Goal: Task Accomplishment & Management: Manage account settings

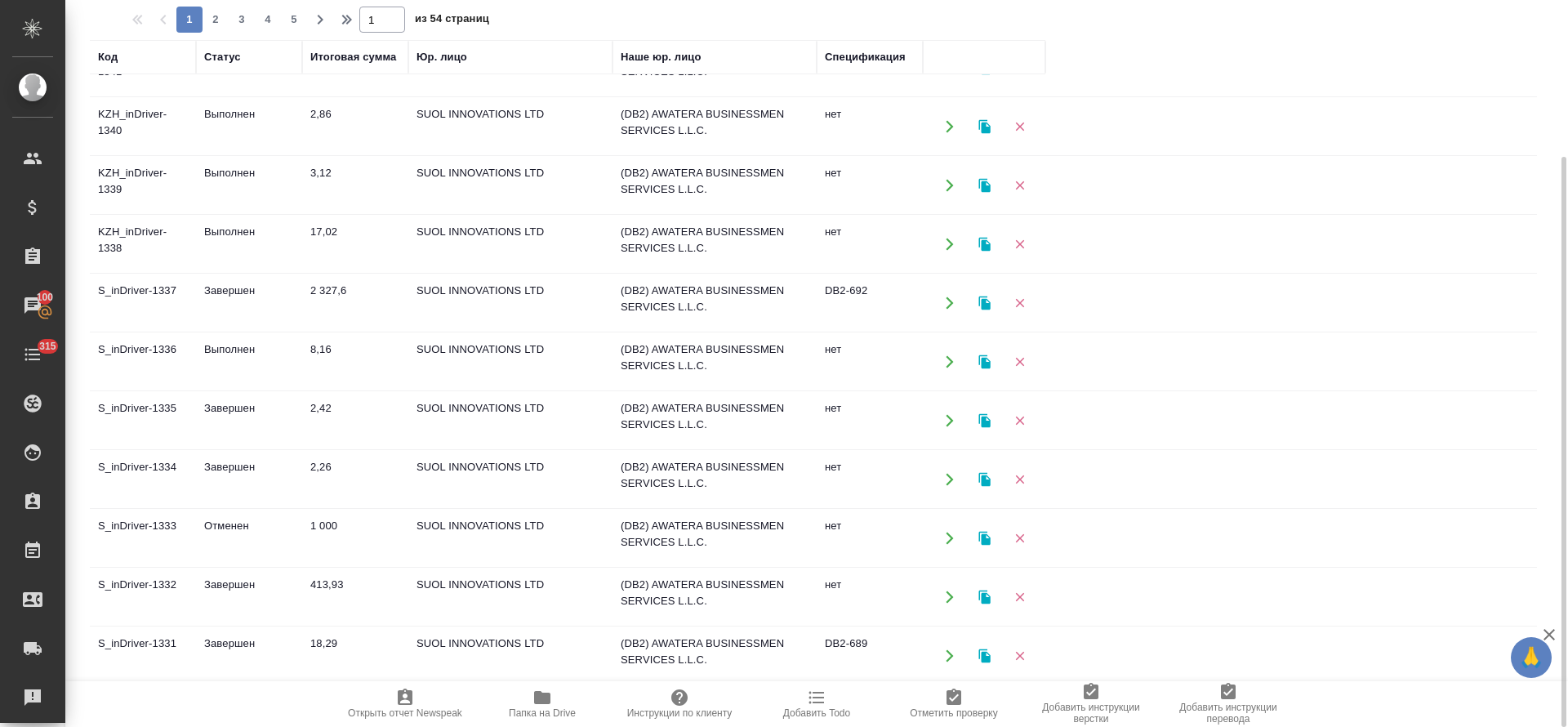
scroll to position [245, 0]
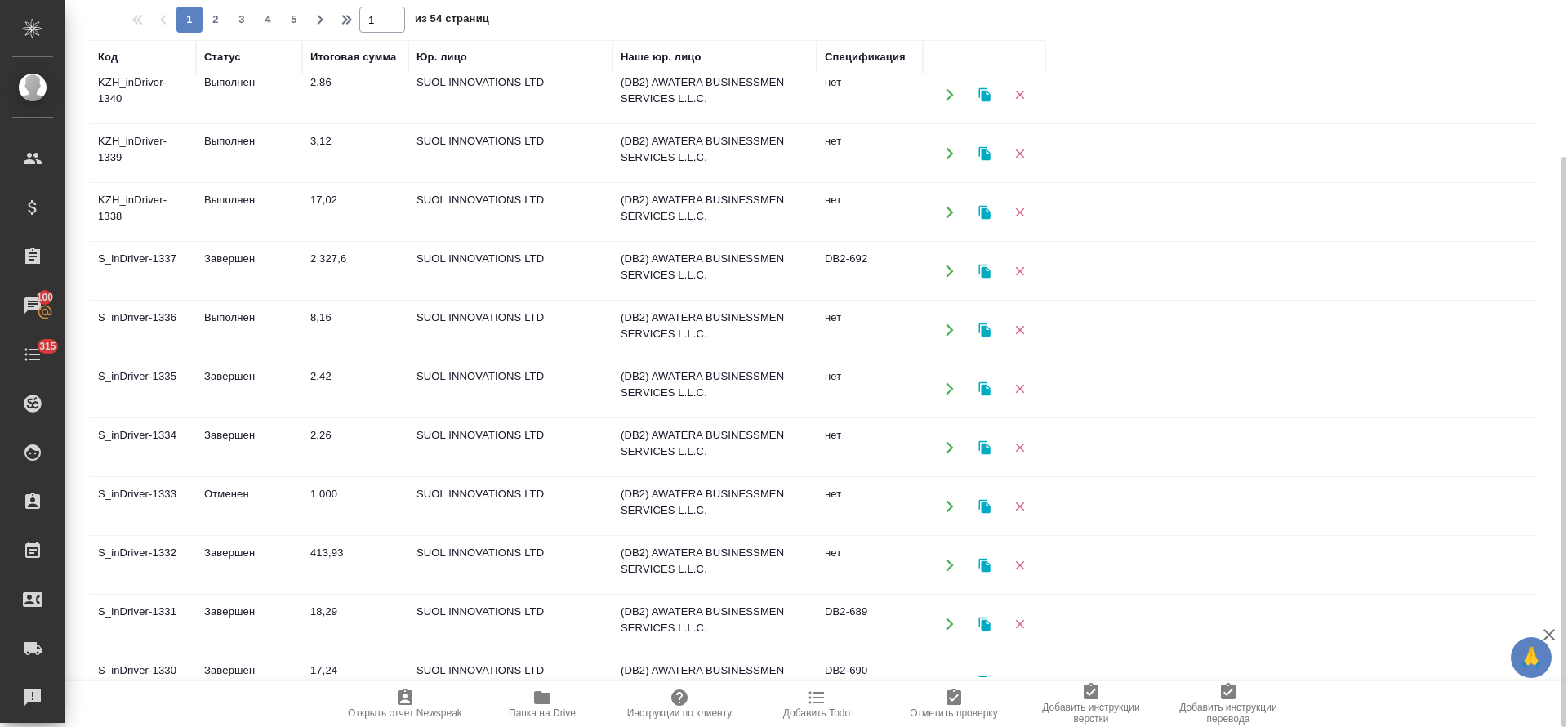
click at [327, 553] on td "413,93" at bounding box center [356, 565] width 107 height 58
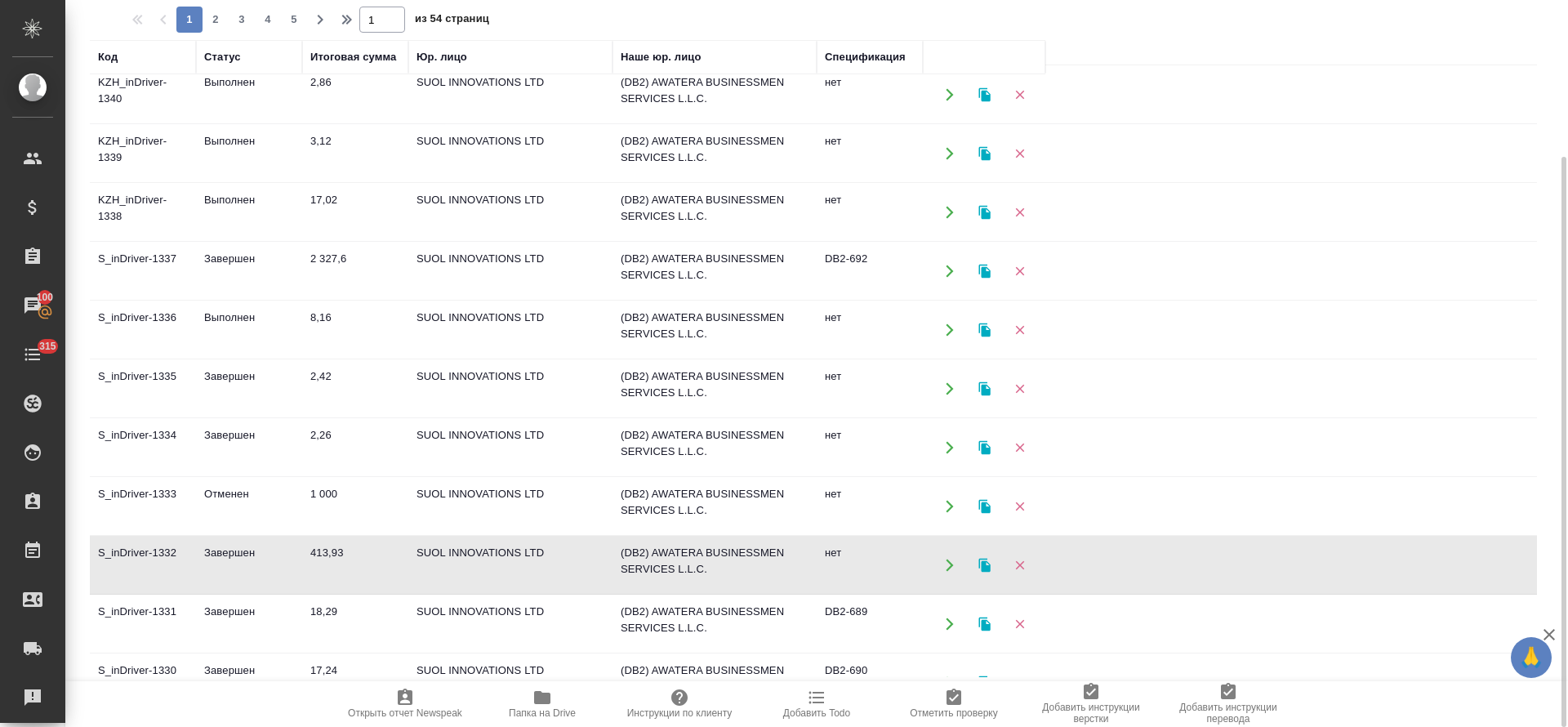
click at [230, 431] on td "Завершен" at bounding box center [249, 447] width 107 height 58
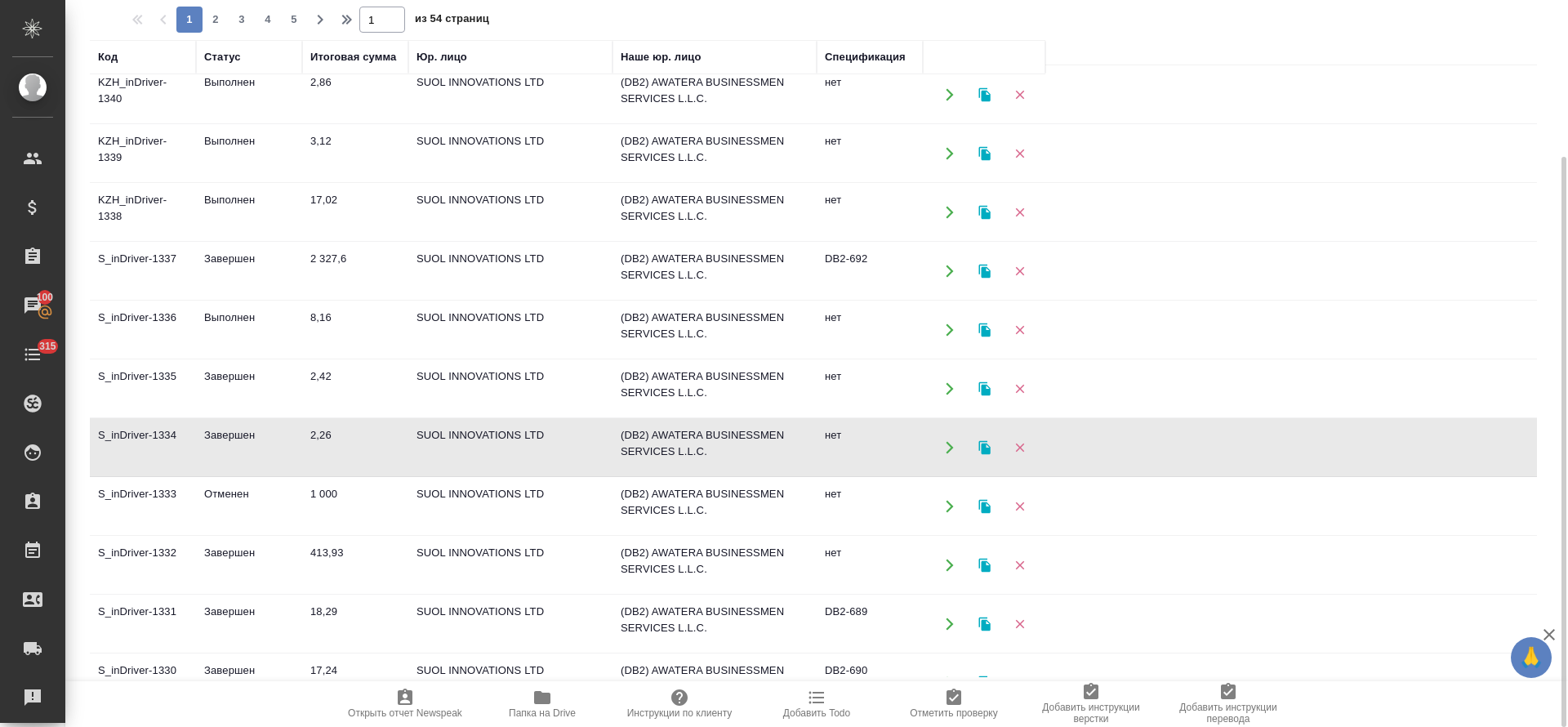
click at [222, 376] on td "Завершен" at bounding box center [249, 388] width 107 height 58
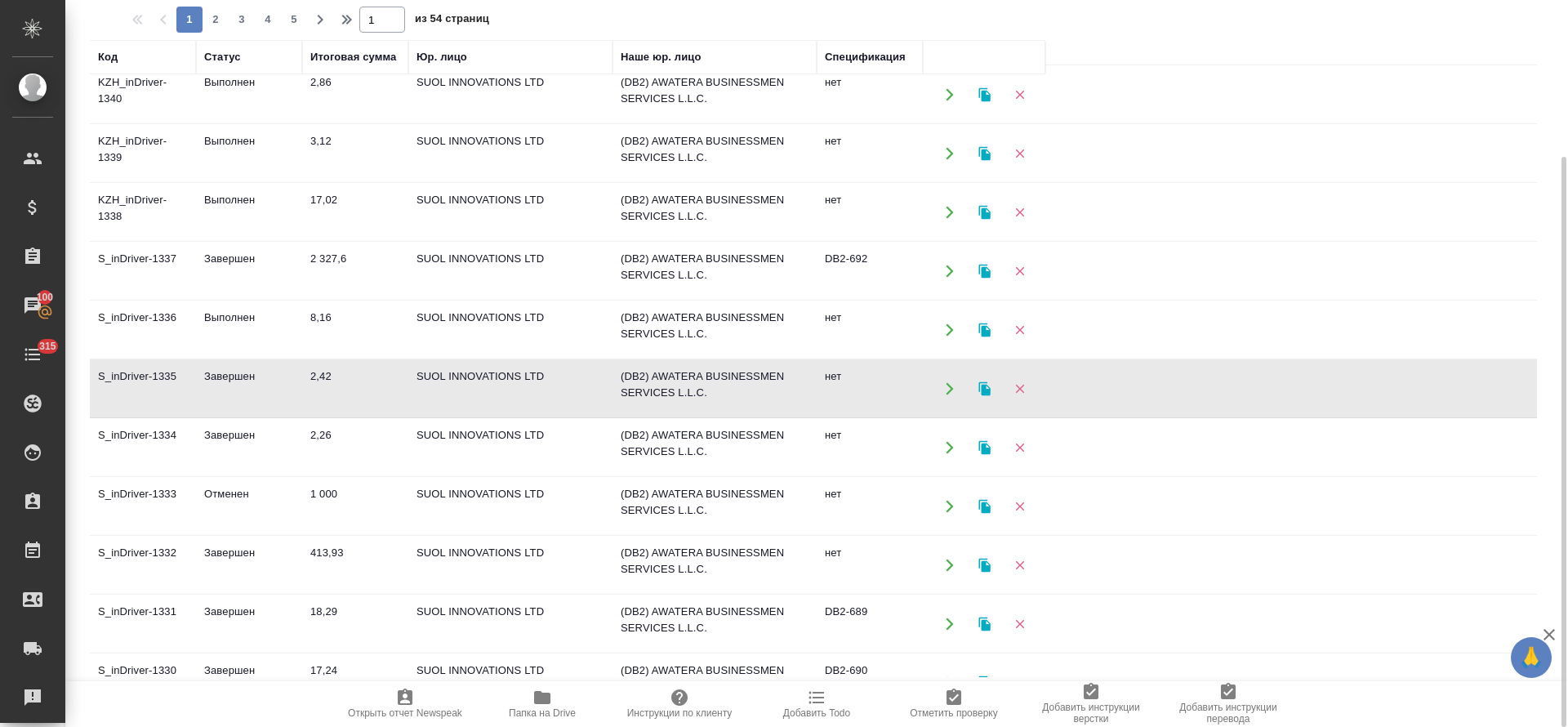
click at [222, 376] on td "Завершен" at bounding box center [249, 388] width 107 height 58
click at [253, 318] on td "Выполнен" at bounding box center [249, 330] width 107 height 58
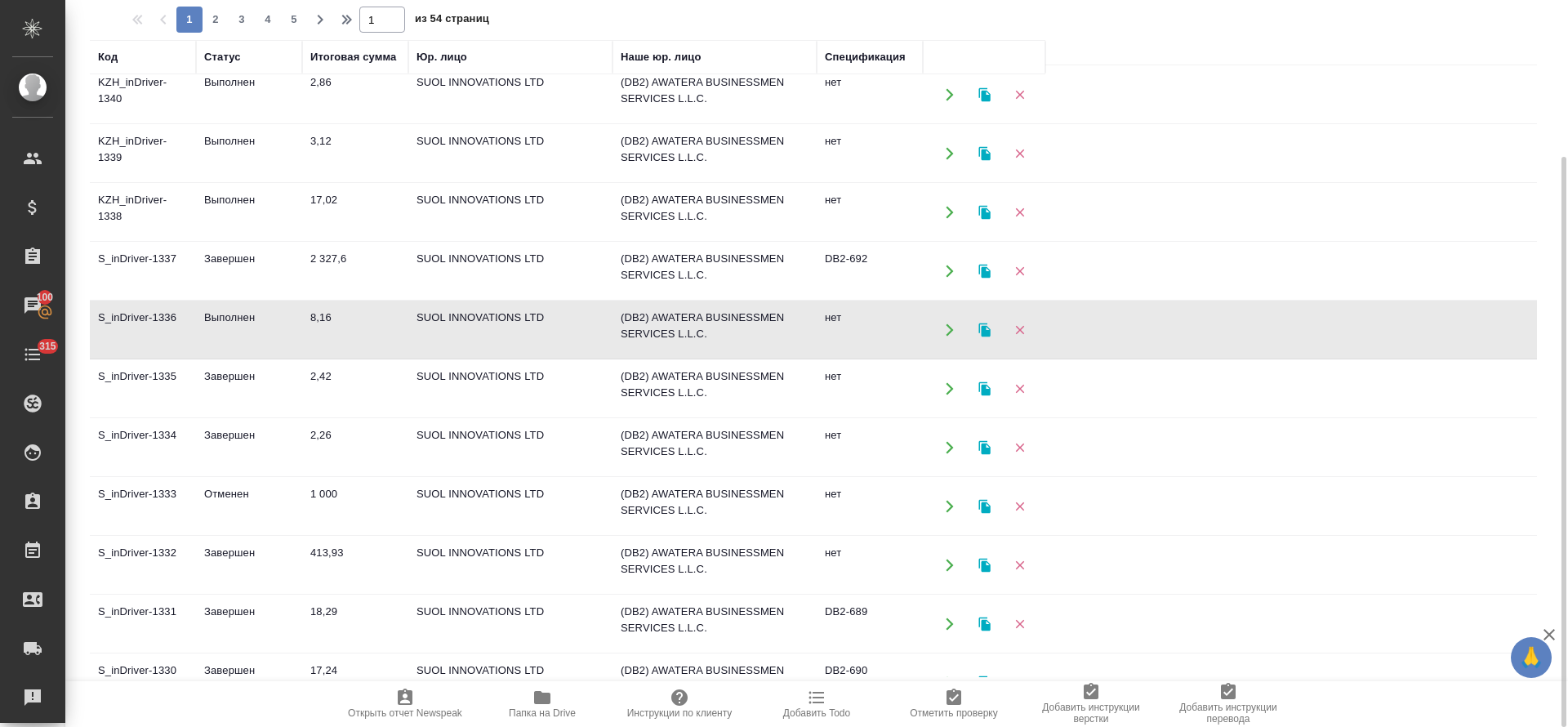
click at [253, 318] on td "Выполнен" at bounding box center [249, 330] width 107 height 58
click at [217, 258] on td "Завершен" at bounding box center [249, 271] width 107 height 58
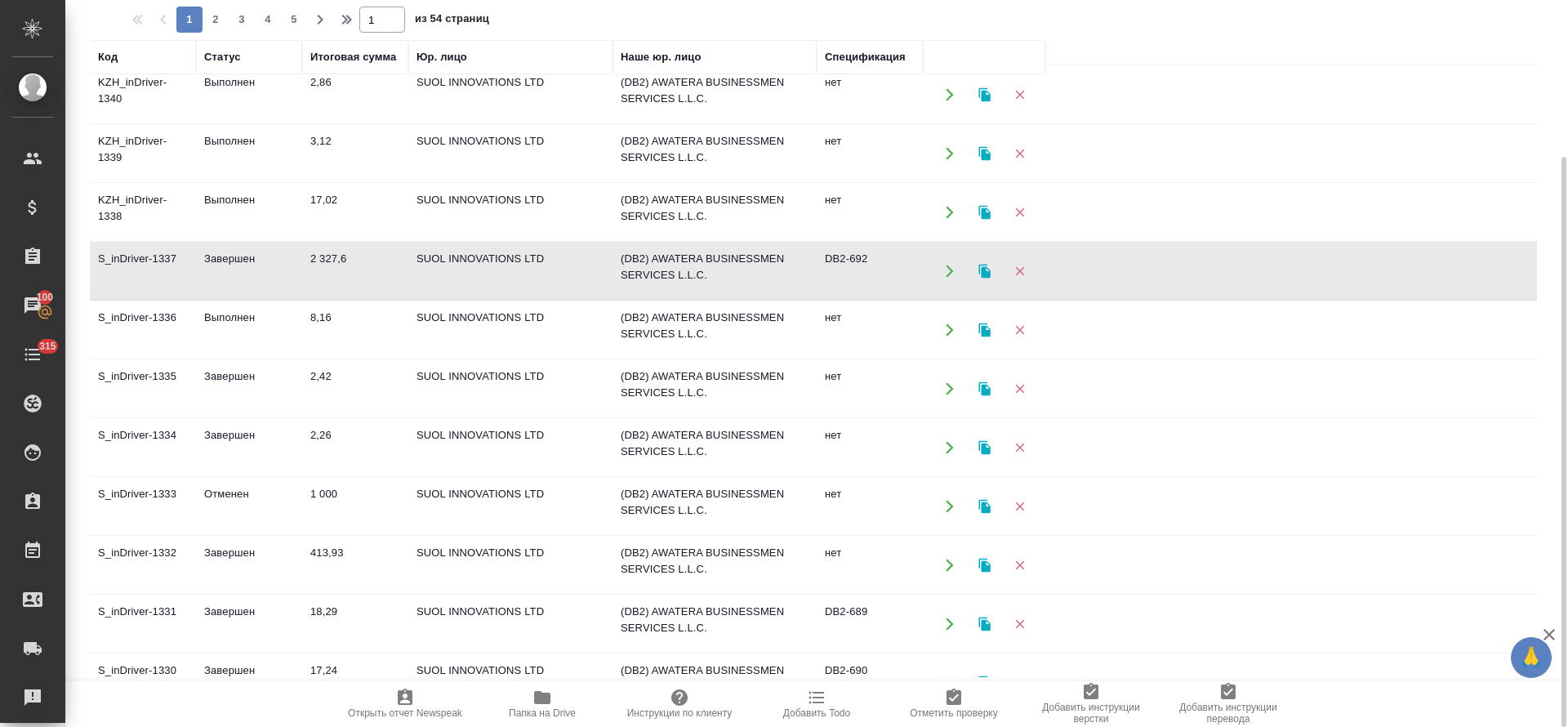
click at [217, 258] on td "Завершен" at bounding box center [249, 271] width 107 height 58
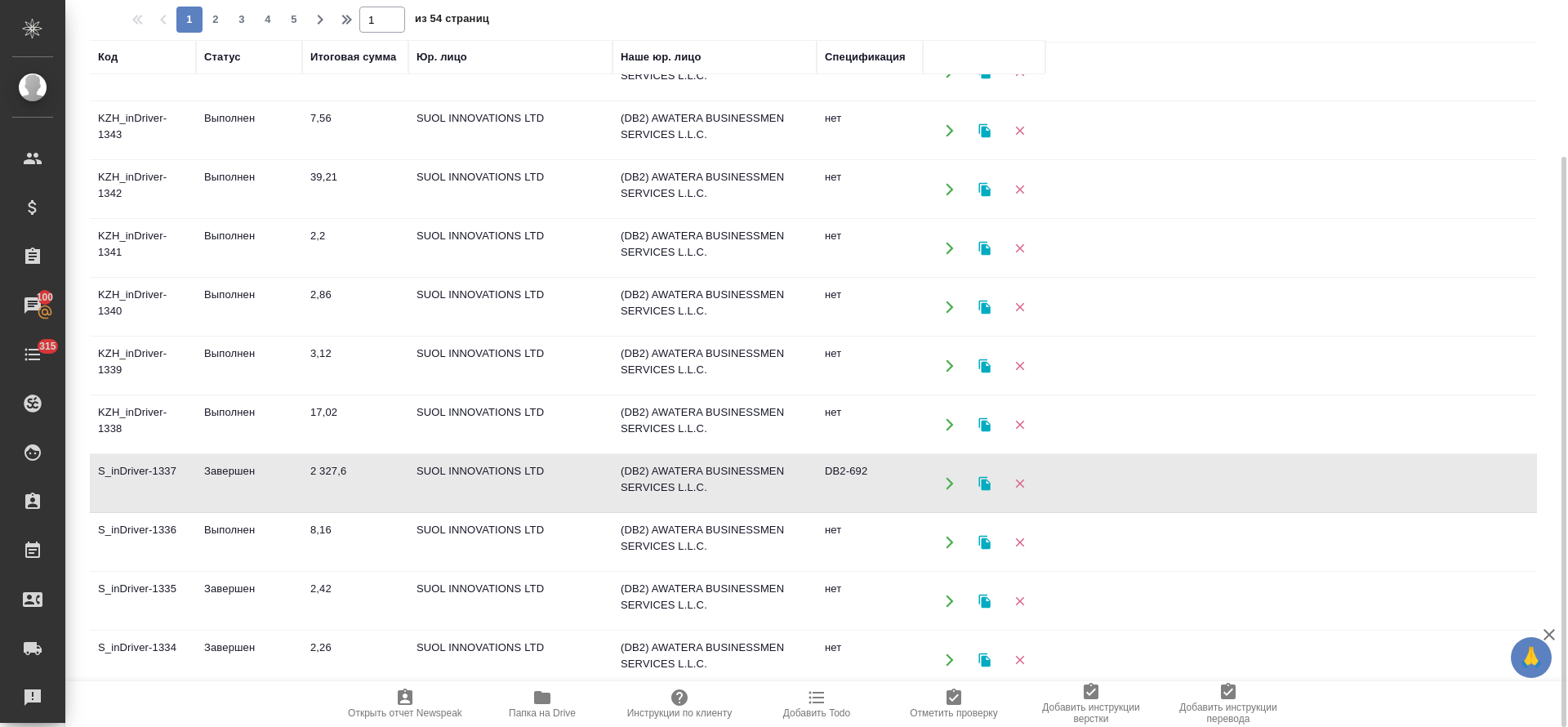
scroll to position [0, 0]
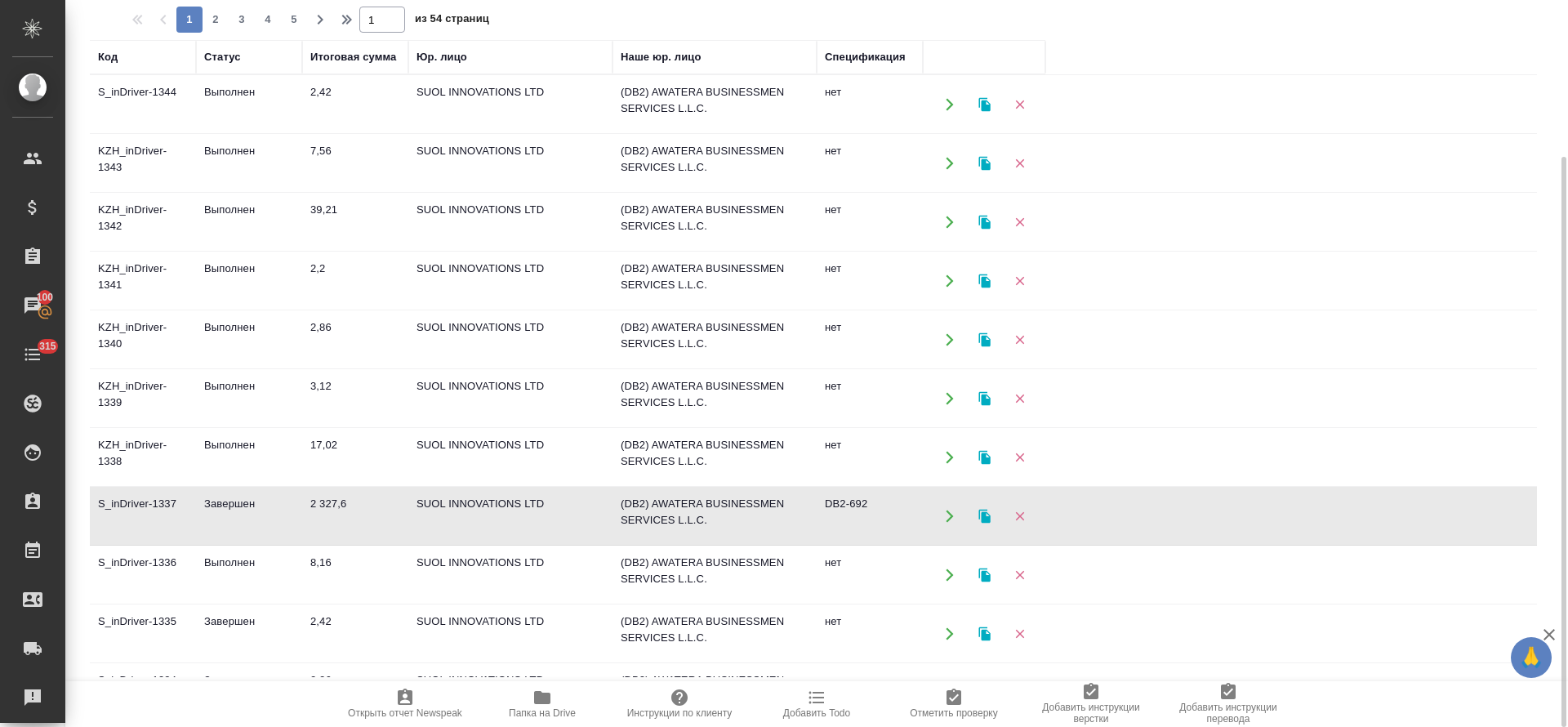
click at [178, 93] on td "S_inDriver-1344" at bounding box center [144, 104] width 107 height 58
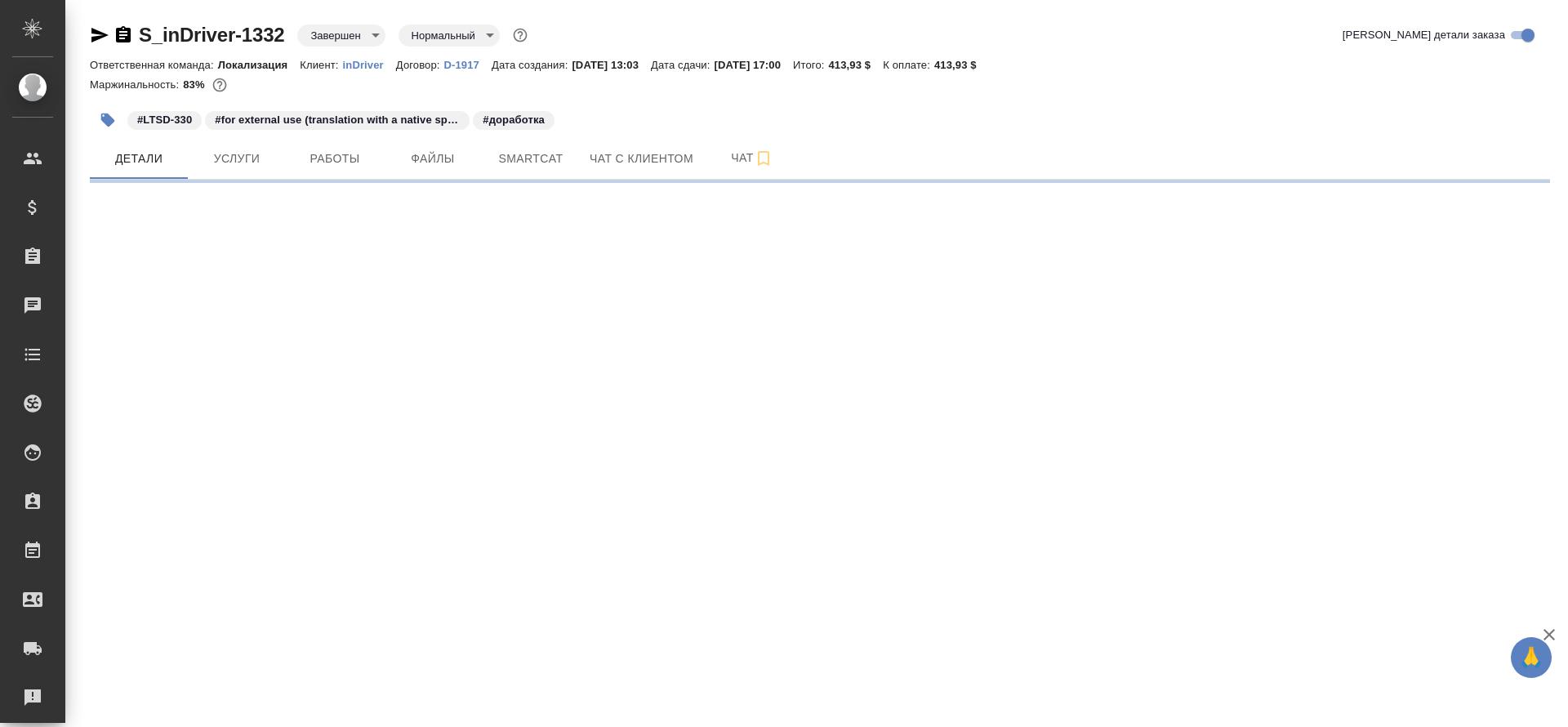
select select "RU"
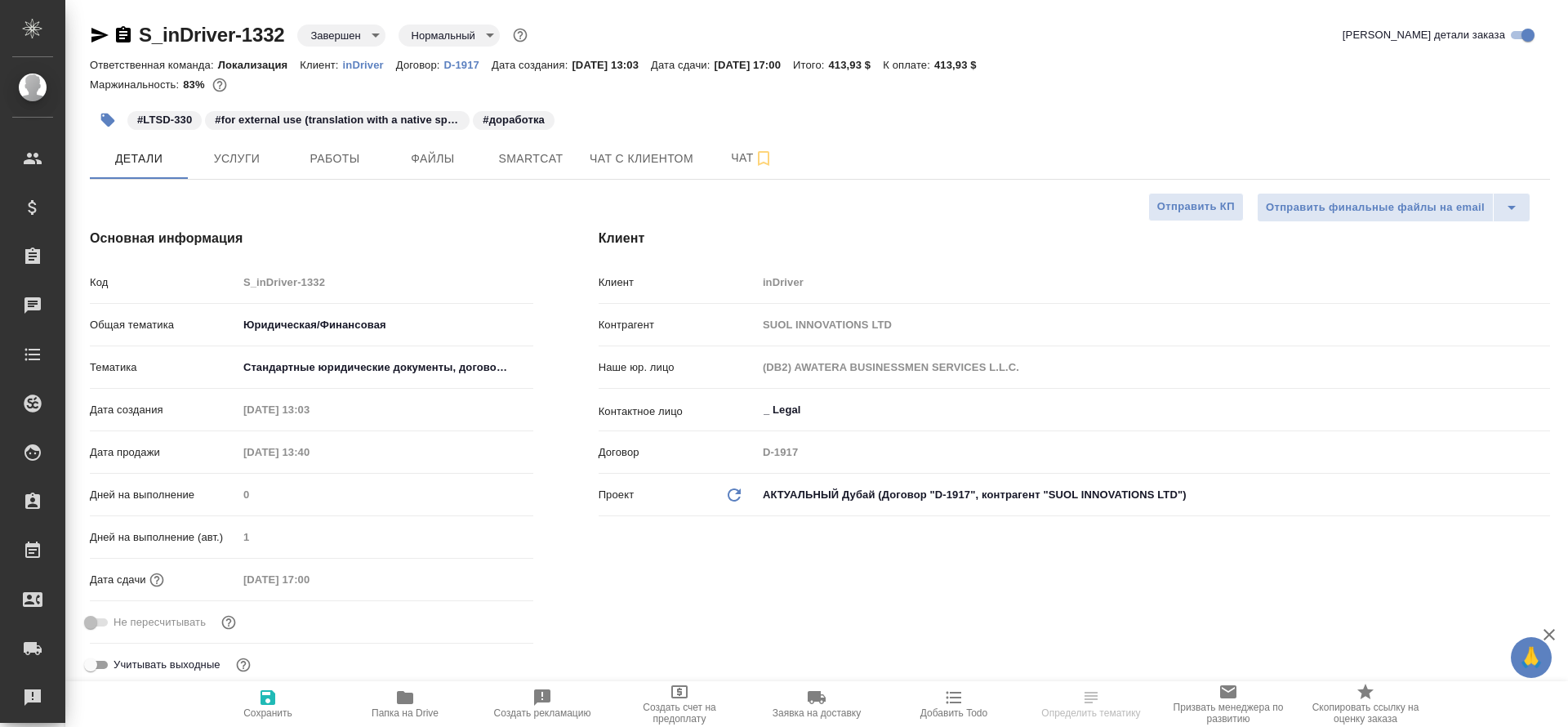
type textarea "x"
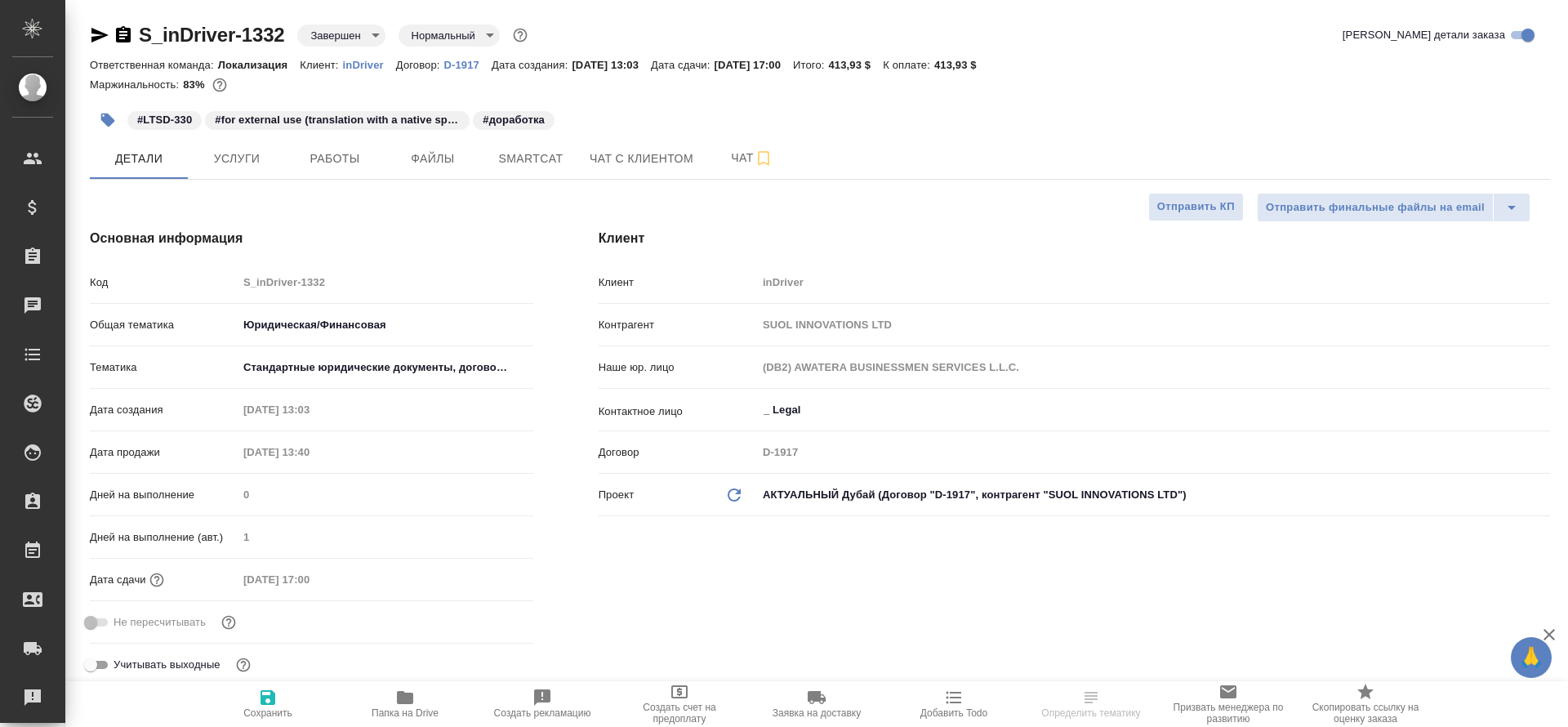
type textarea "x"
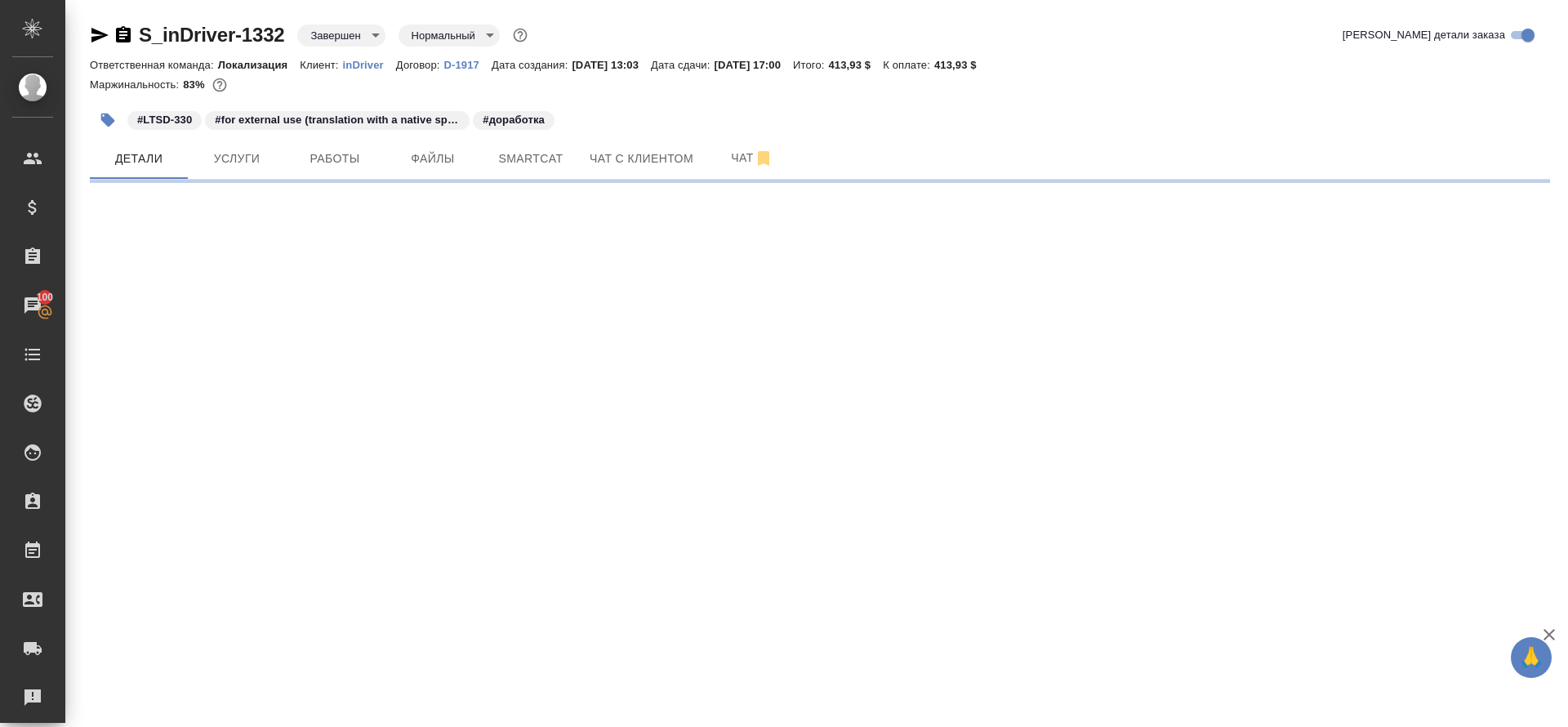
select select "RU"
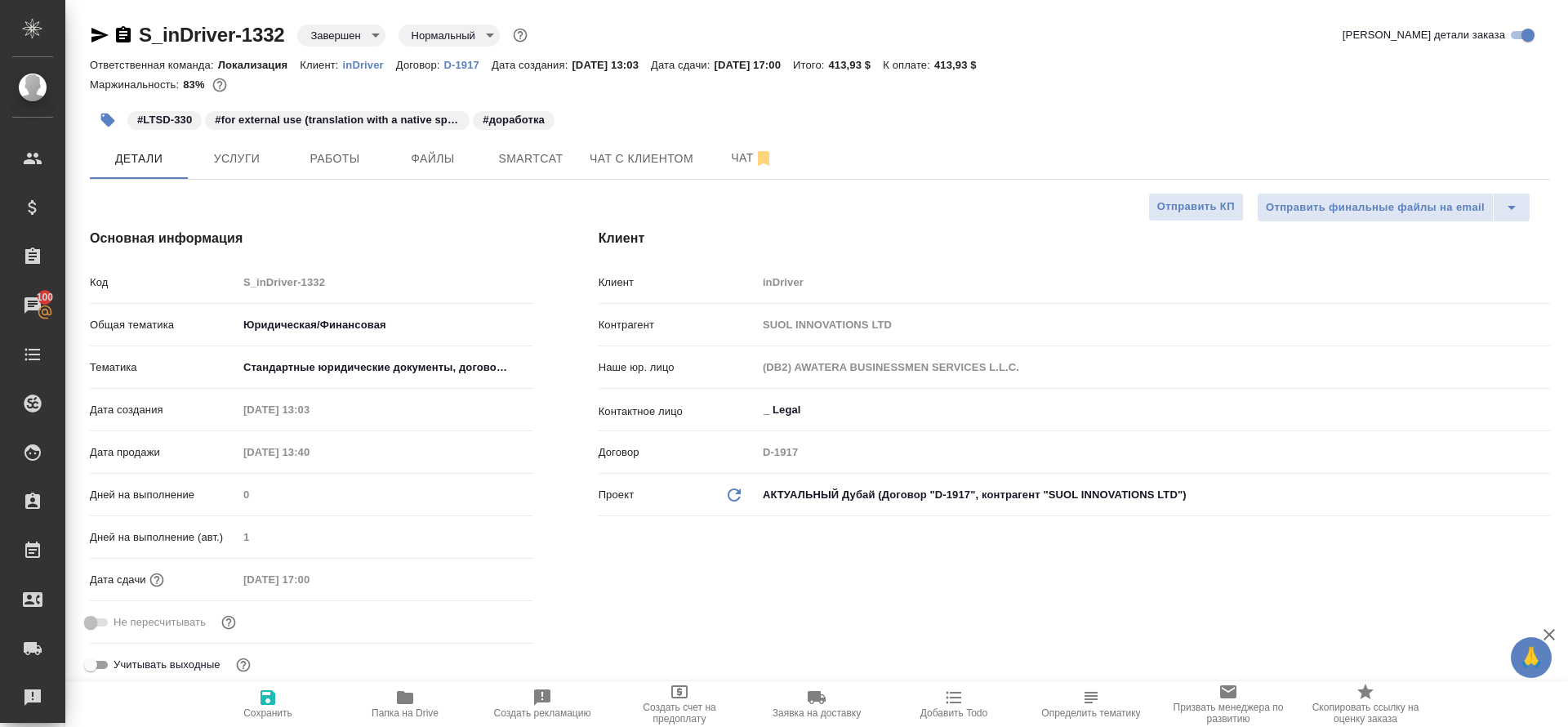
type textarea "x"
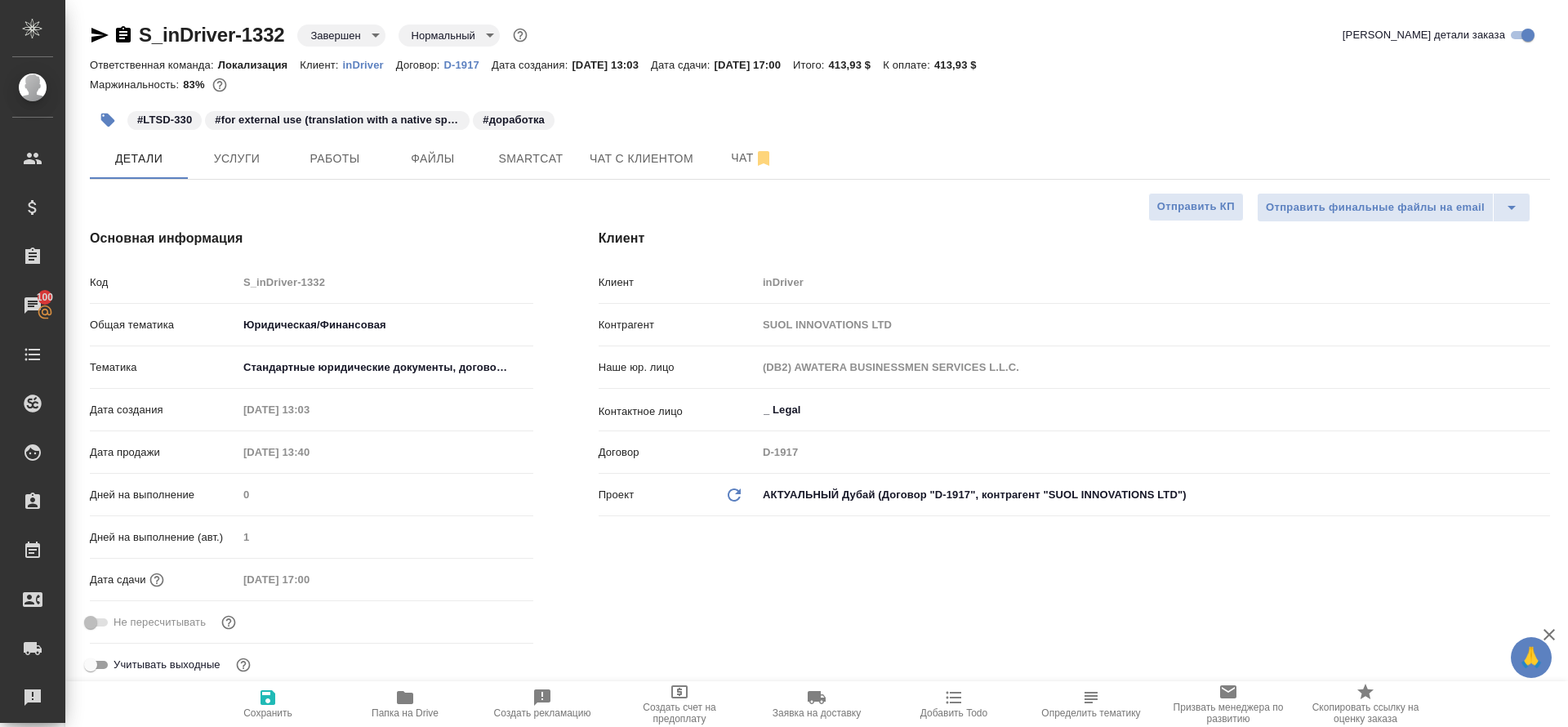
type textarea "x"
click at [304, 158] on span "Работы" at bounding box center [334, 159] width 78 height 21
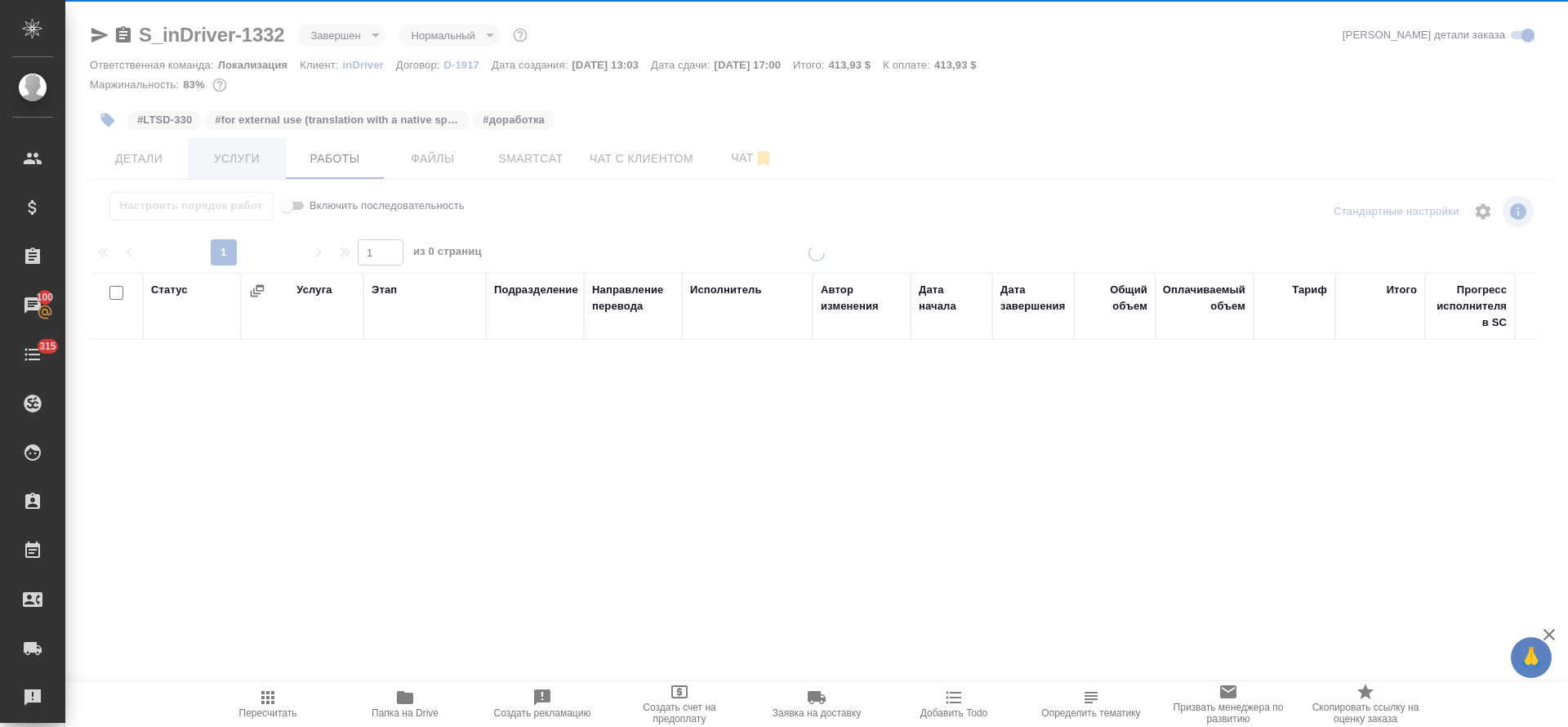
click at [189, 147] on div at bounding box center [817, 340] width 1503 height 681
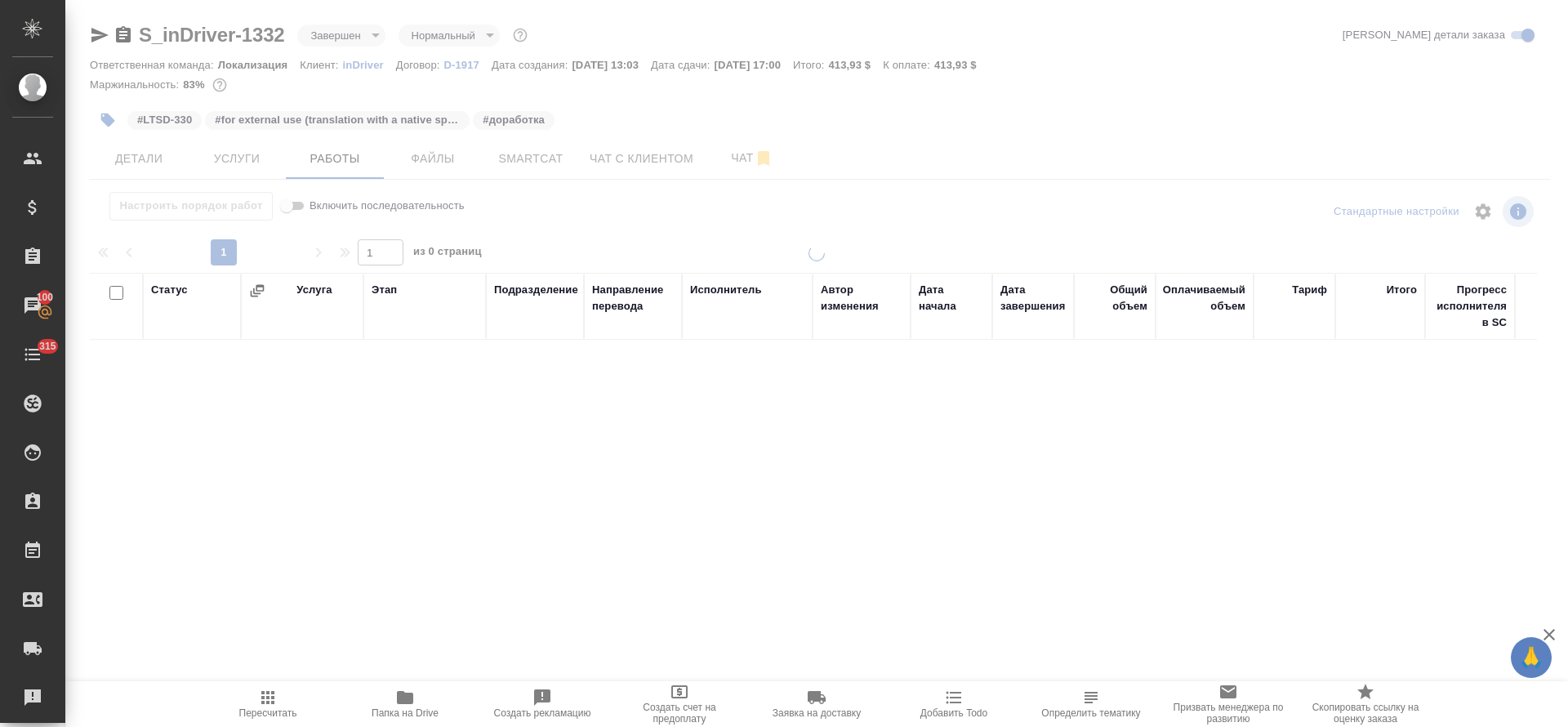
click at [225, 154] on div at bounding box center [817, 340] width 1503 height 681
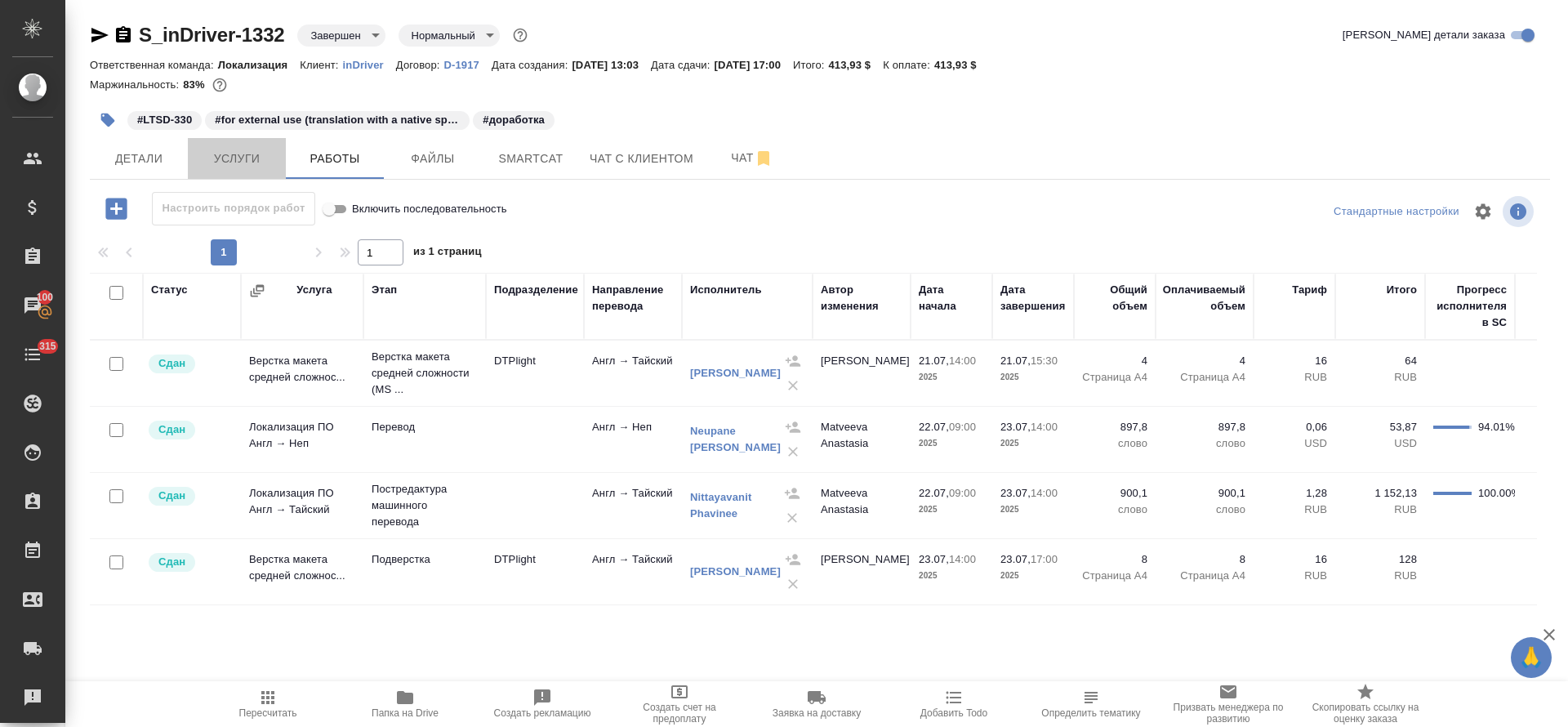
click at [225, 154] on span "Услуги" at bounding box center [236, 159] width 78 height 21
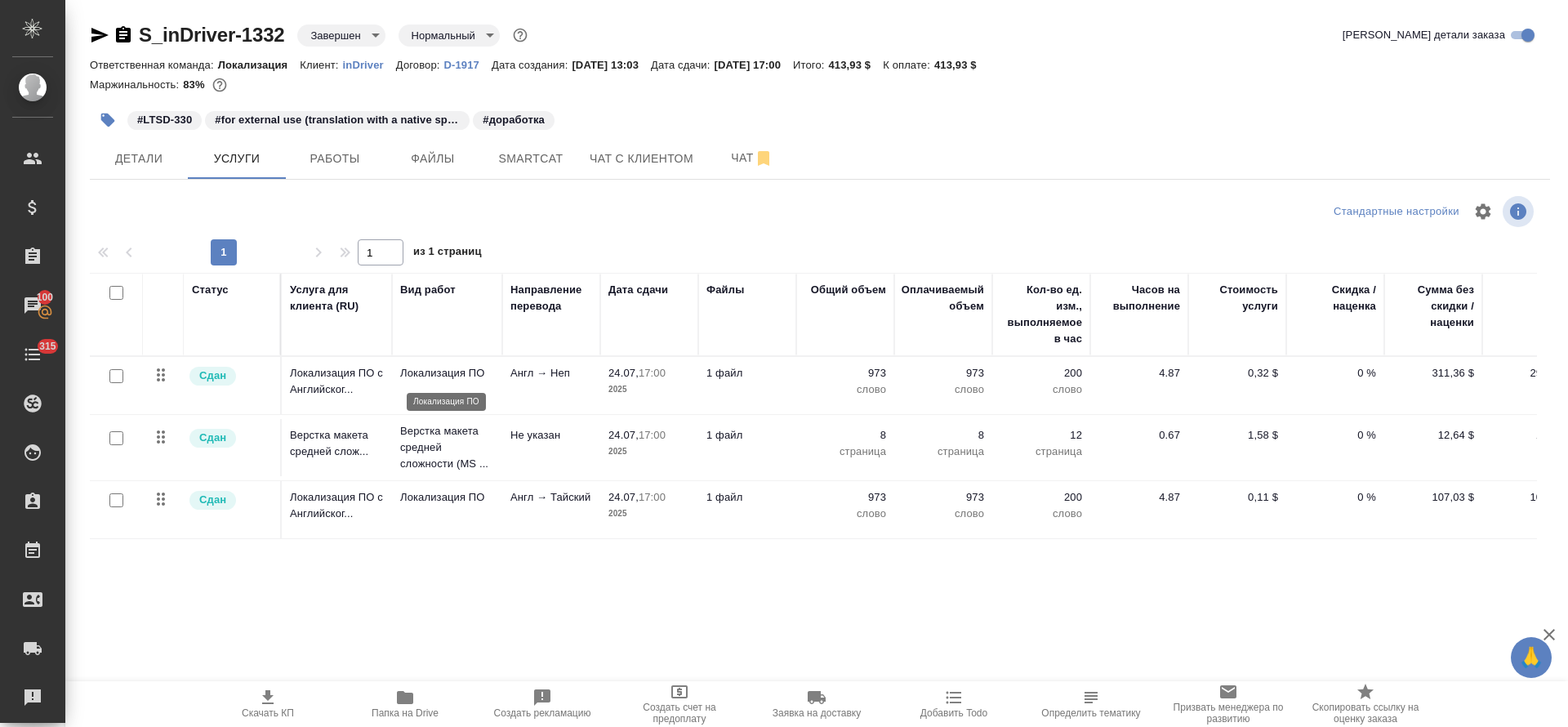
click at [420, 370] on p "Локализация ПО" at bounding box center [447, 373] width 94 height 16
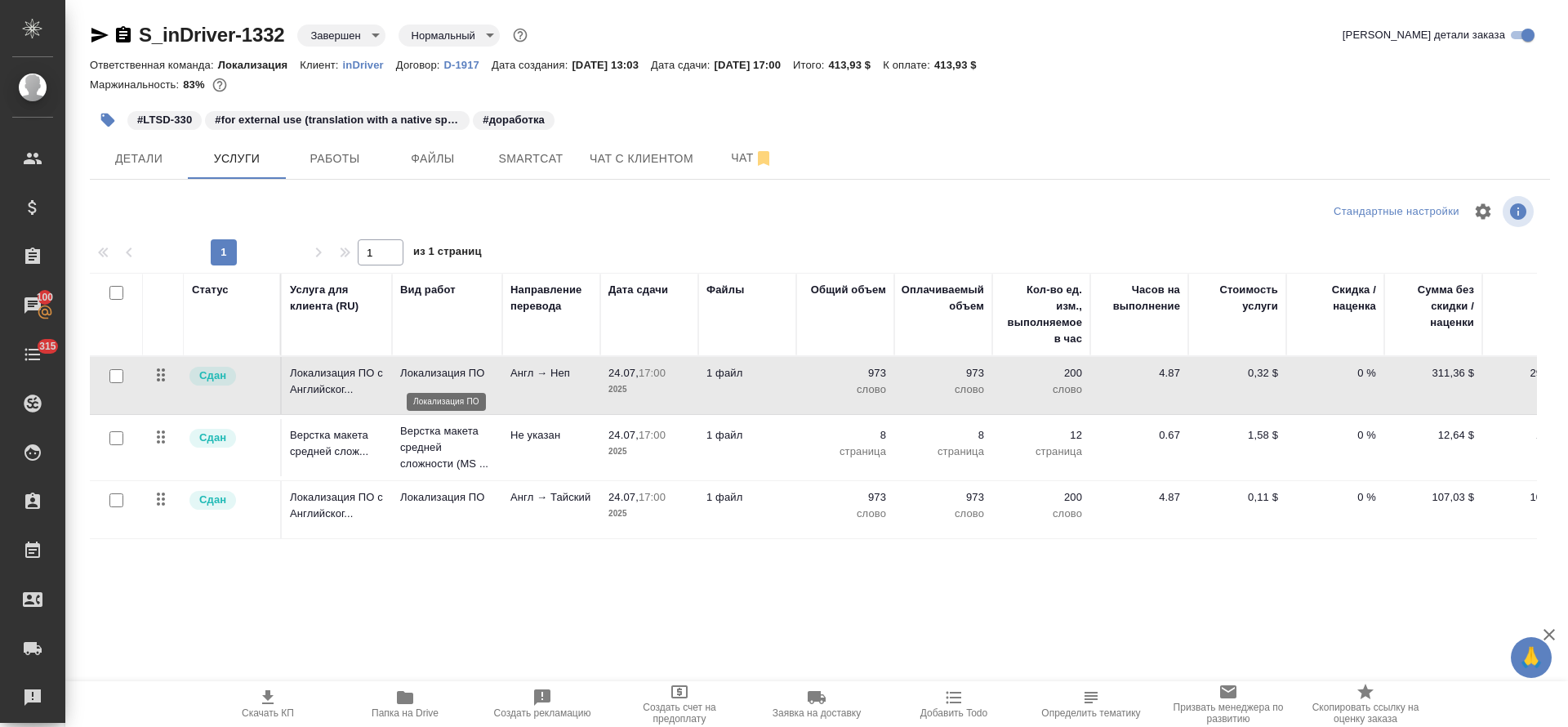
click at [420, 370] on p "Локализация ПО" at bounding box center [447, 373] width 94 height 16
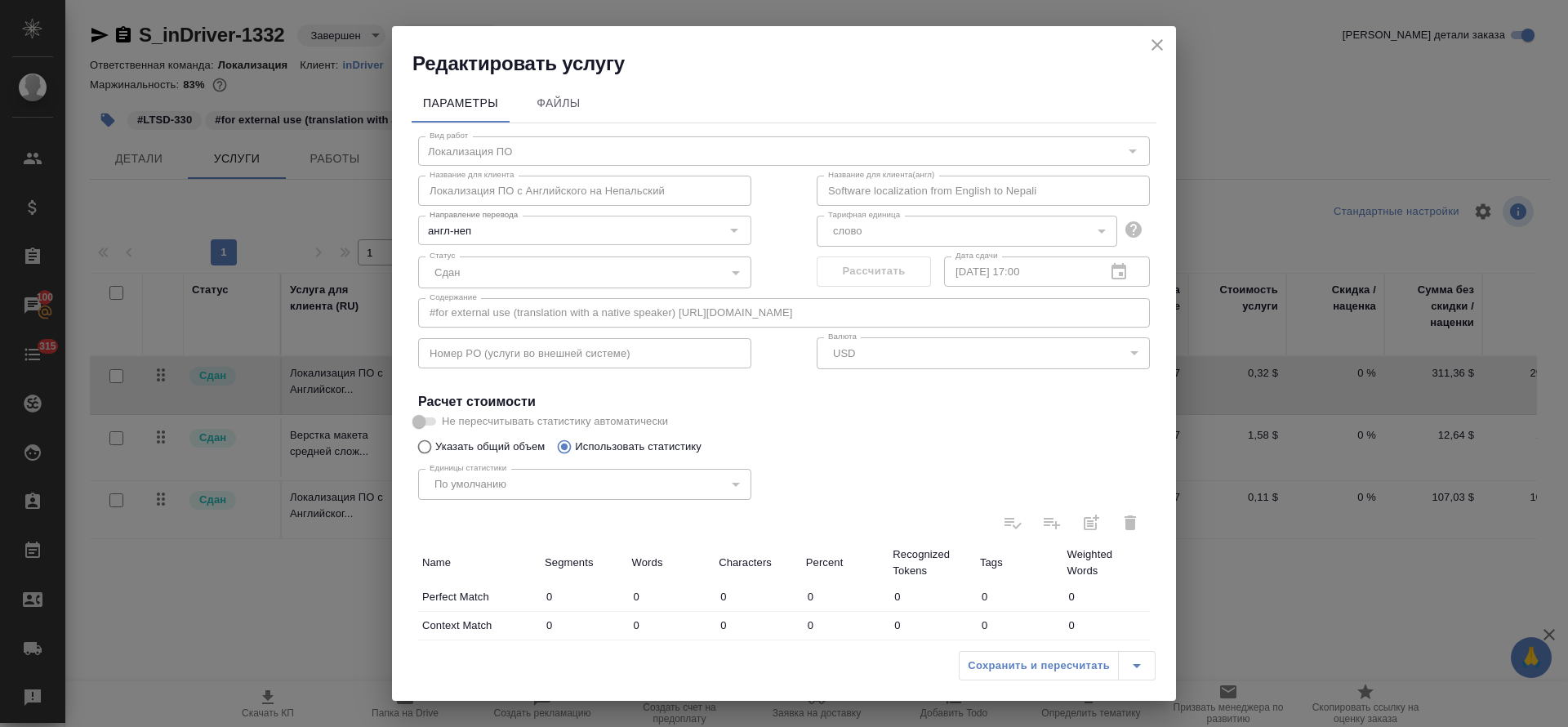
click at [1152, 51] on icon "close" at bounding box center [1157, 45] width 20 height 20
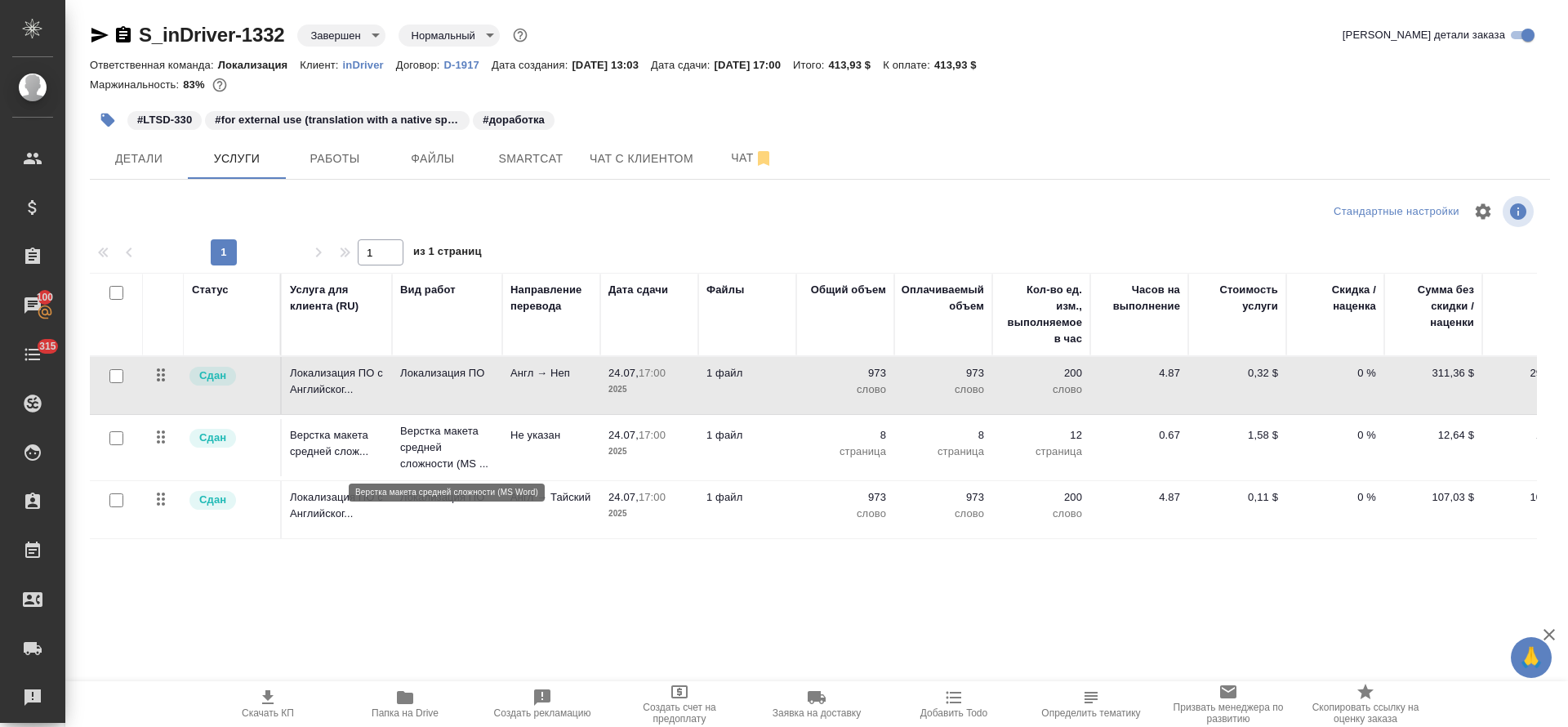
click at [439, 441] on p "Верстка макета средней сложности (MS ..." at bounding box center [447, 447] width 94 height 49
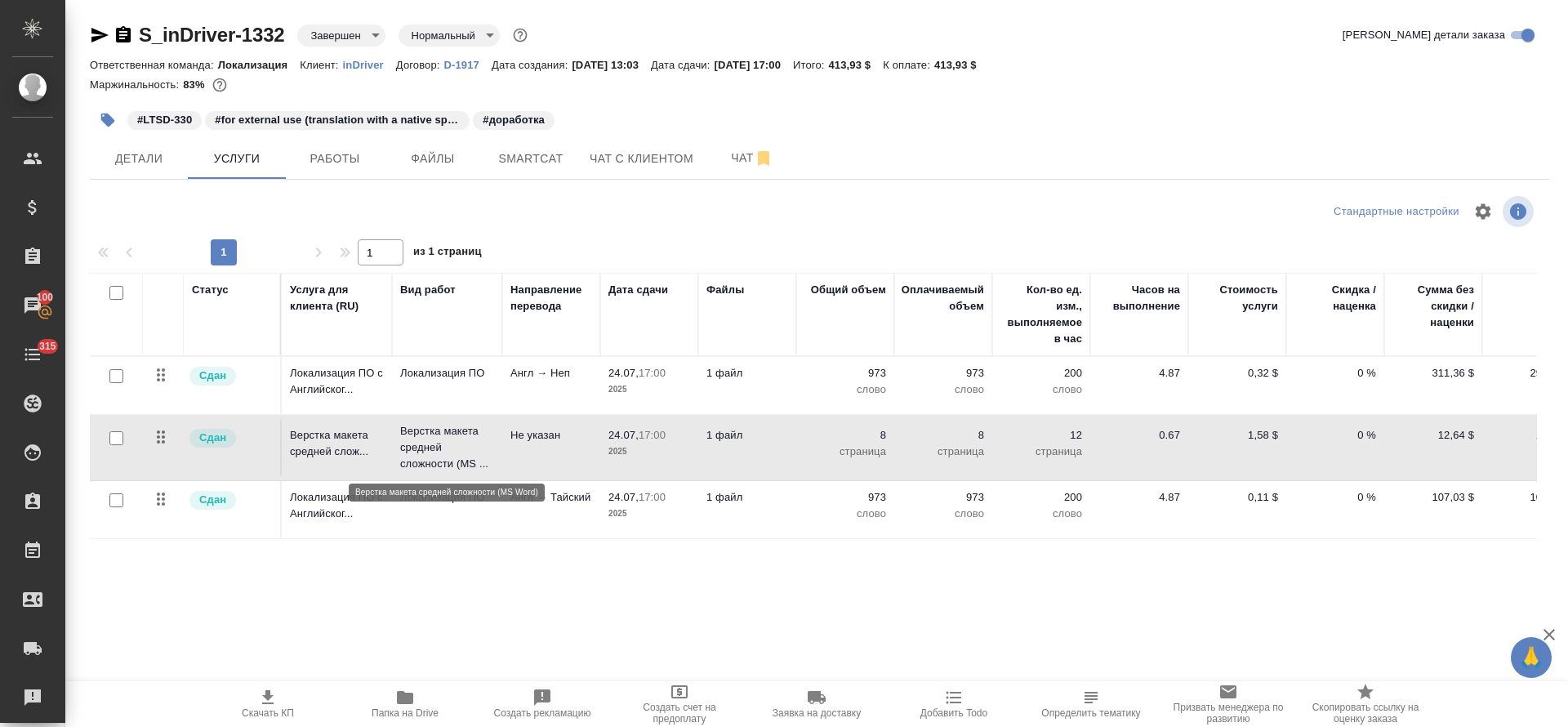
click at [439, 441] on p "Верстка макета средней сложности (MS ..." at bounding box center [447, 447] width 94 height 49
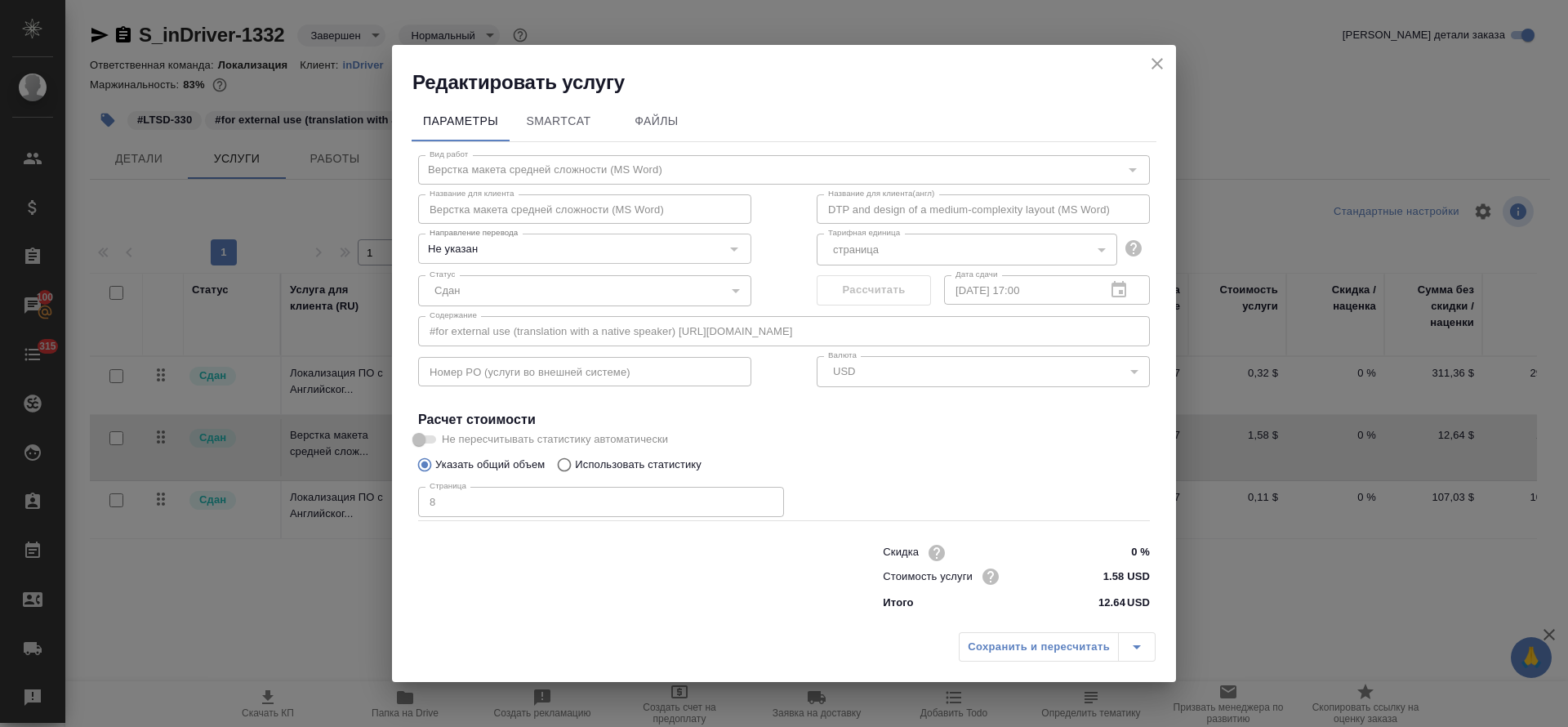
click at [1163, 60] on icon "close" at bounding box center [1157, 64] width 20 height 20
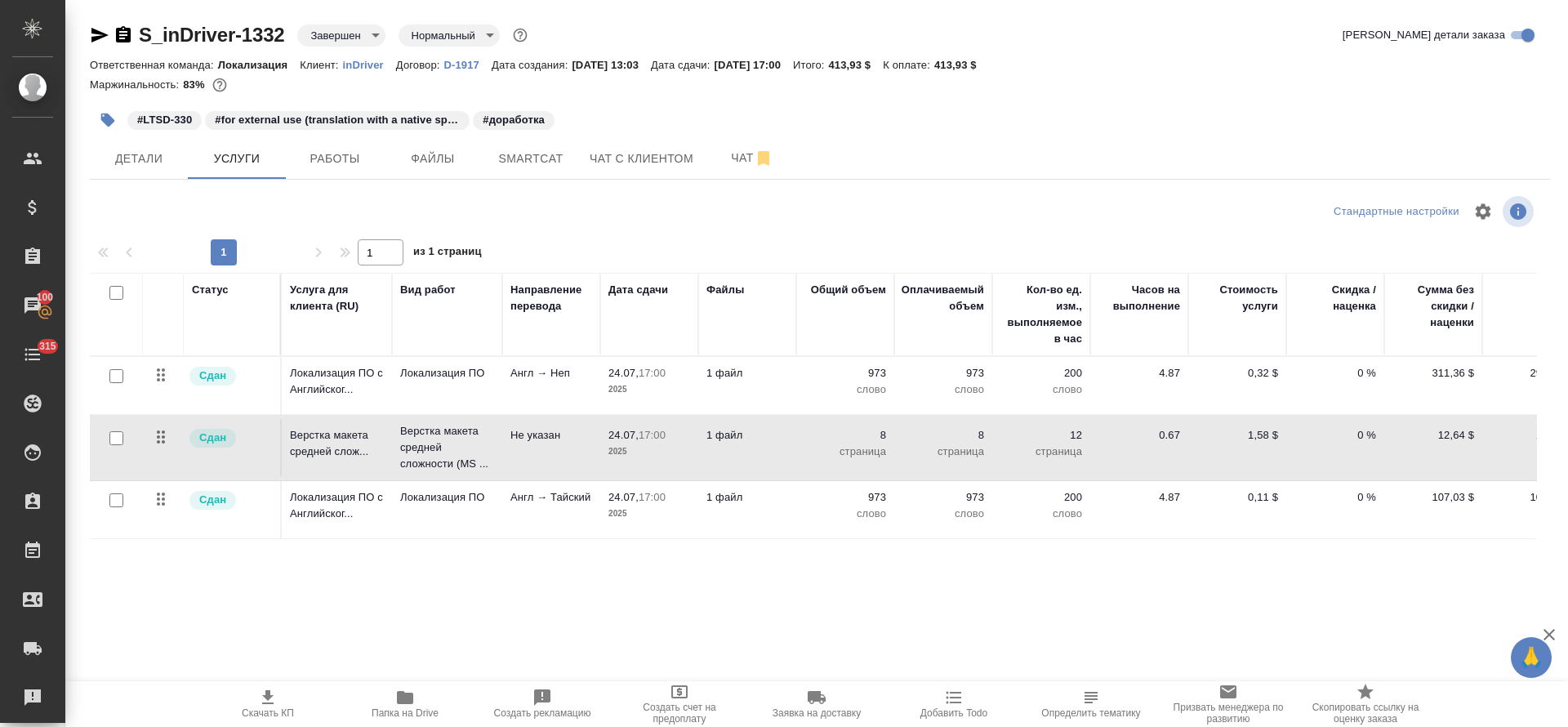
click at [529, 496] on p "Англ → Тайский" at bounding box center [551, 497] width 82 height 16
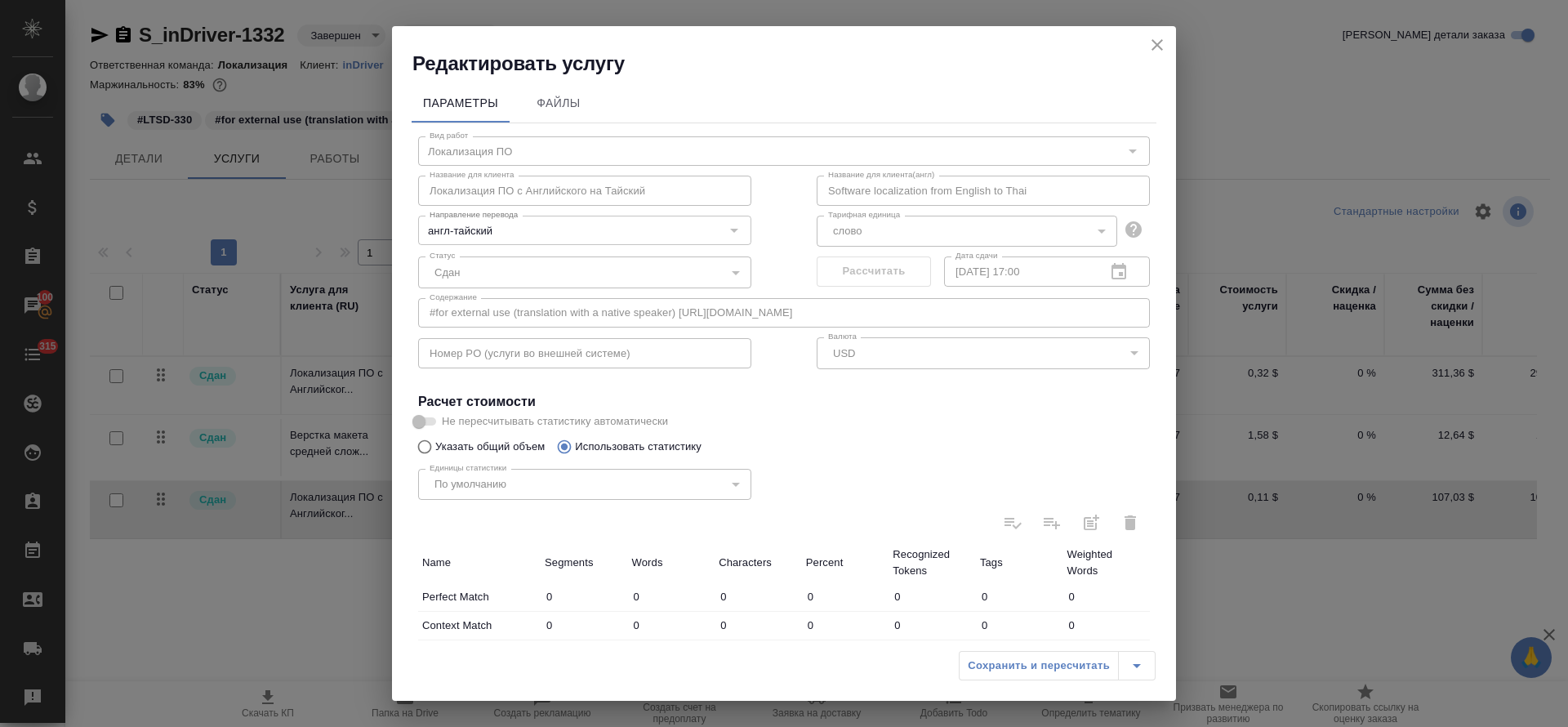
click at [1150, 51] on icon "close" at bounding box center [1157, 45] width 20 height 20
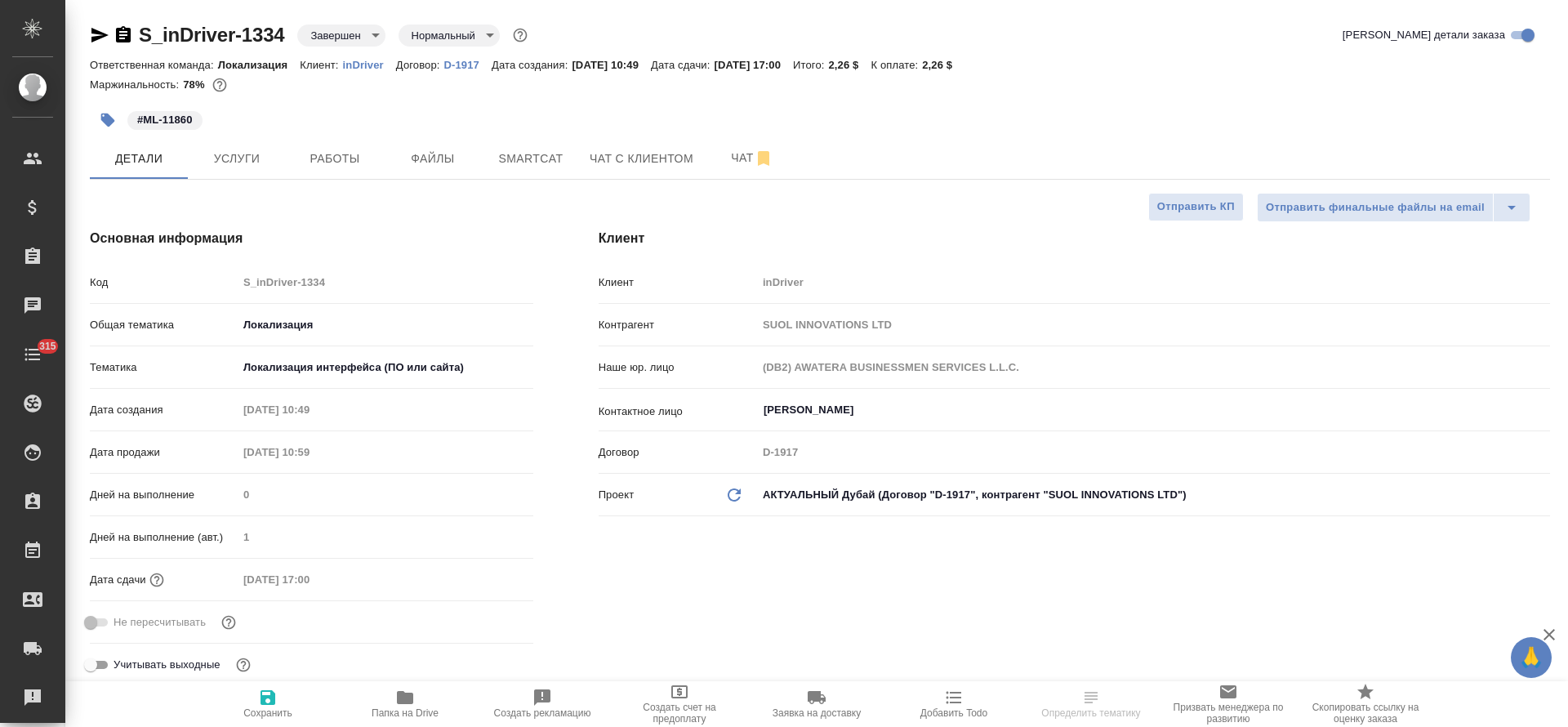
select select "RU"
type textarea "x"
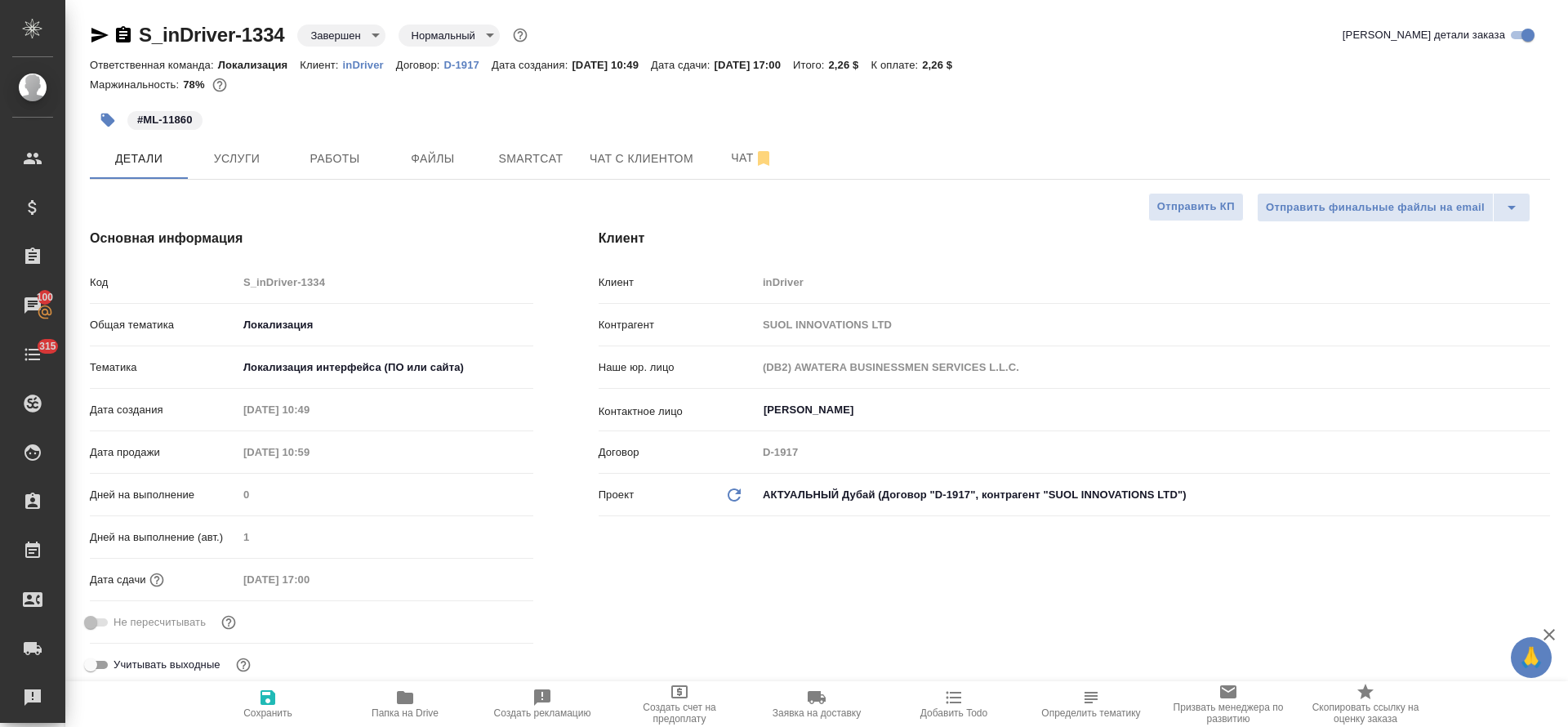
type textarea "x"
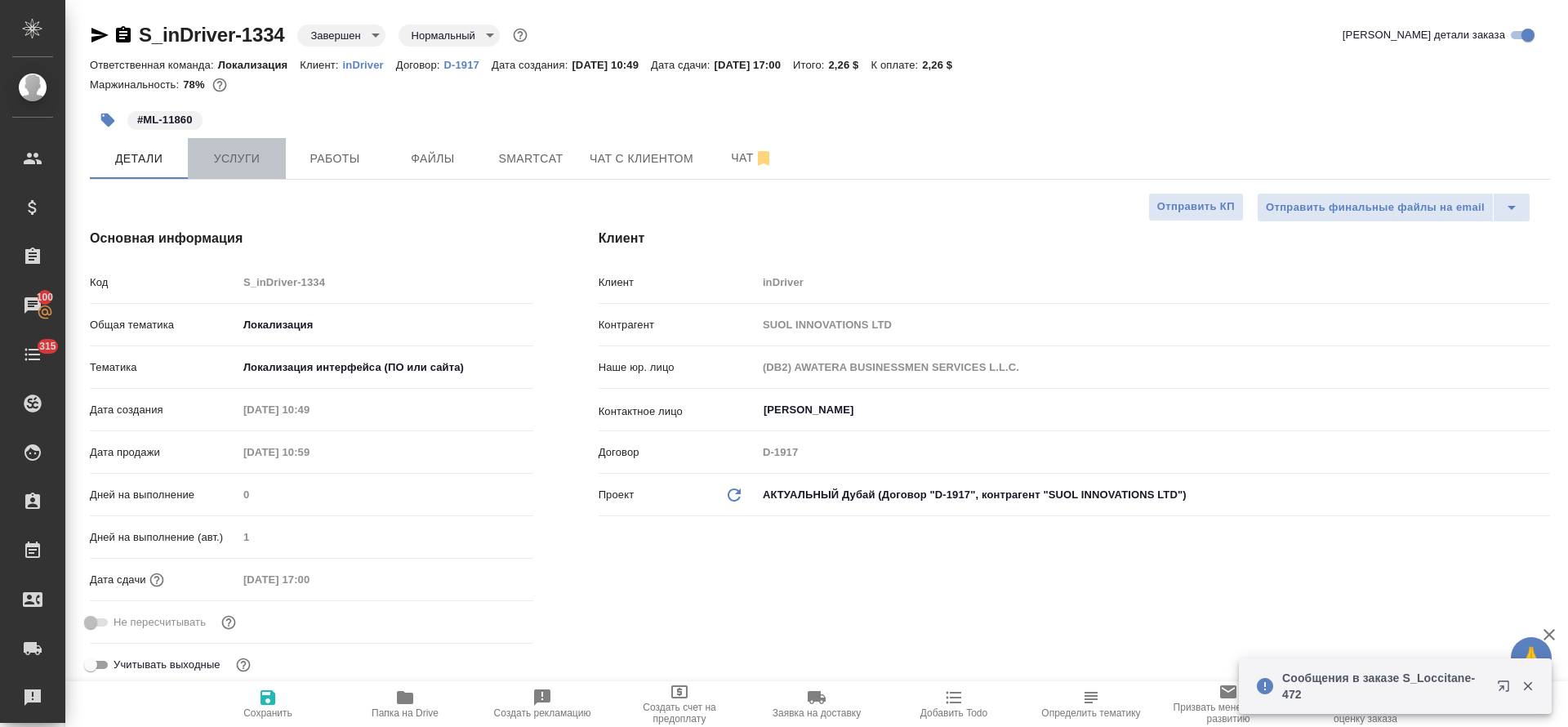
click at [246, 160] on span "Услуги" at bounding box center [236, 159] width 78 height 21
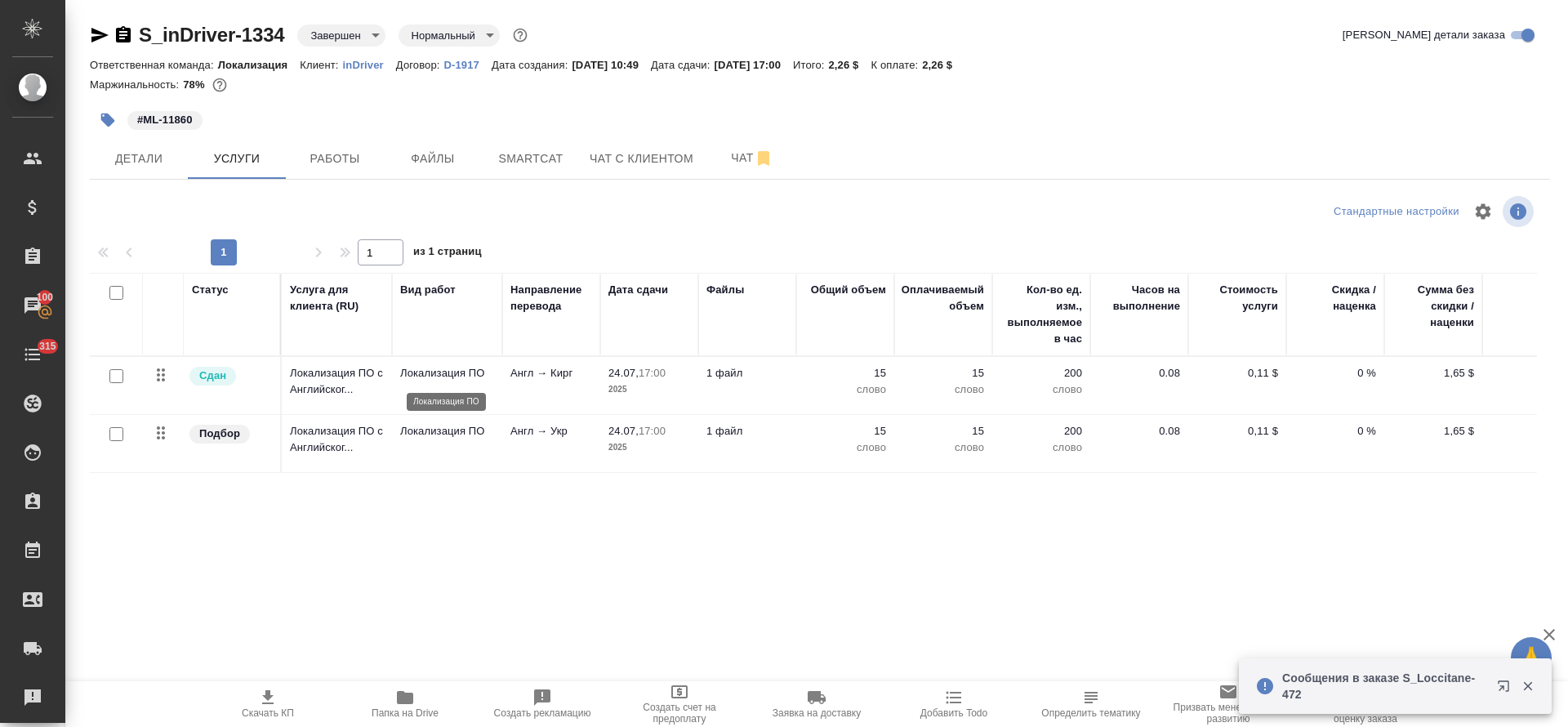
click at [486, 373] on p "Локализация ПО" at bounding box center [447, 373] width 94 height 16
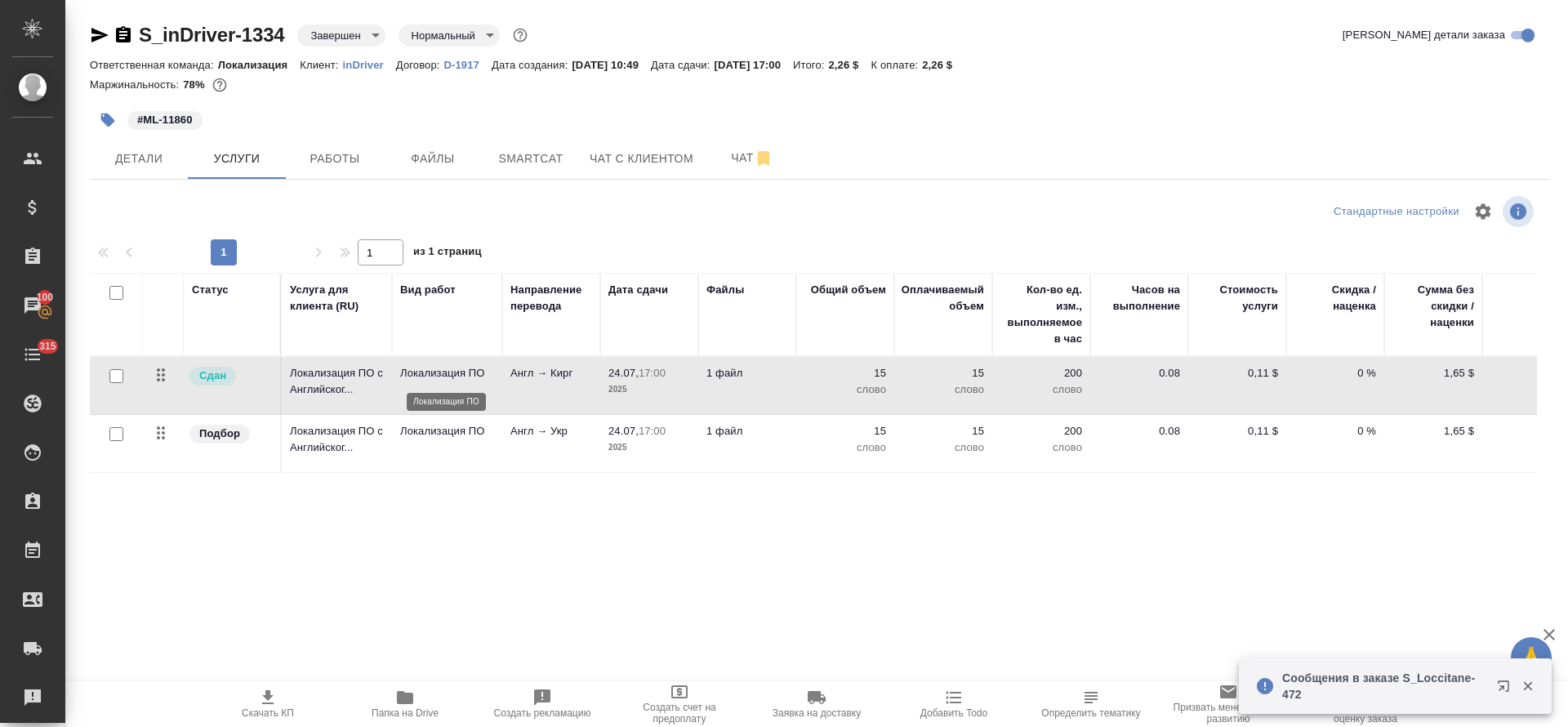
click at [486, 373] on p "Локализация ПО" at bounding box center [447, 373] width 94 height 16
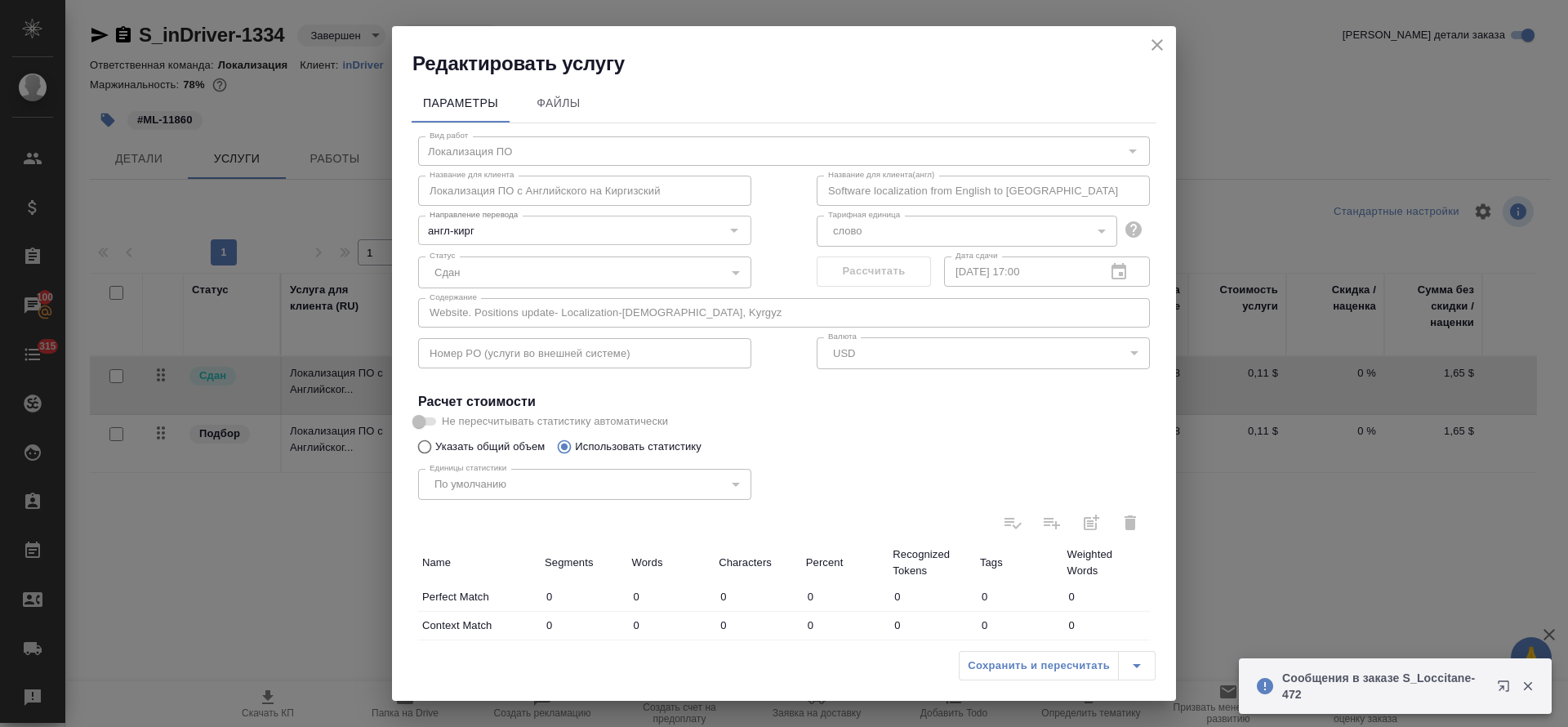
click at [1155, 40] on icon "close" at bounding box center [1157, 45] width 20 height 20
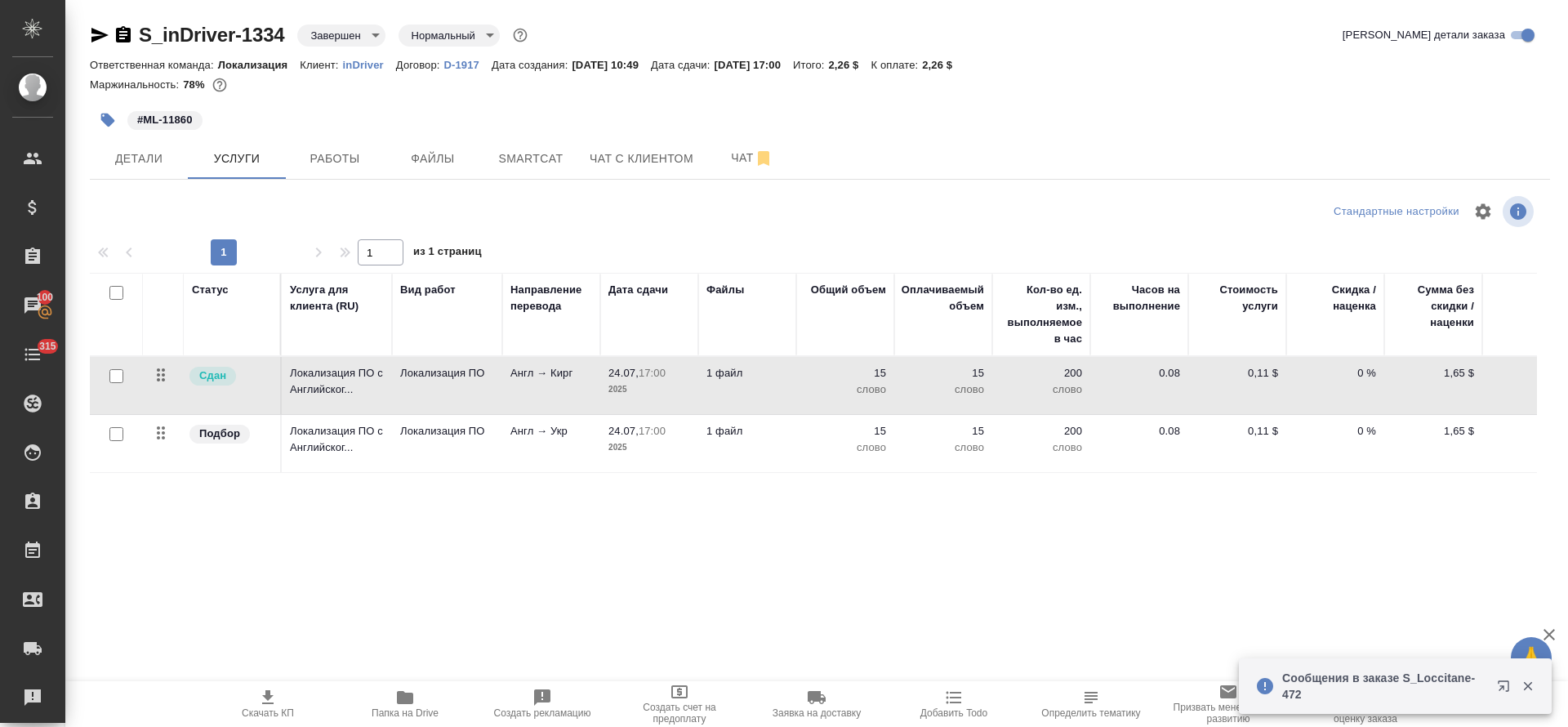
click at [474, 439] on td "Локализация ПО" at bounding box center [447, 443] width 110 height 58
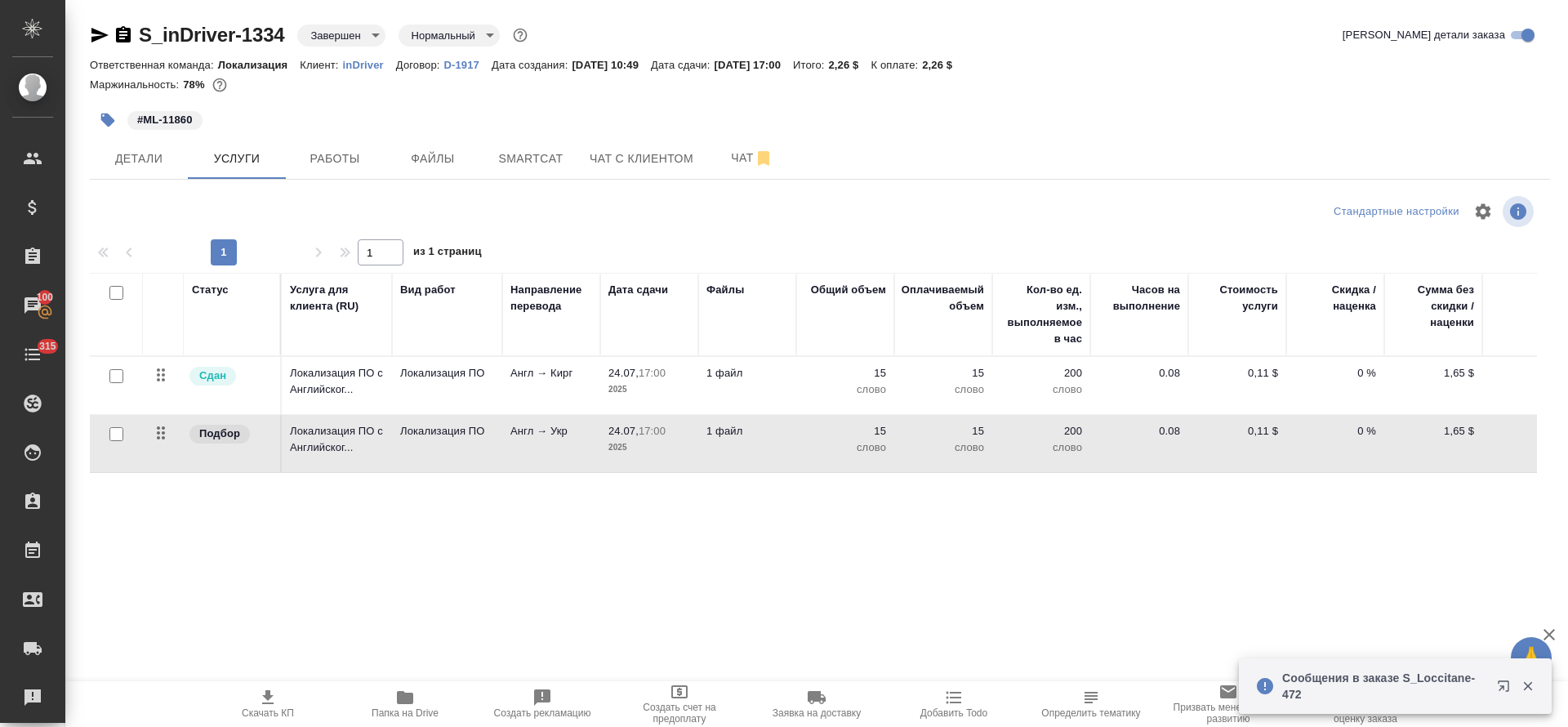
click at [474, 439] on td "Локализация ПО" at bounding box center [447, 443] width 110 height 58
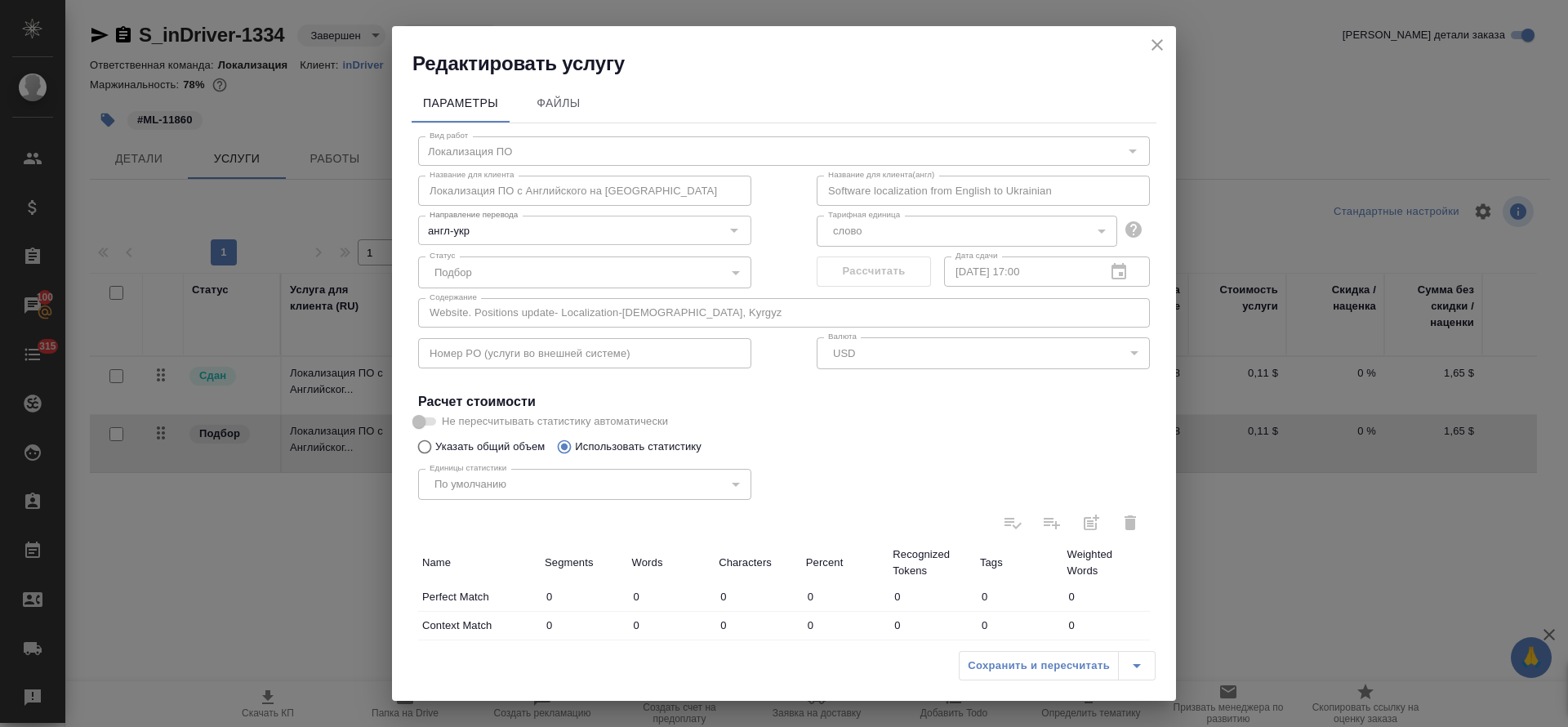
drag, startPoint x: 1157, startPoint y: 52, endPoint x: 546, endPoint y: 52, distance: 611.0
click at [1157, 52] on icon "close" at bounding box center [1157, 45] width 20 height 20
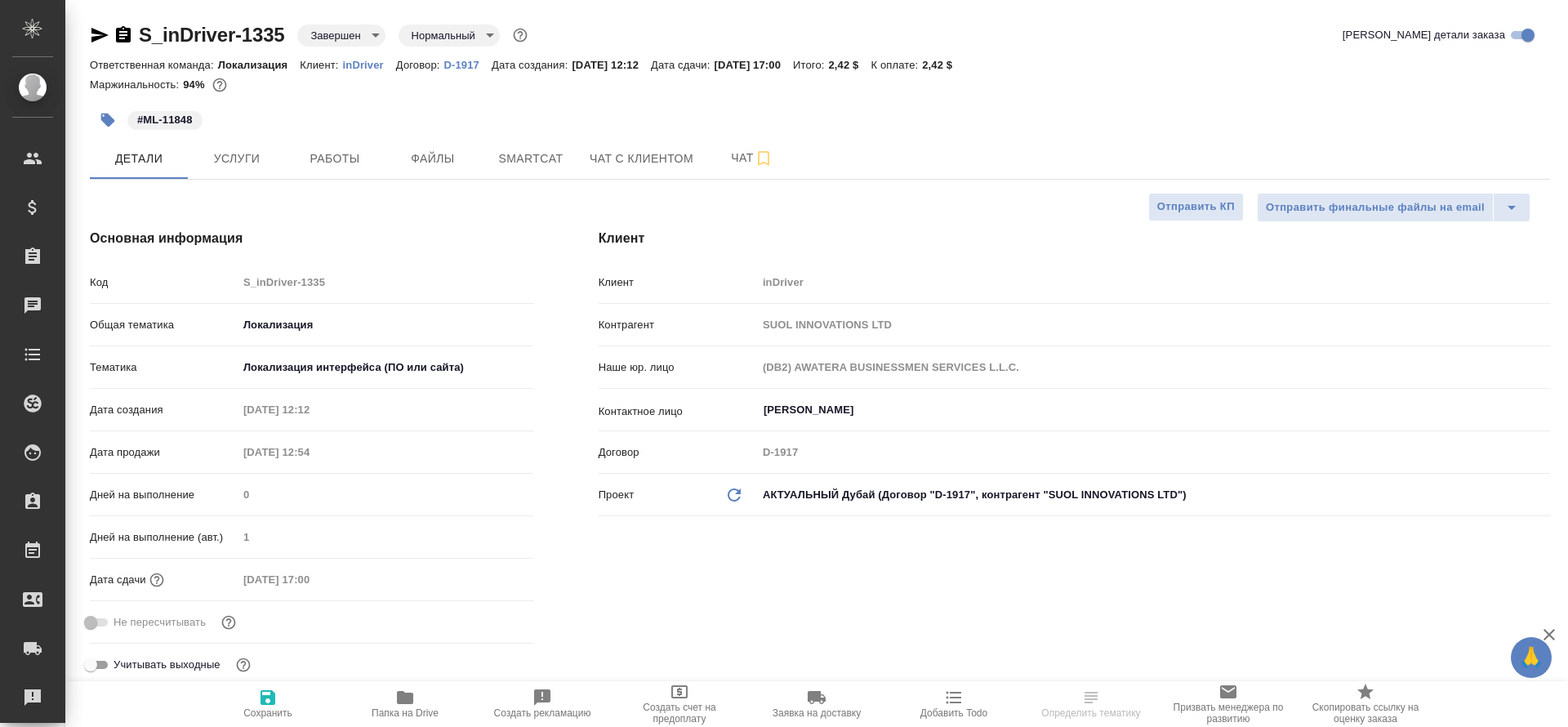
select select "RU"
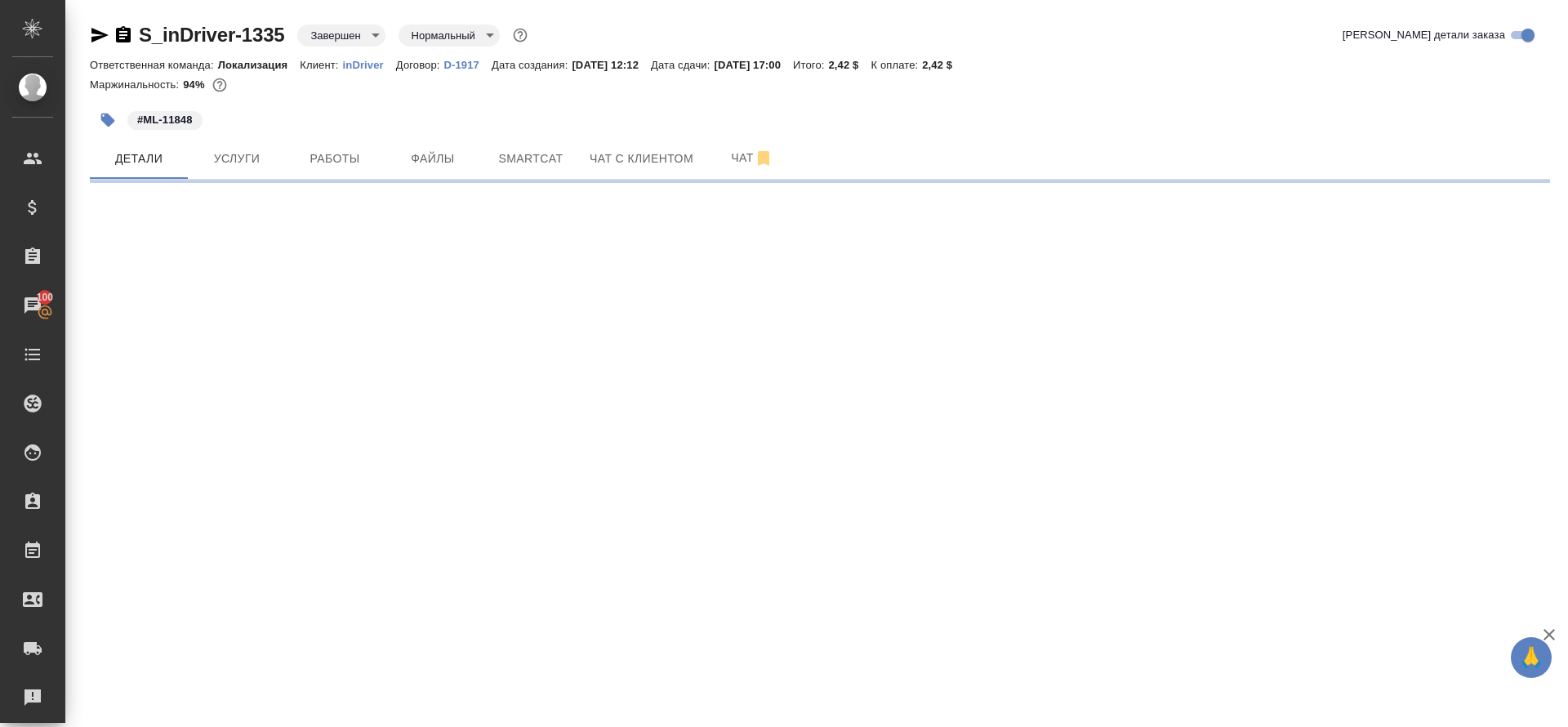
select select "RU"
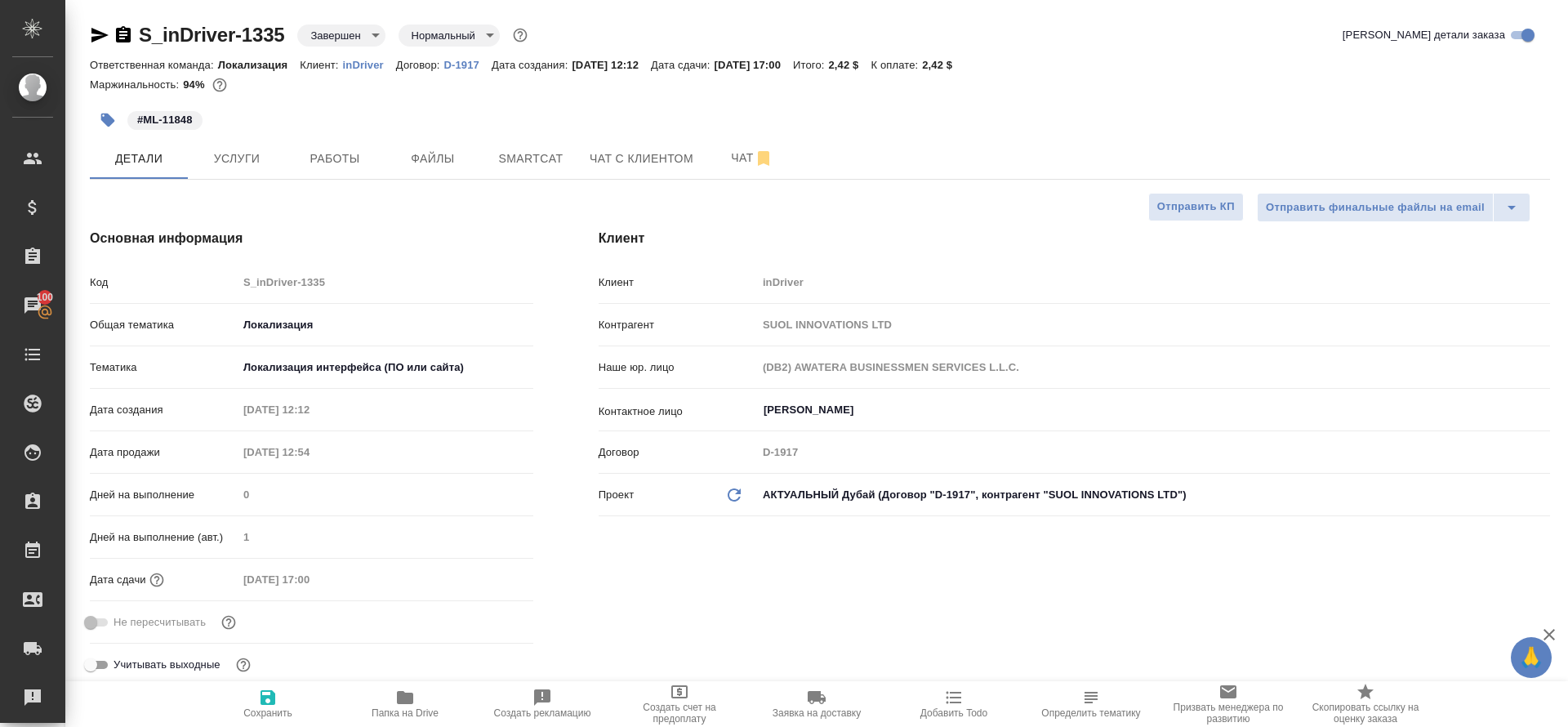
type textarea "x"
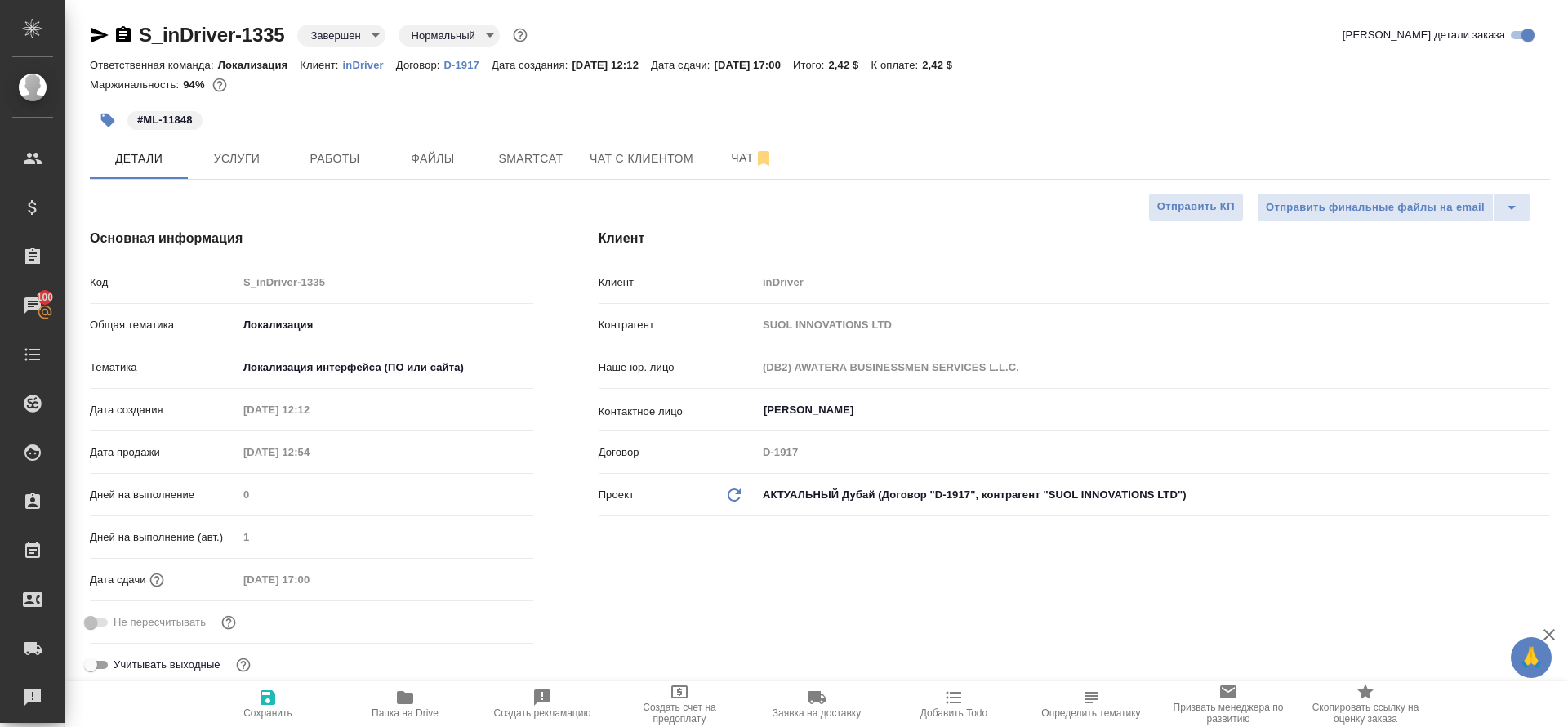
type textarea "x"
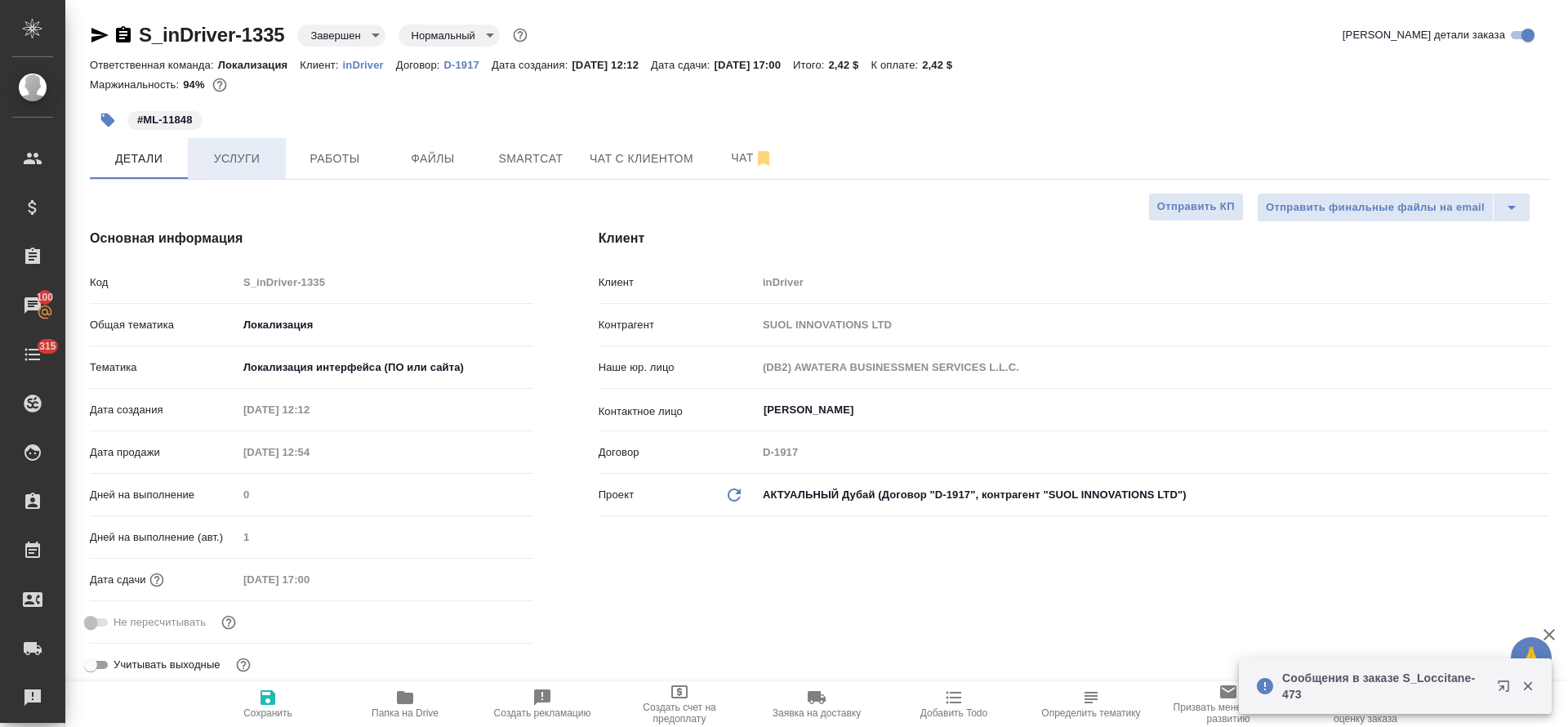
click at [271, 168] on span "Услуги" at bounding box center [236, 159] width 78 height 21
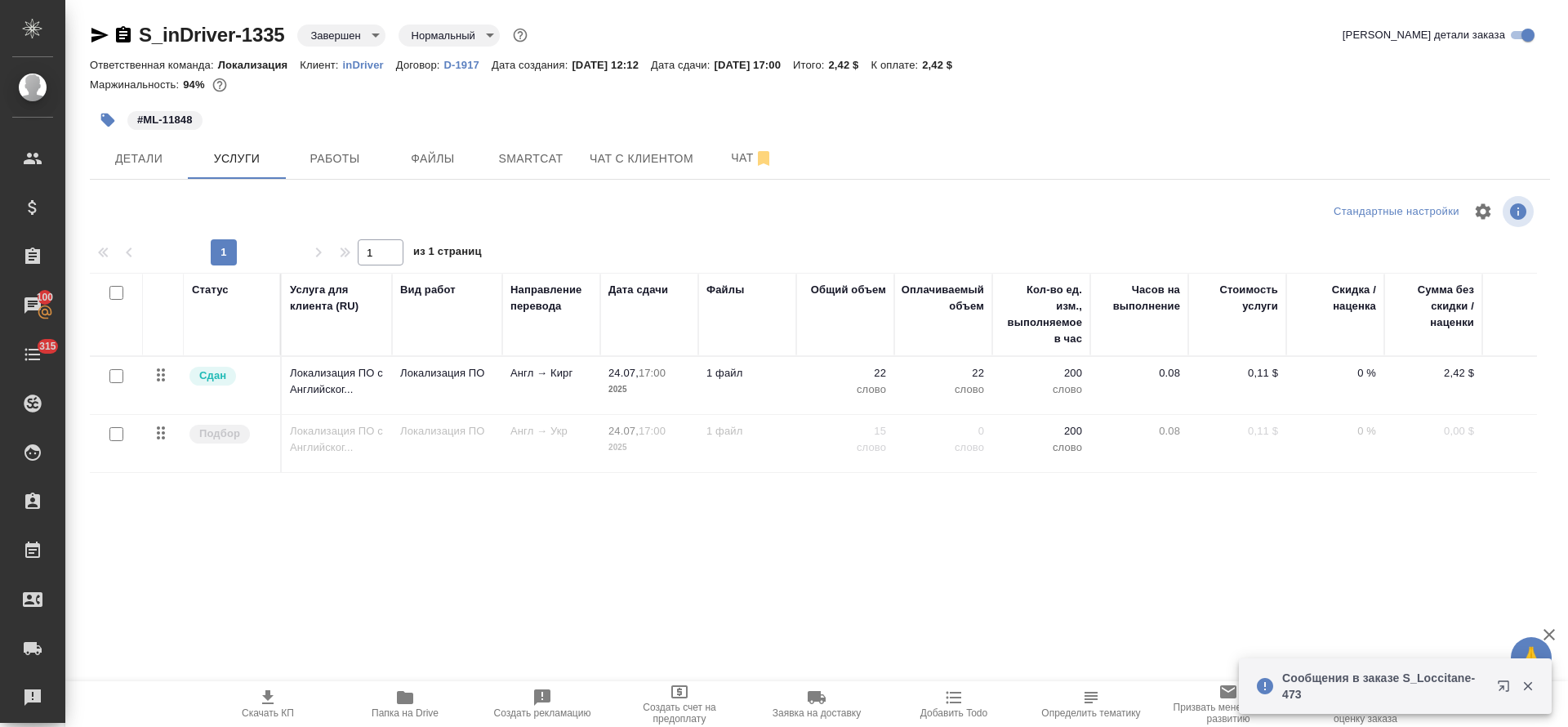
click at [405, 399] on td "Локализация ПО" at bounding box center [447, 385] width 110 height 58
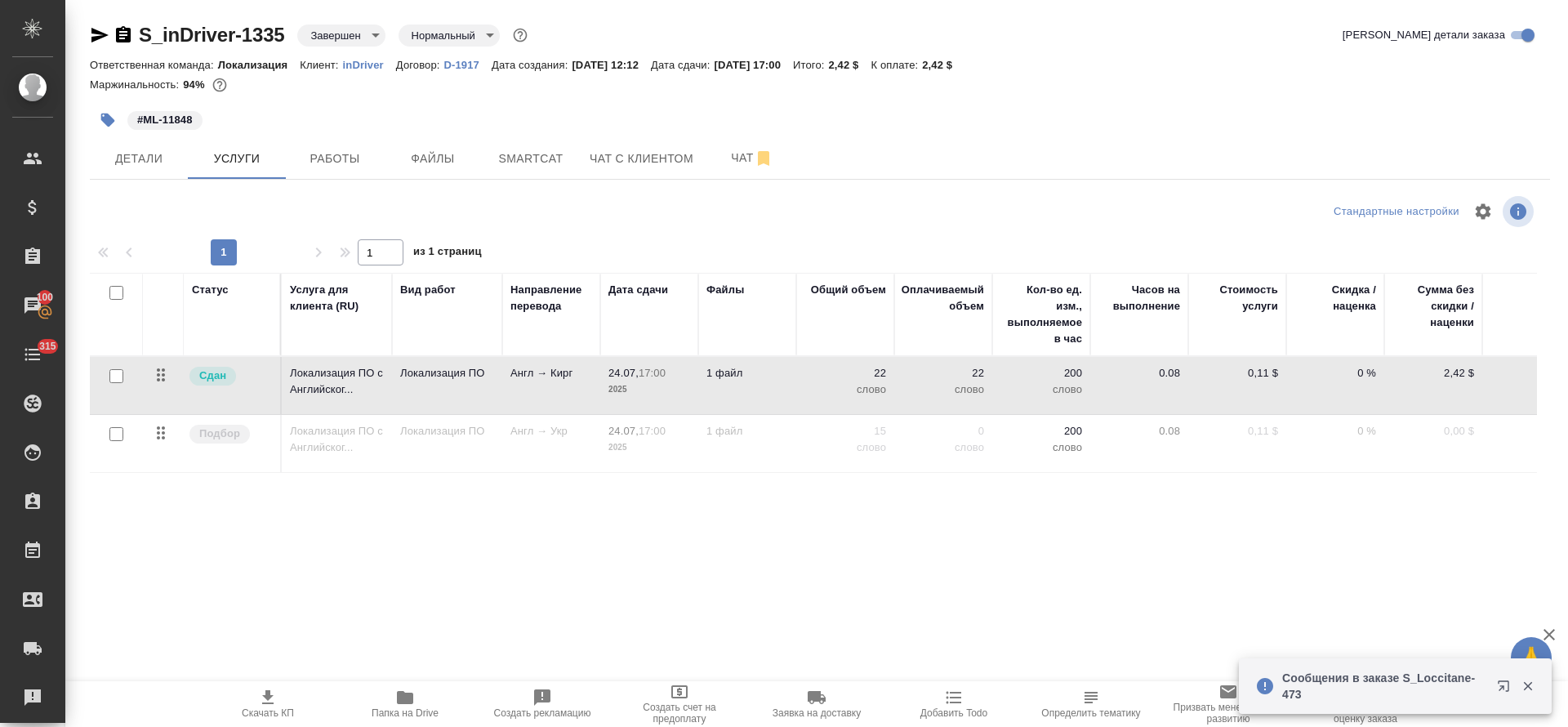
click at [405, 399] on td "Локализация ПО" at bounding box center [447, 385] width 110 height 58
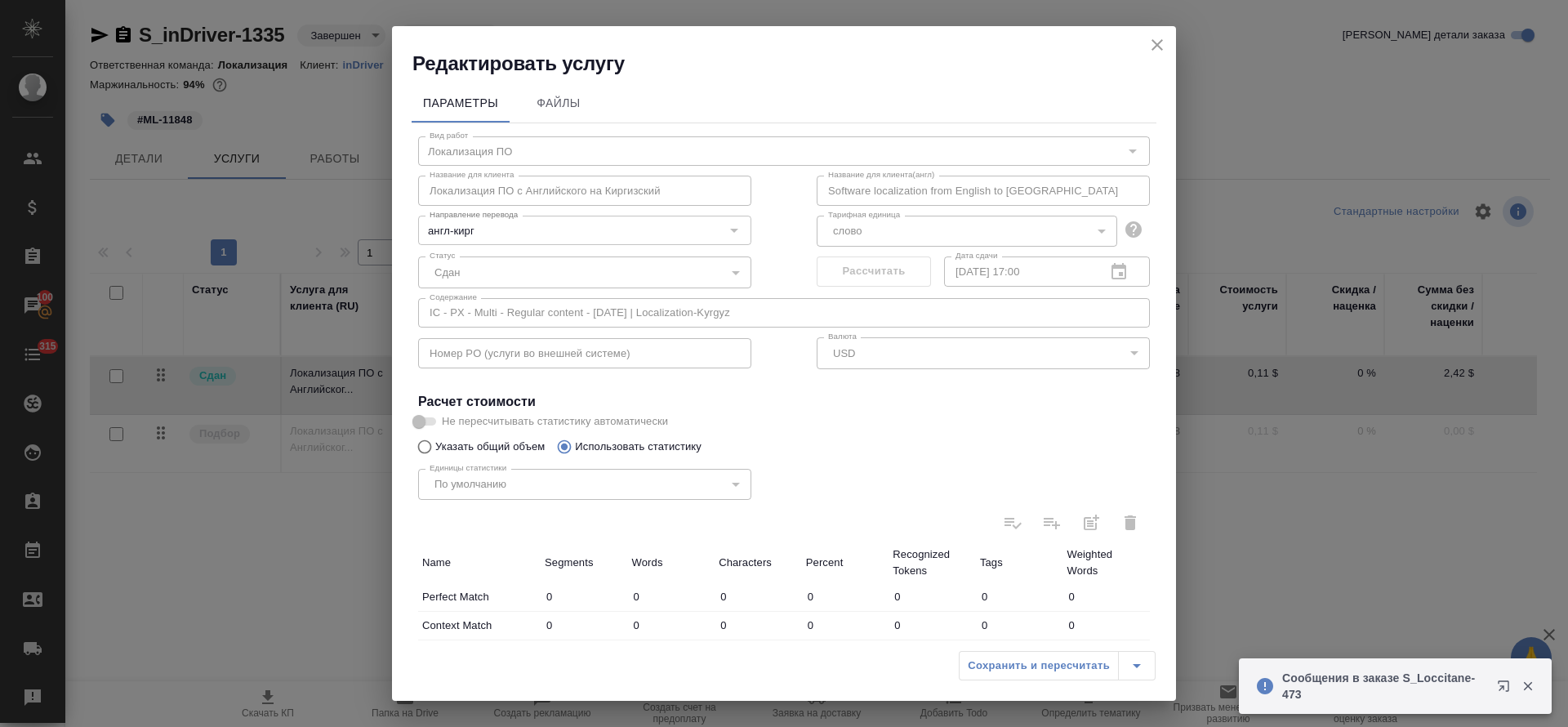
click at [1155, 51] on icon "close" at bounding box center [1157, 45] width 20 height 20
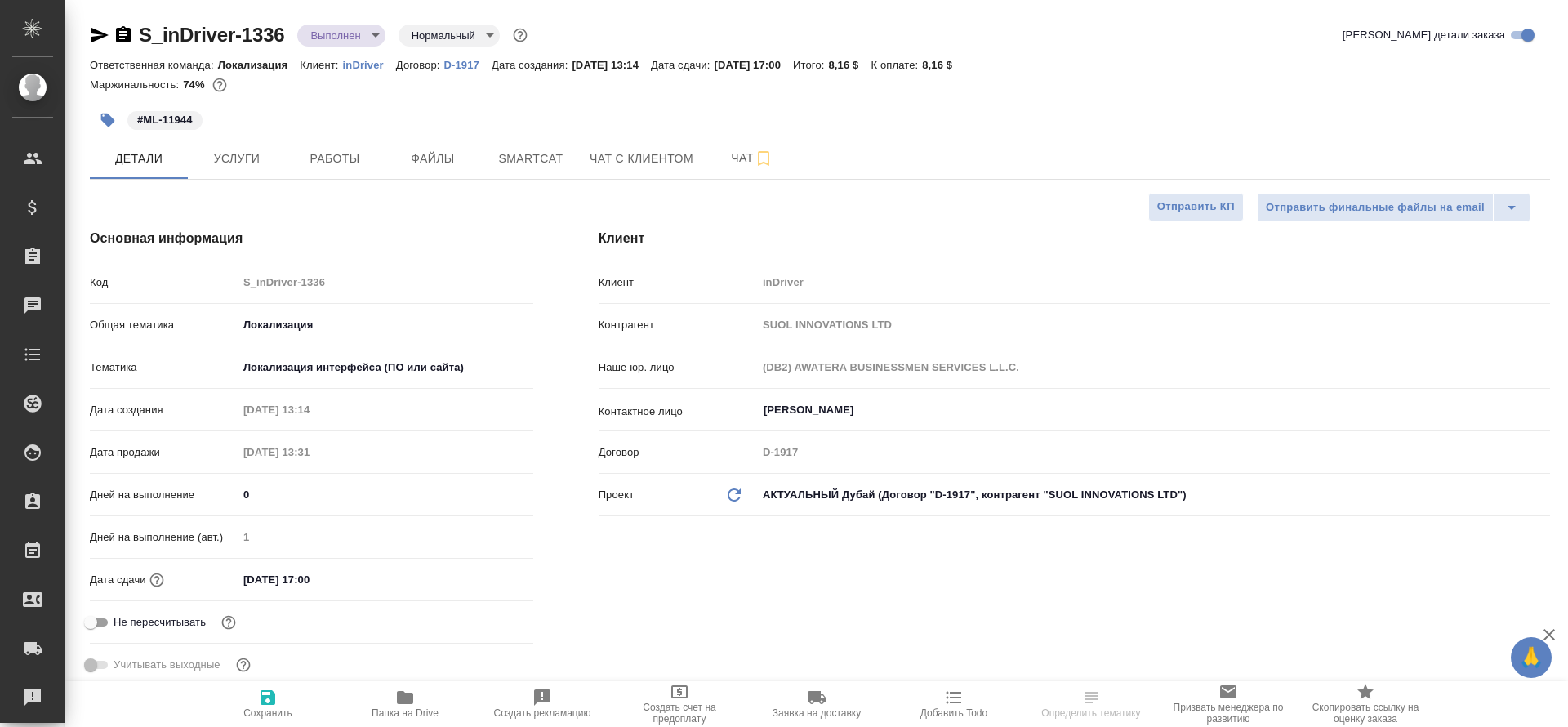
select select "RU"
type textarea "x"
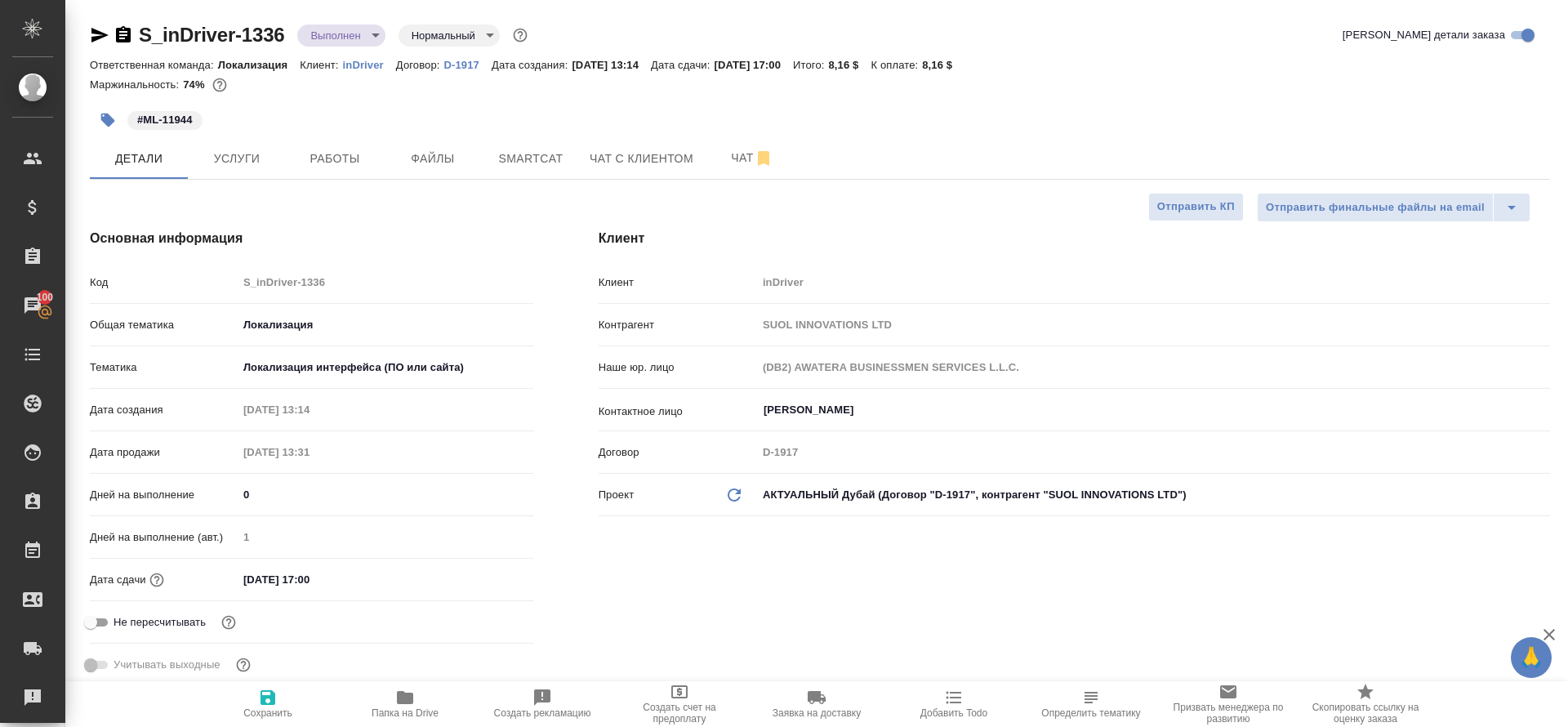
type textarea "x"
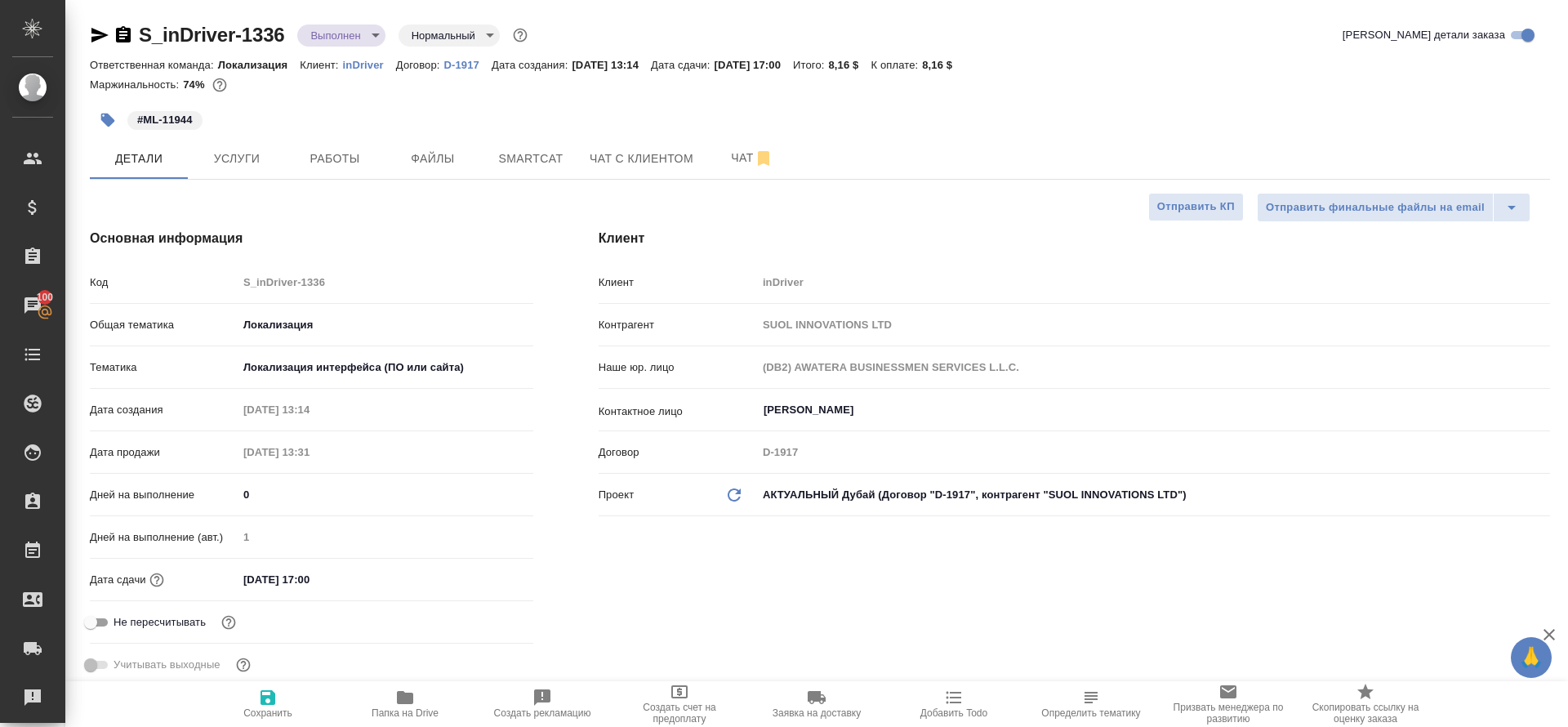
type textarea "x"
click at [241, 167] on span "Услуги" at bounding box center [236, 159] width 78 height 21
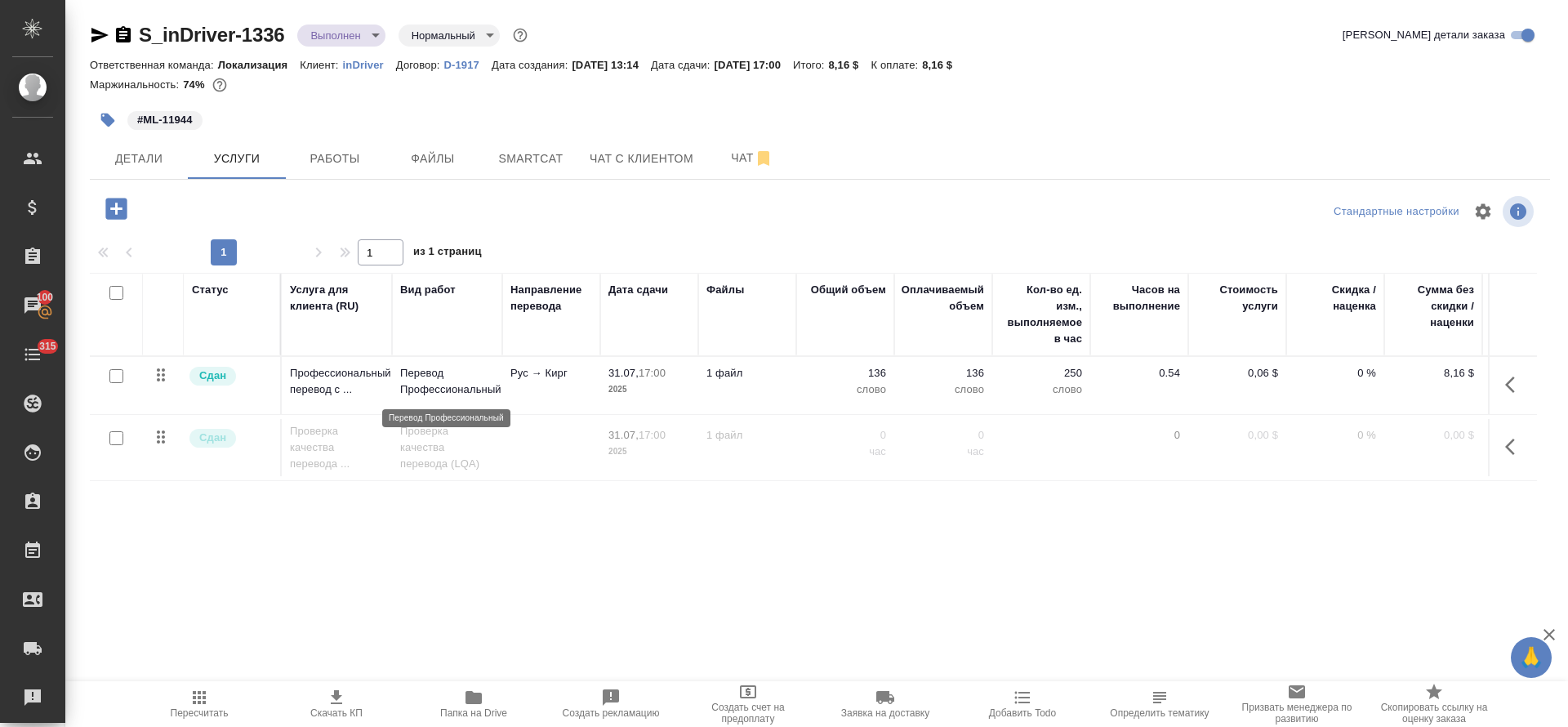
click at [463, 389] on p "Перевод Профессиональный" at bounding box center [447, 382] width 94 height 33
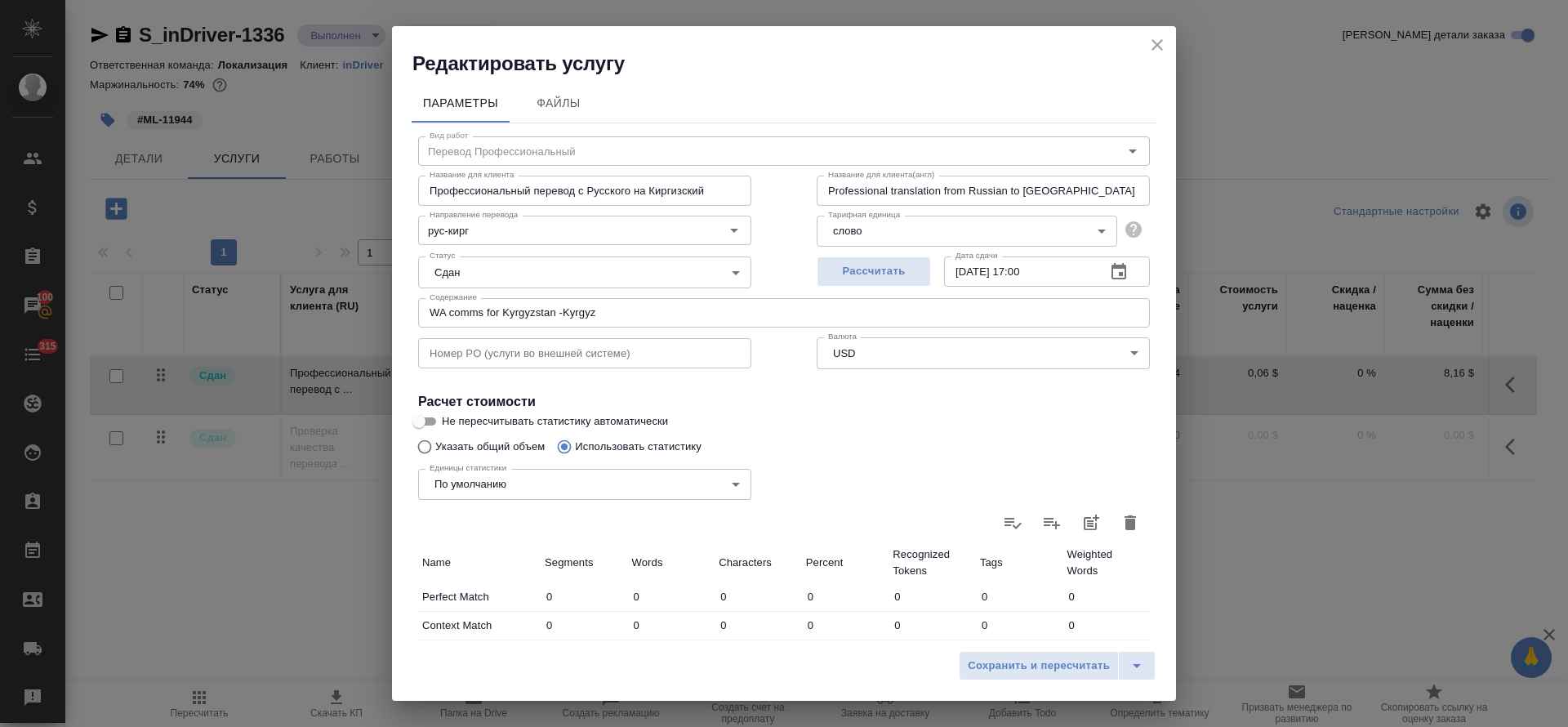
click at [1164, 48] on icon "close" at bounding box center [1157, 45] width 20 height 20
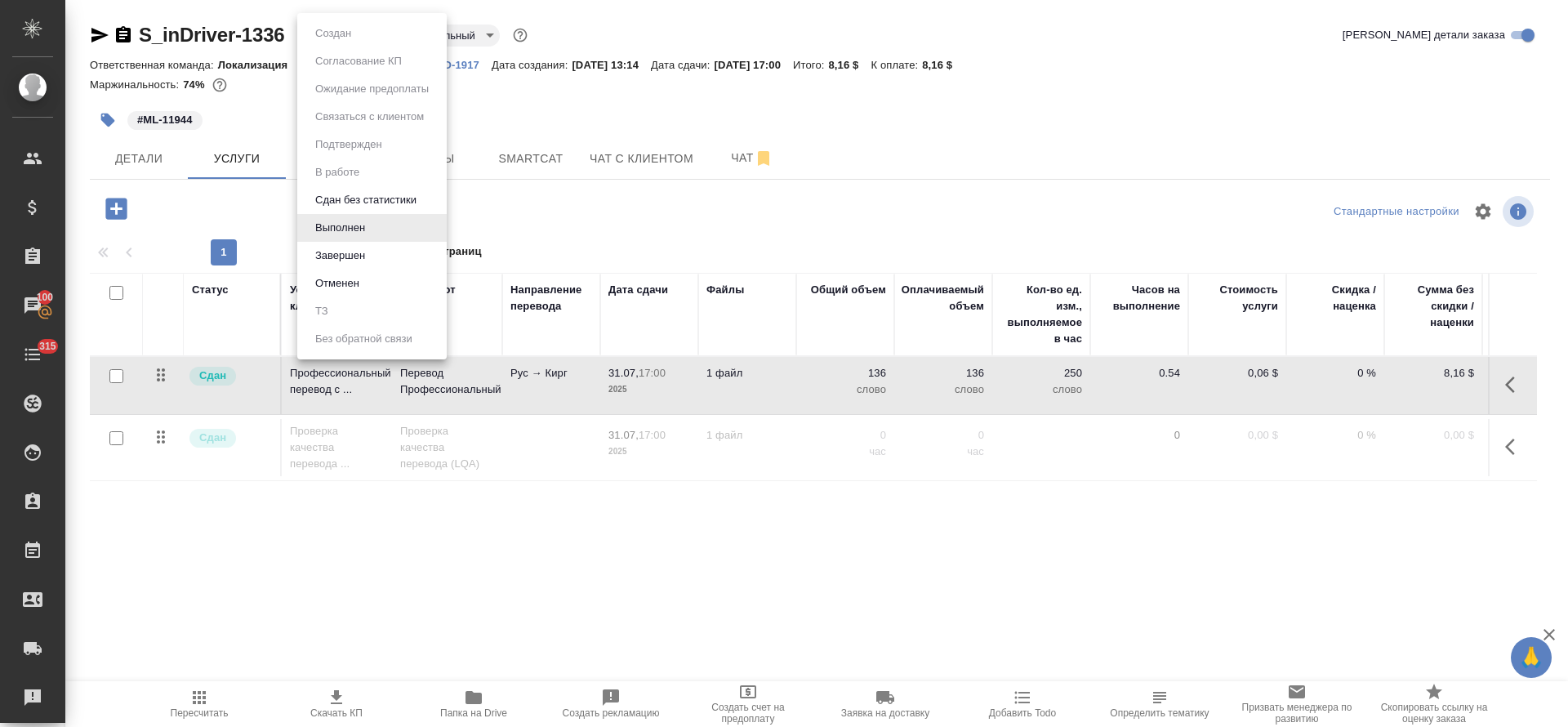
click at [350, 40] on body "🙏 .cls-1 fill:#fff; AWATERA Tretyakova Olga Клиенты Спецификации Заказы 100 Чат…" at bounding box center [784, 364] width 1568 height 727
click at [350, 254] on button "Завершен" at bounding box center [340, 255] width 59 height 18
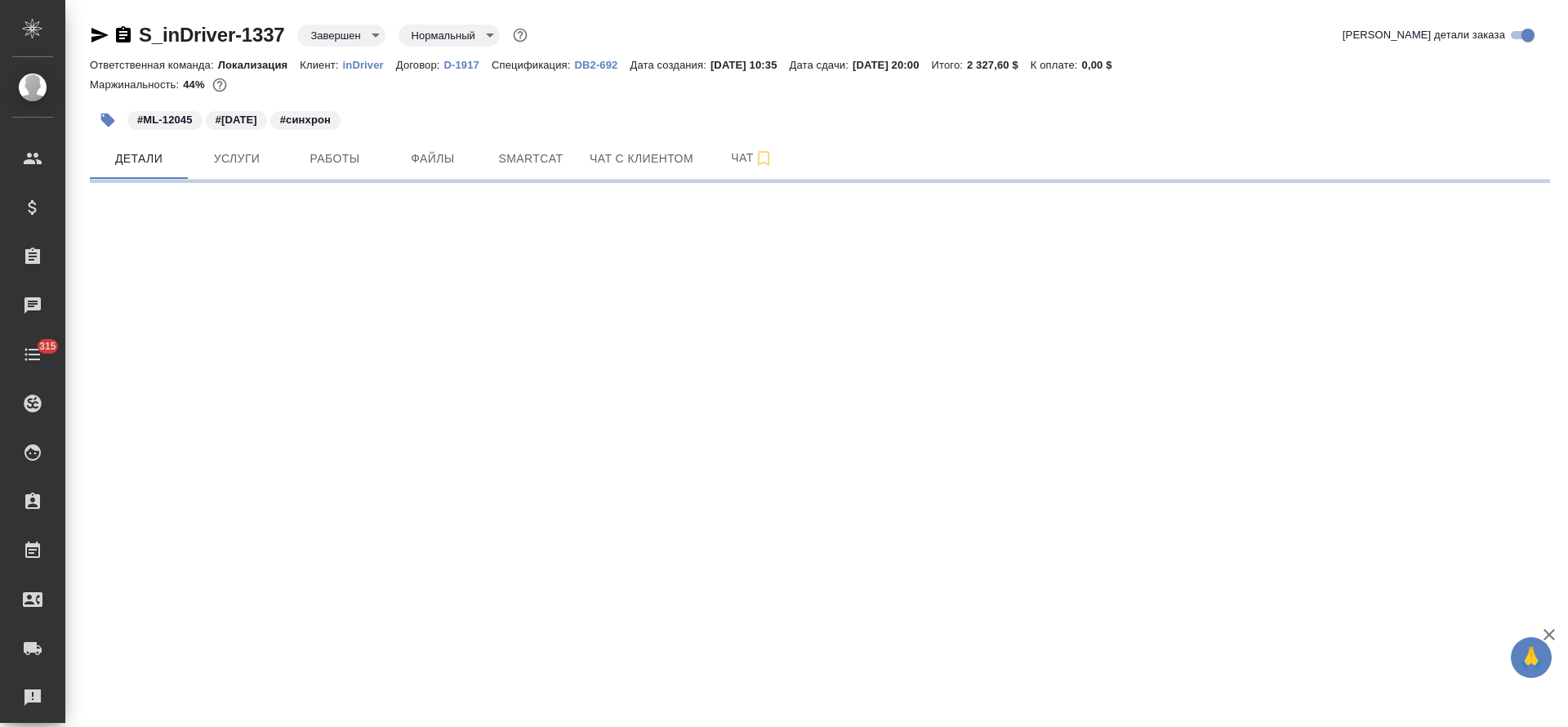
select select "RU"
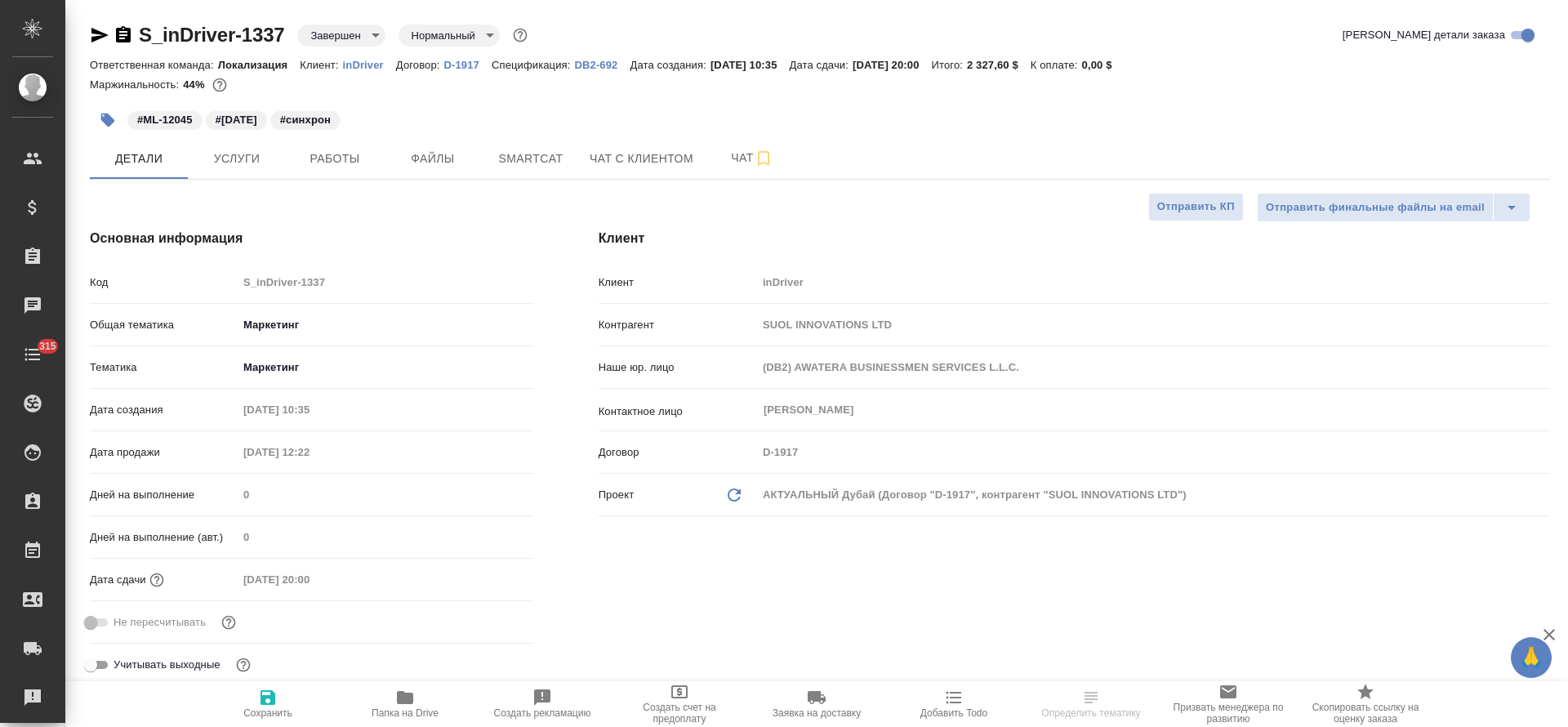
type textarea "x"
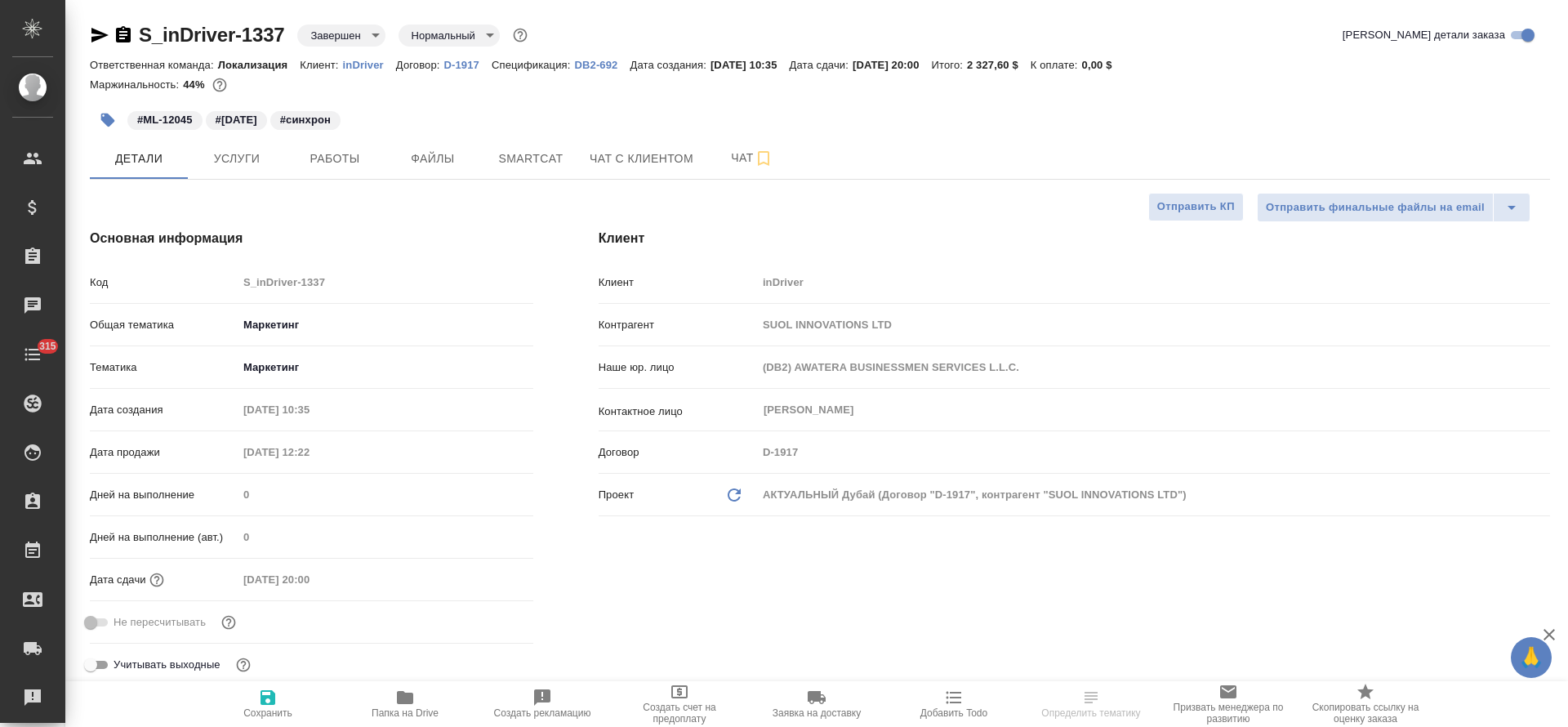
type textarea "x"
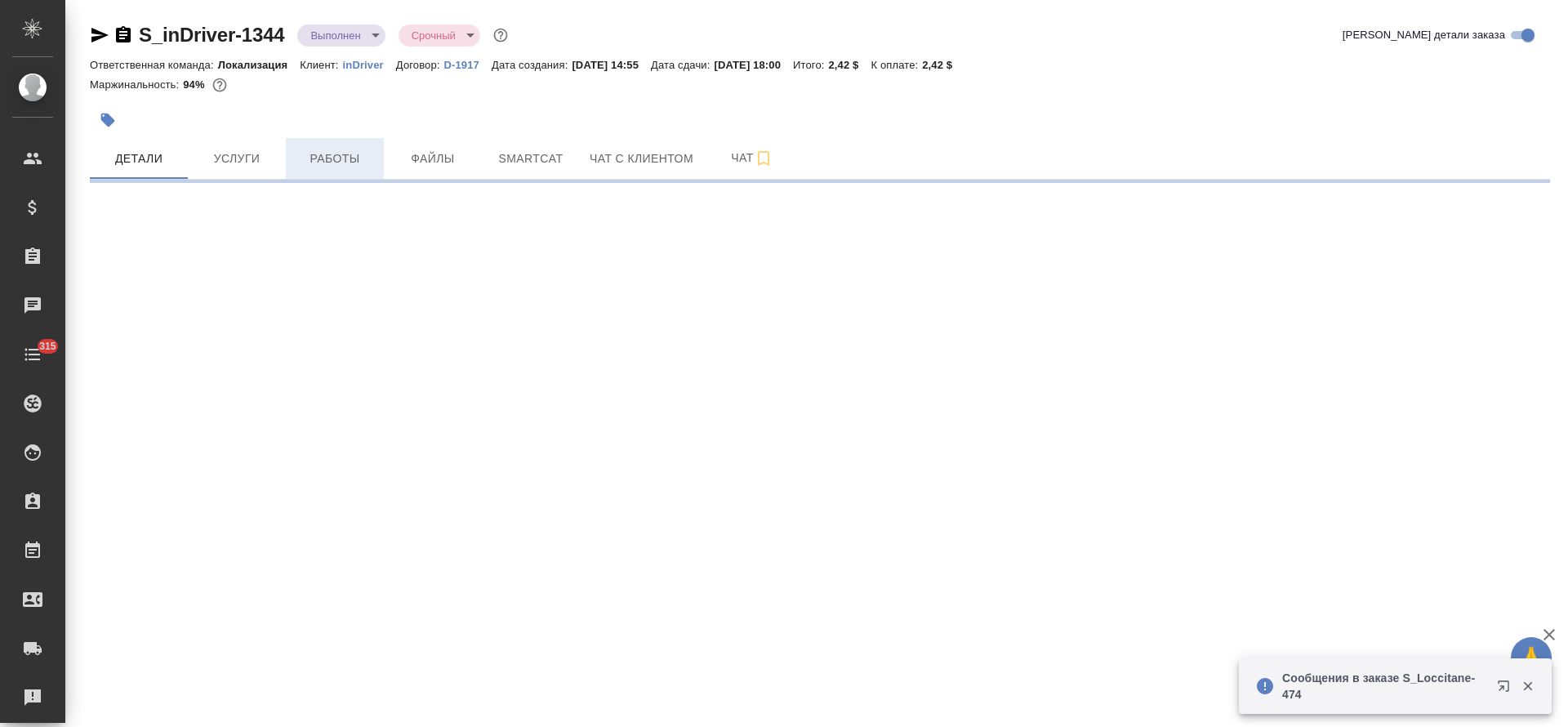
select select "RU"
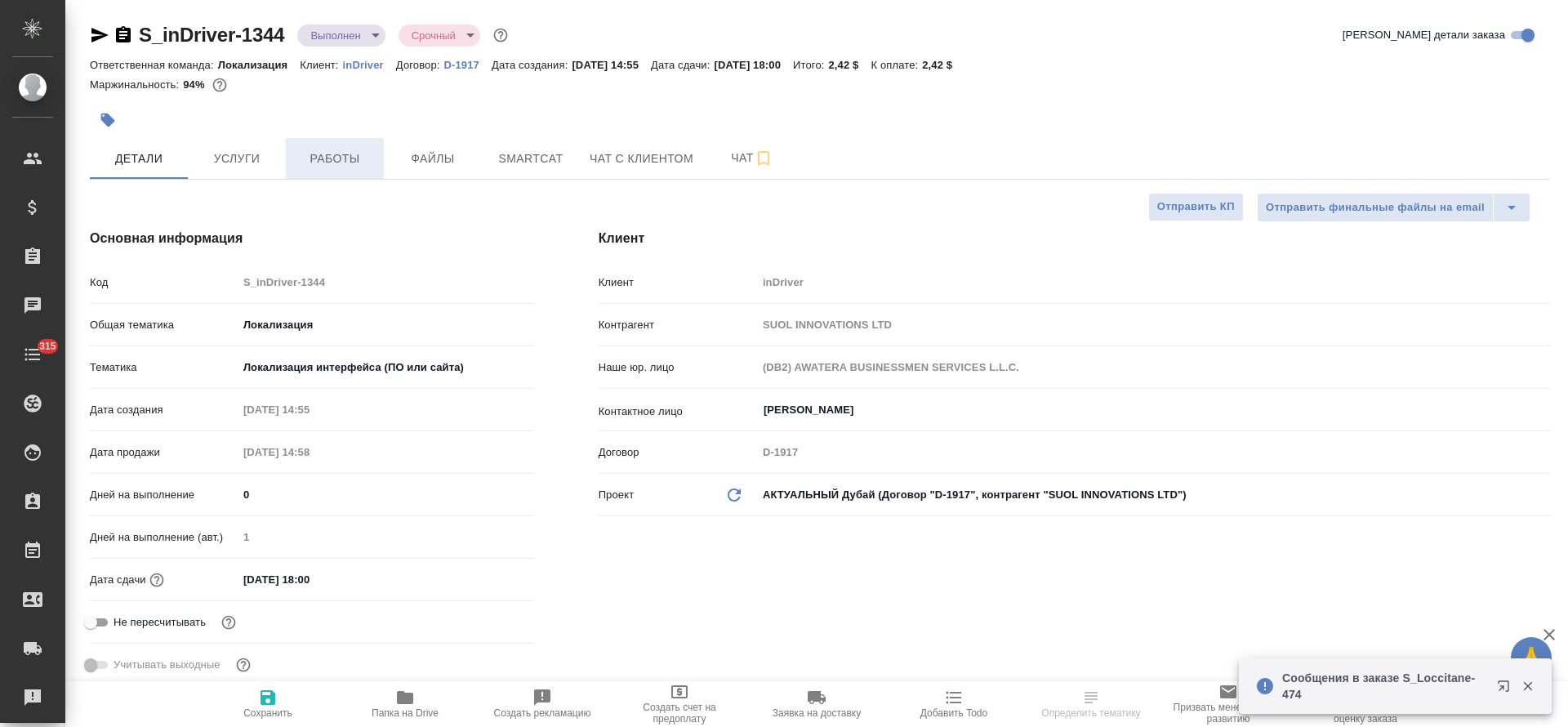
type textarea "x"
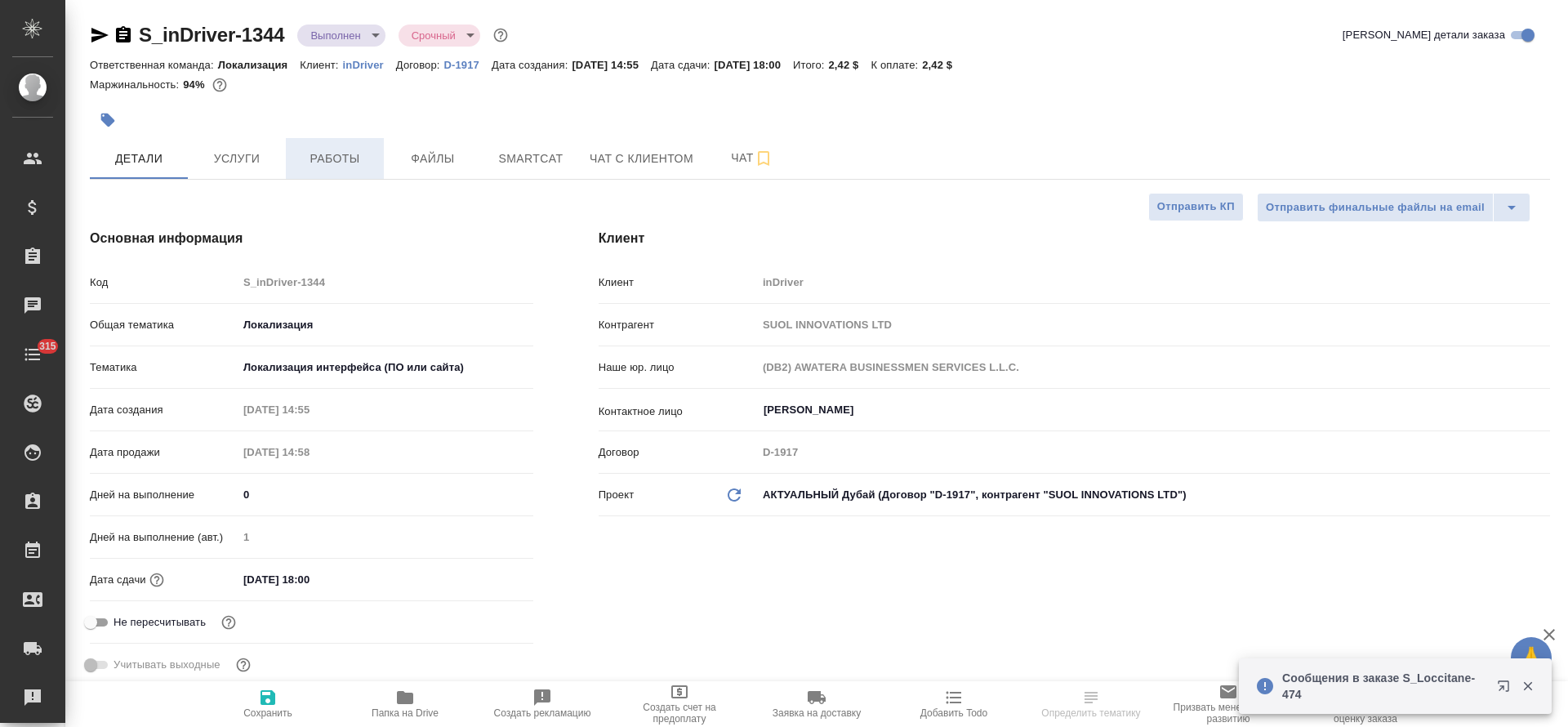
type textarea "x"
click at [328, 158] on span "Работы" at bounding box center [334, 159] width 78 height 21
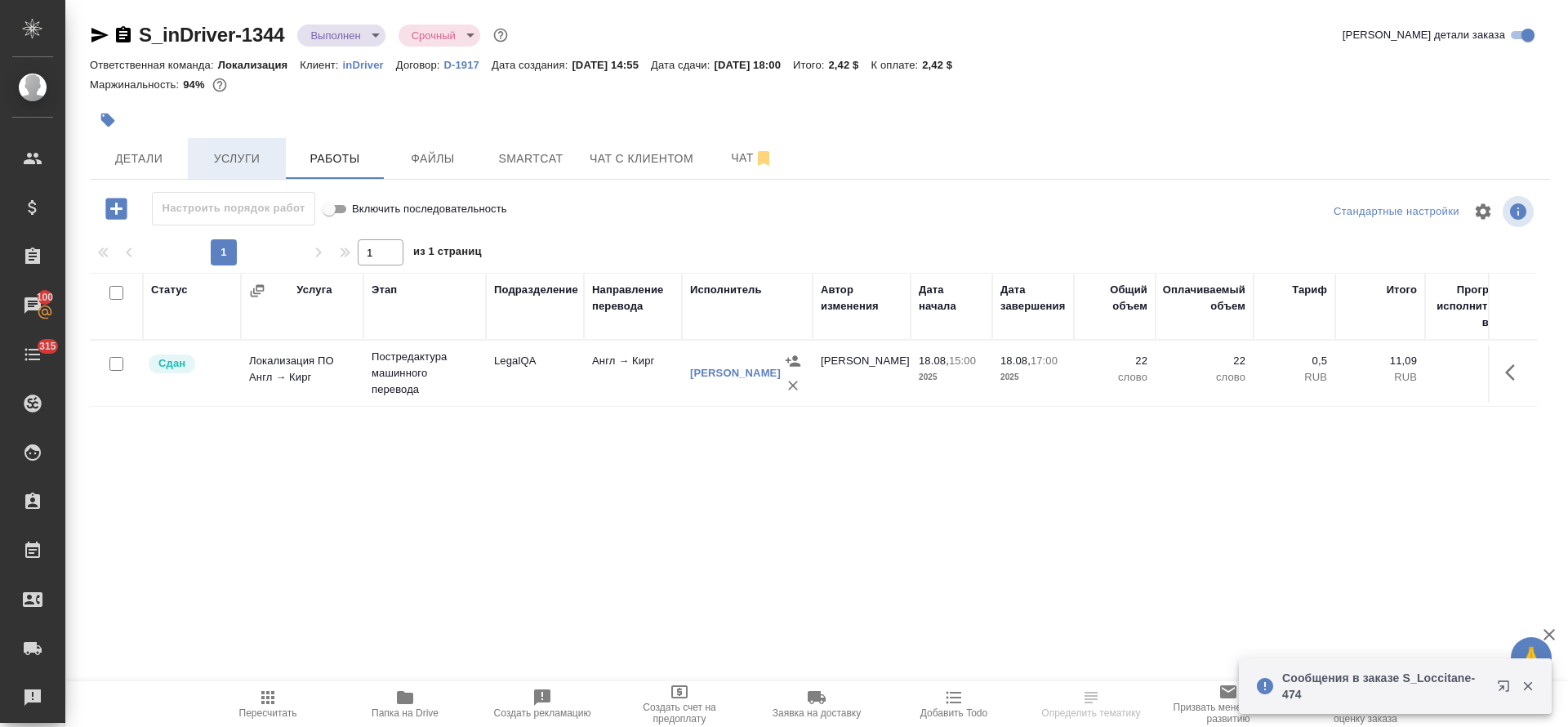
click at [259, 145] on button "Услуги" at bounding box center [237, 159] width 98 height 41
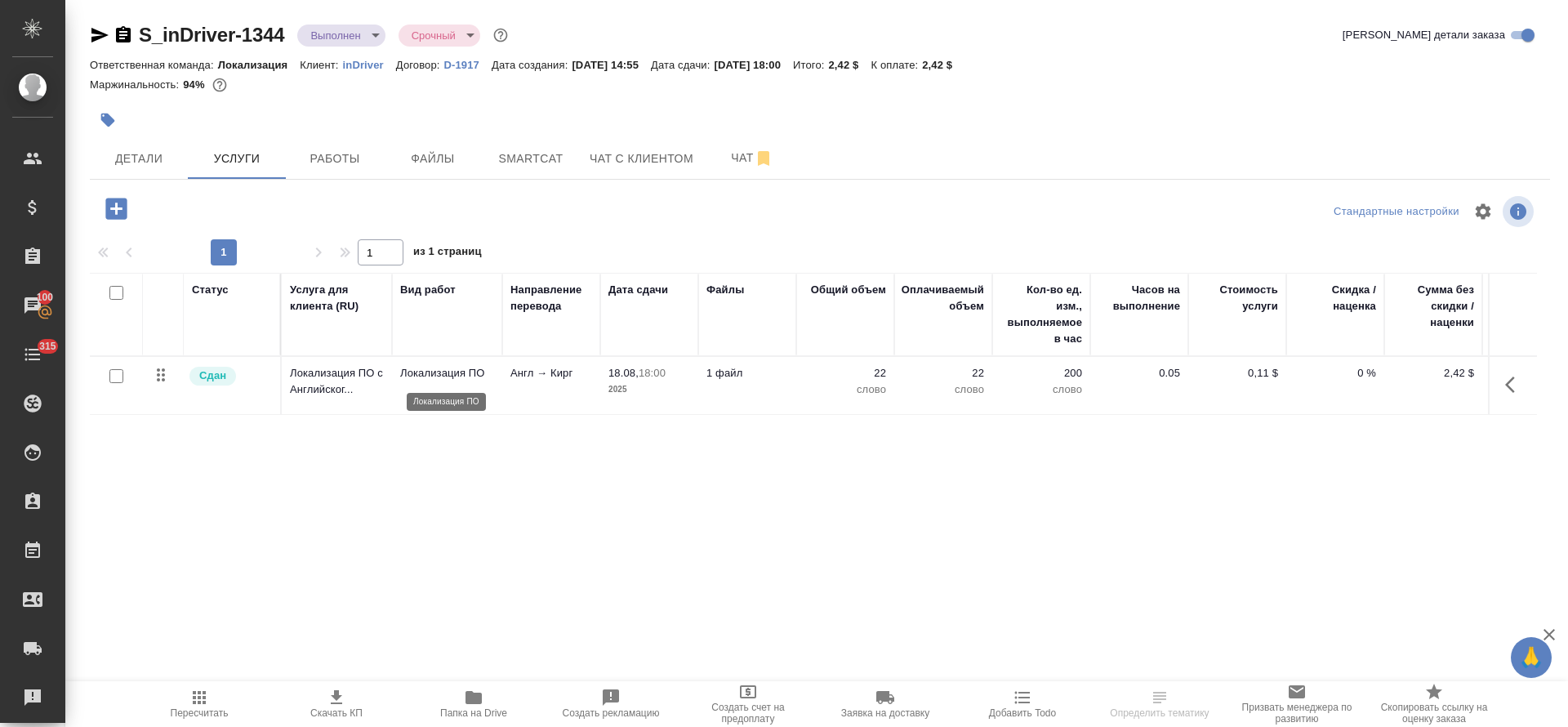
click at [412, 376] on p "Локализация ПО" at bounding box center [447, 373] width 94 height 16
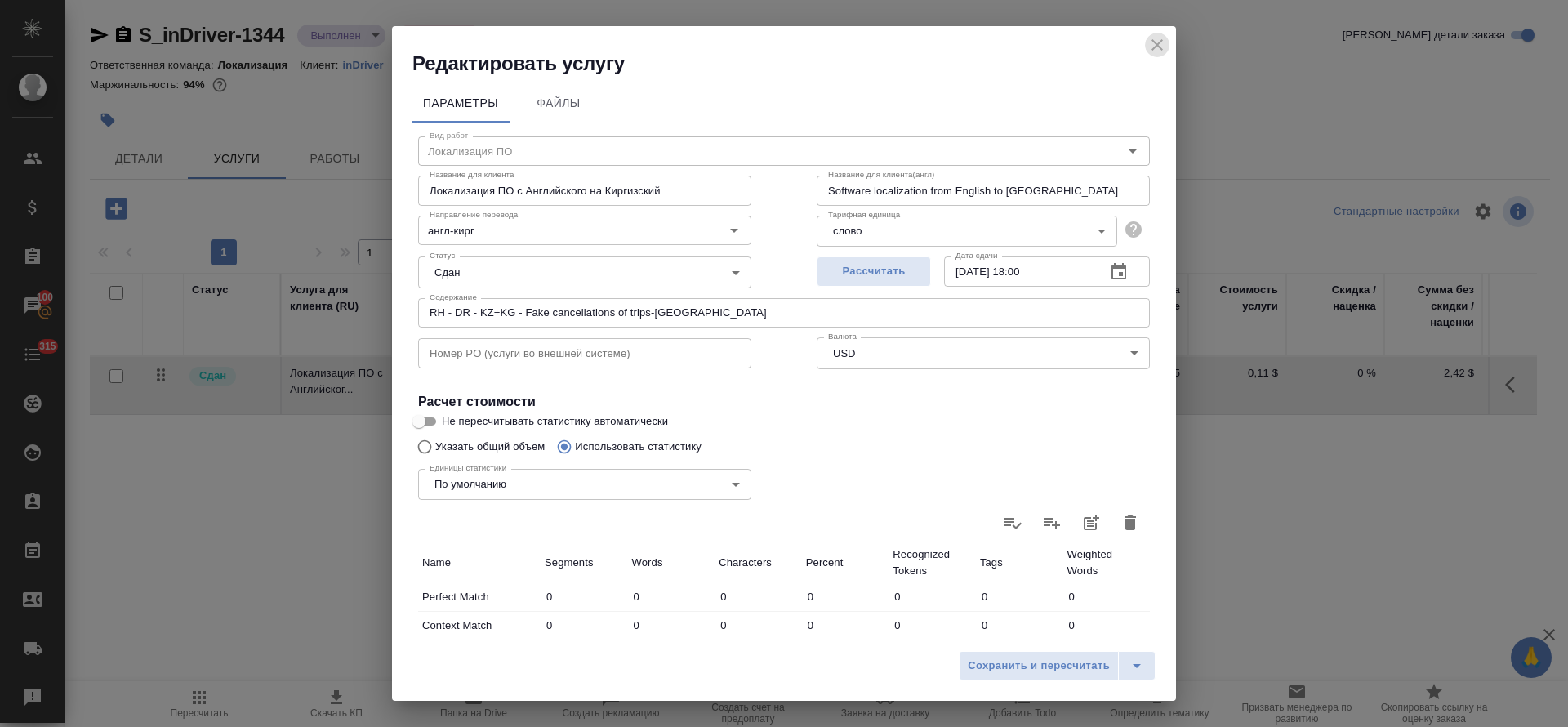
click at [1154, 43] on icon "close" at bounding box center [1157, 45] width 20 height 20
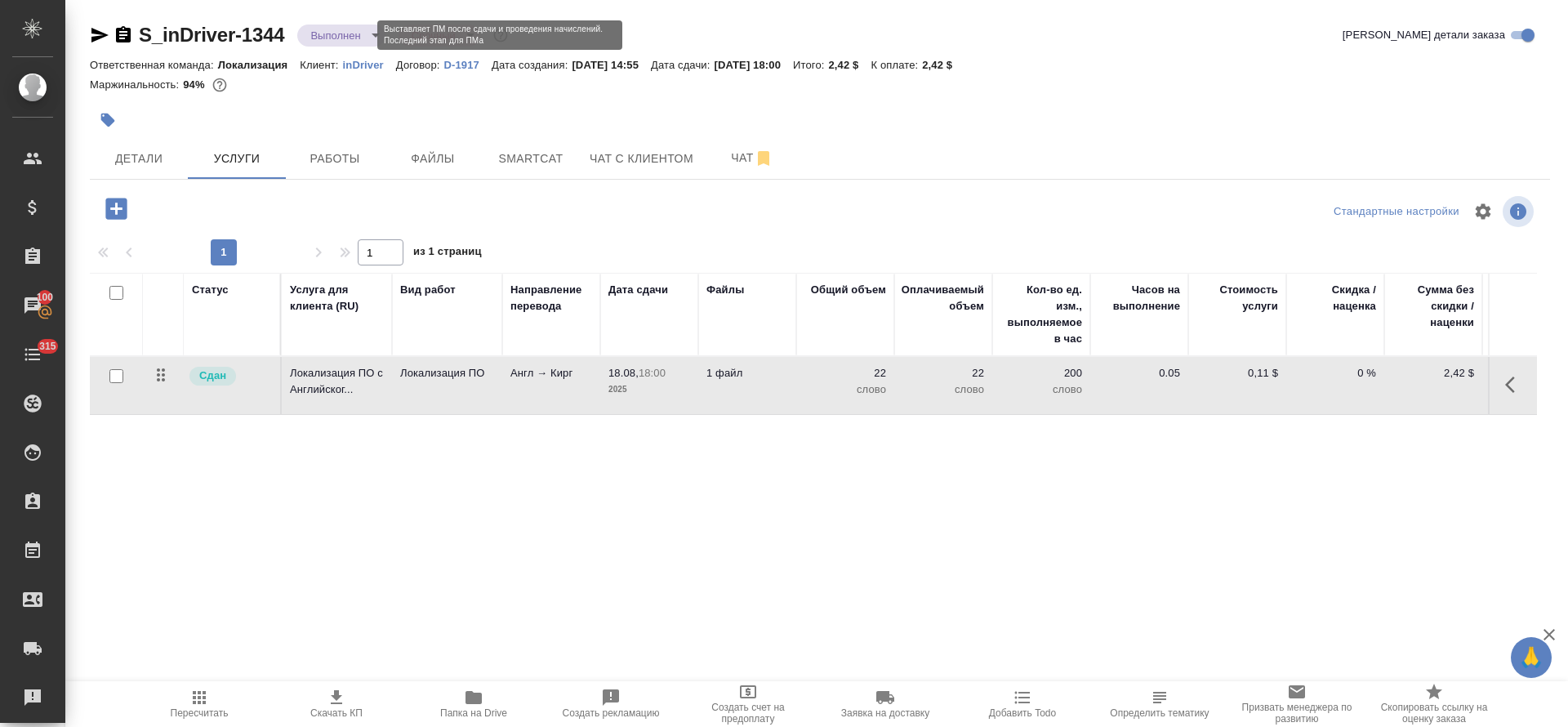
click at [345, 32] on body "🙏 .cls-1 fill:#fff; AWATERA Tretyakova Olga Клиенты Спецификации Заказы 100 Чат…" at bounding box center [784, 364] width 1568 height 727
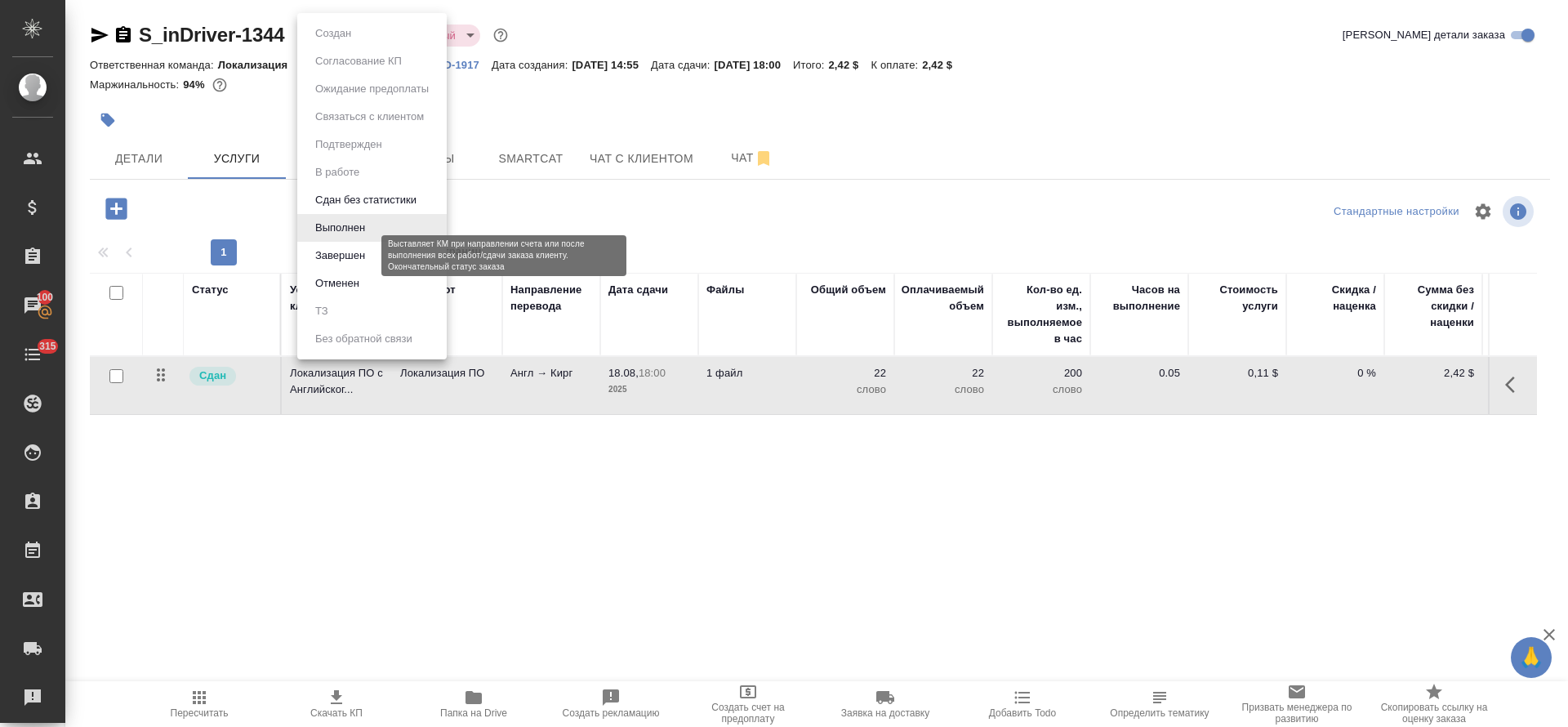
click at [329, 253] on button "Завершен" at bounding box center [340, 255] width 59 height 18
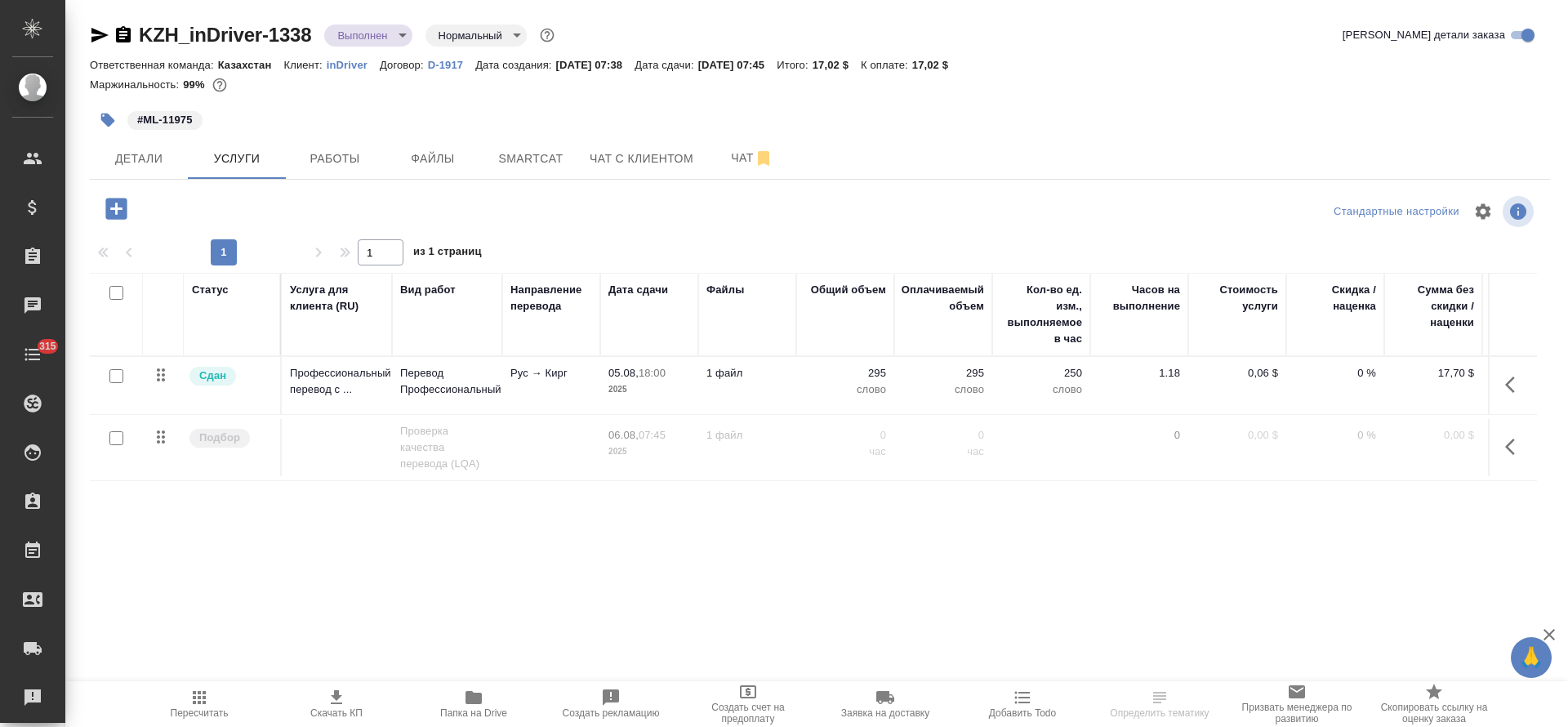
click at [530, 402] on td "Рус → Кирг" at bounding box center [551, 385] width 98 height 58
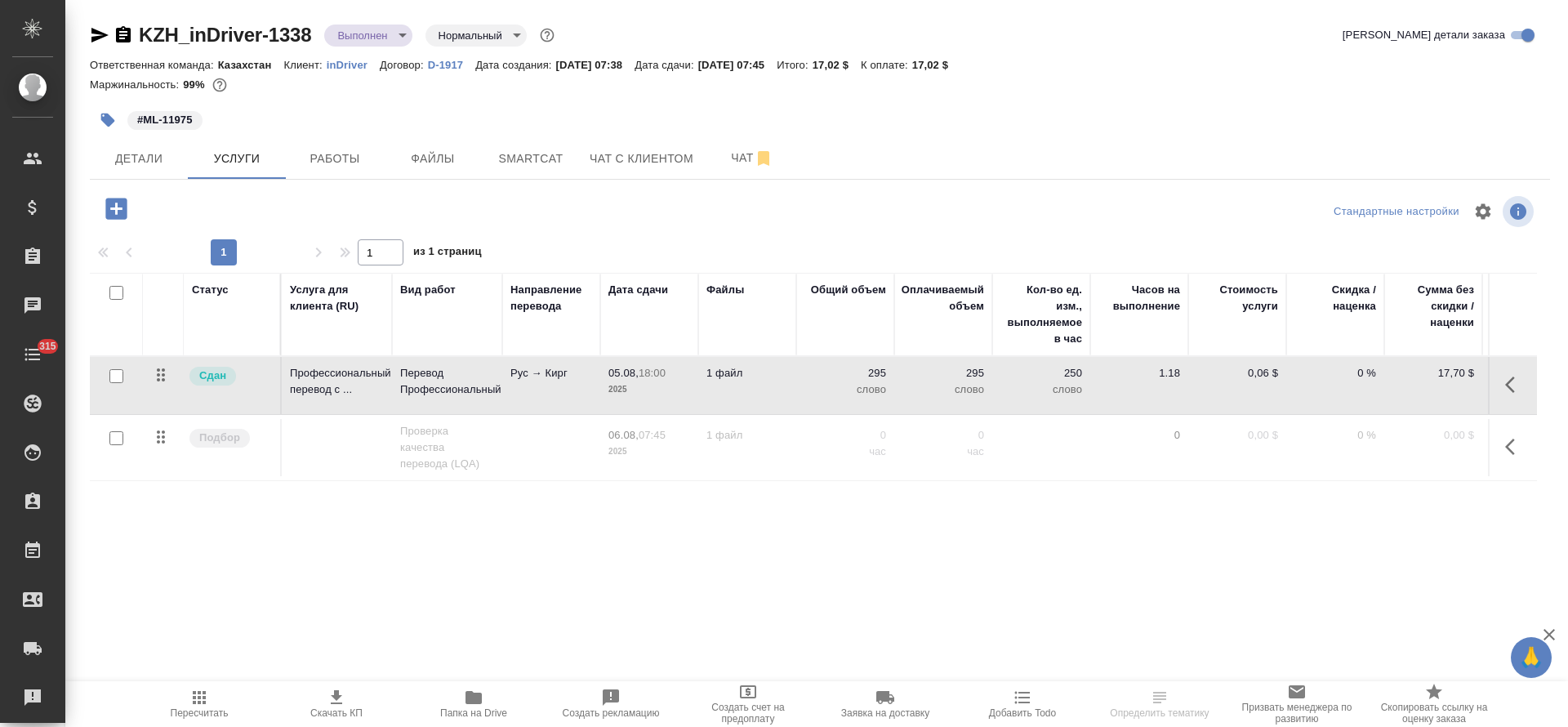
click at [530, 402] on td "Рус → Кирг" at bounding box center [551, 385] width 98 height 58
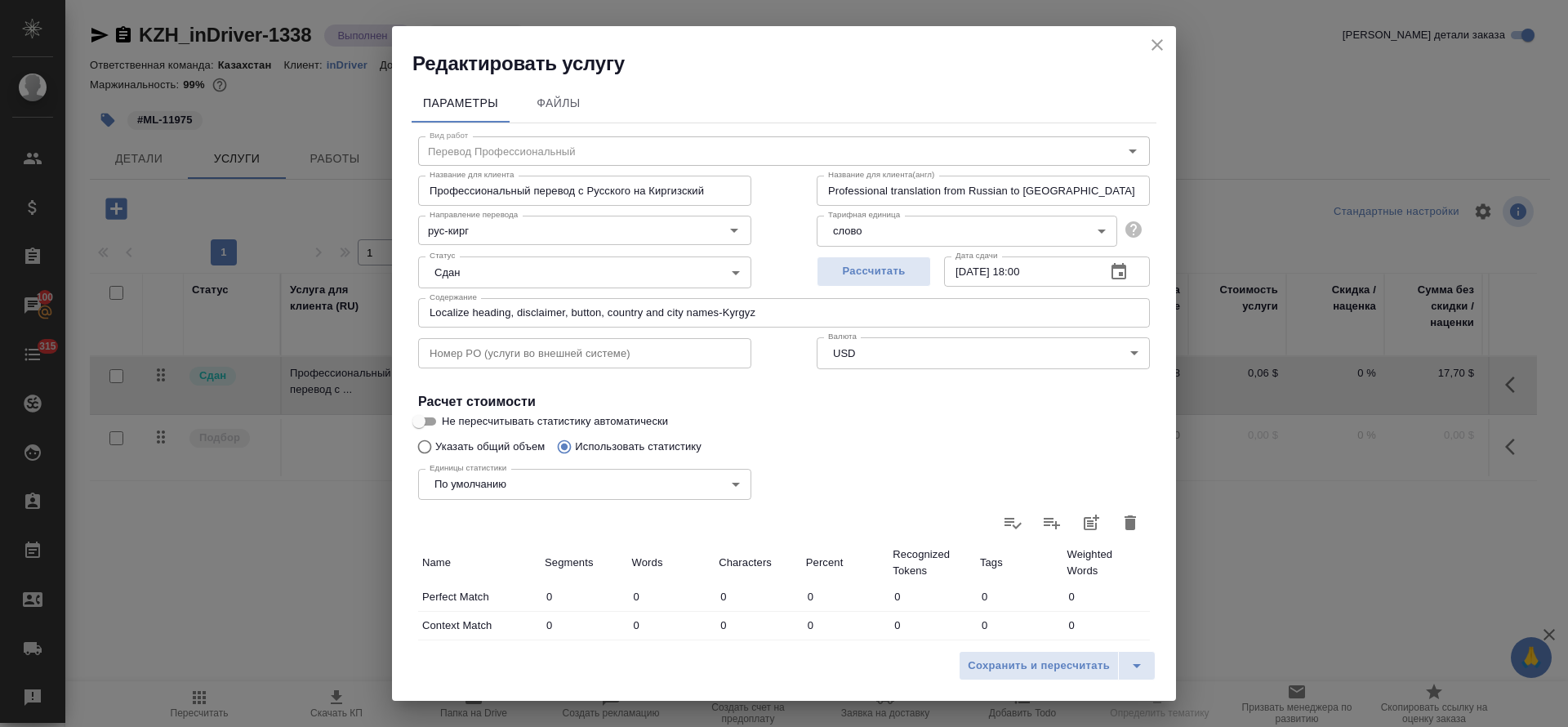
click at [1157, 46] on icon "close" at bounding box center [1157, 45] width 11 height 11
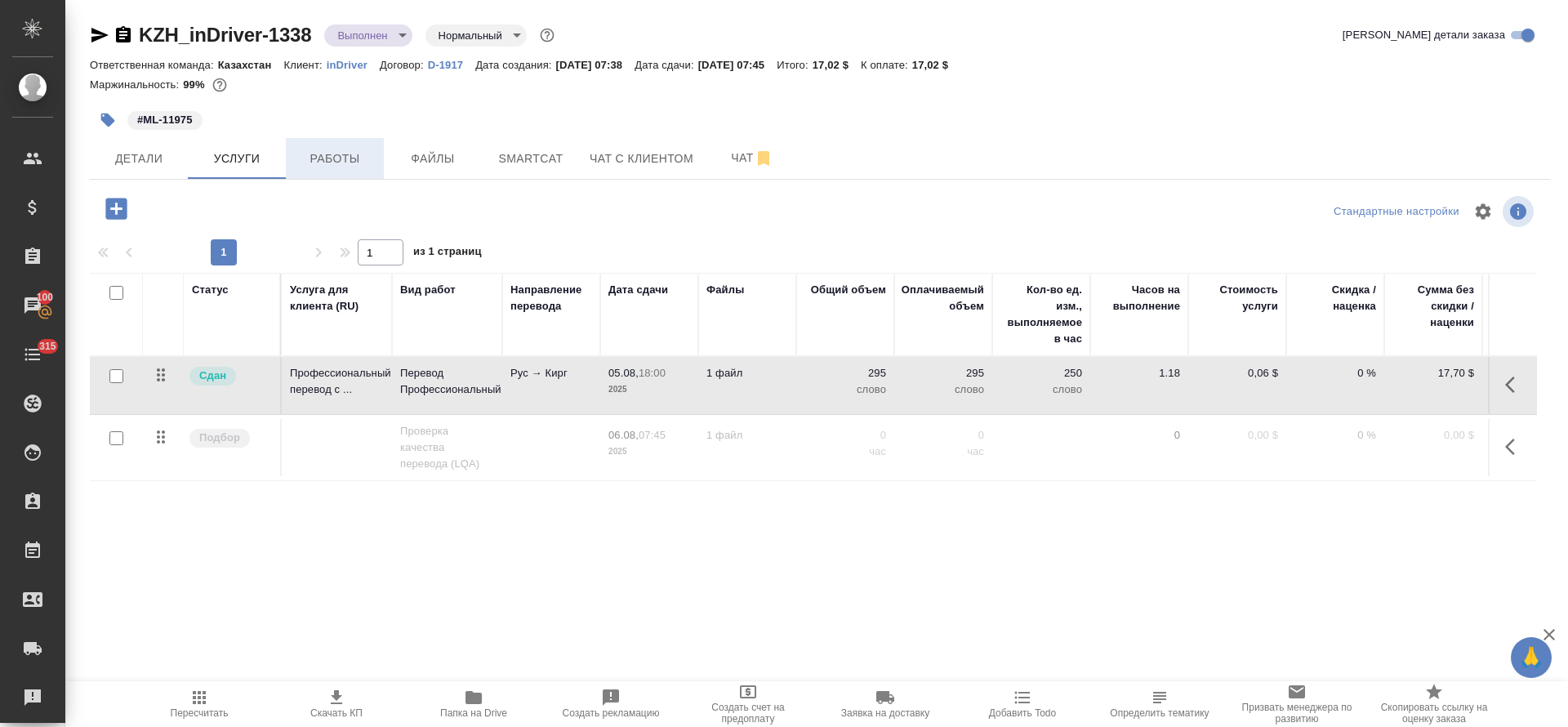
click at [321, 159] on span "Работы" at bounding box center [334, 159] width 78 height 21
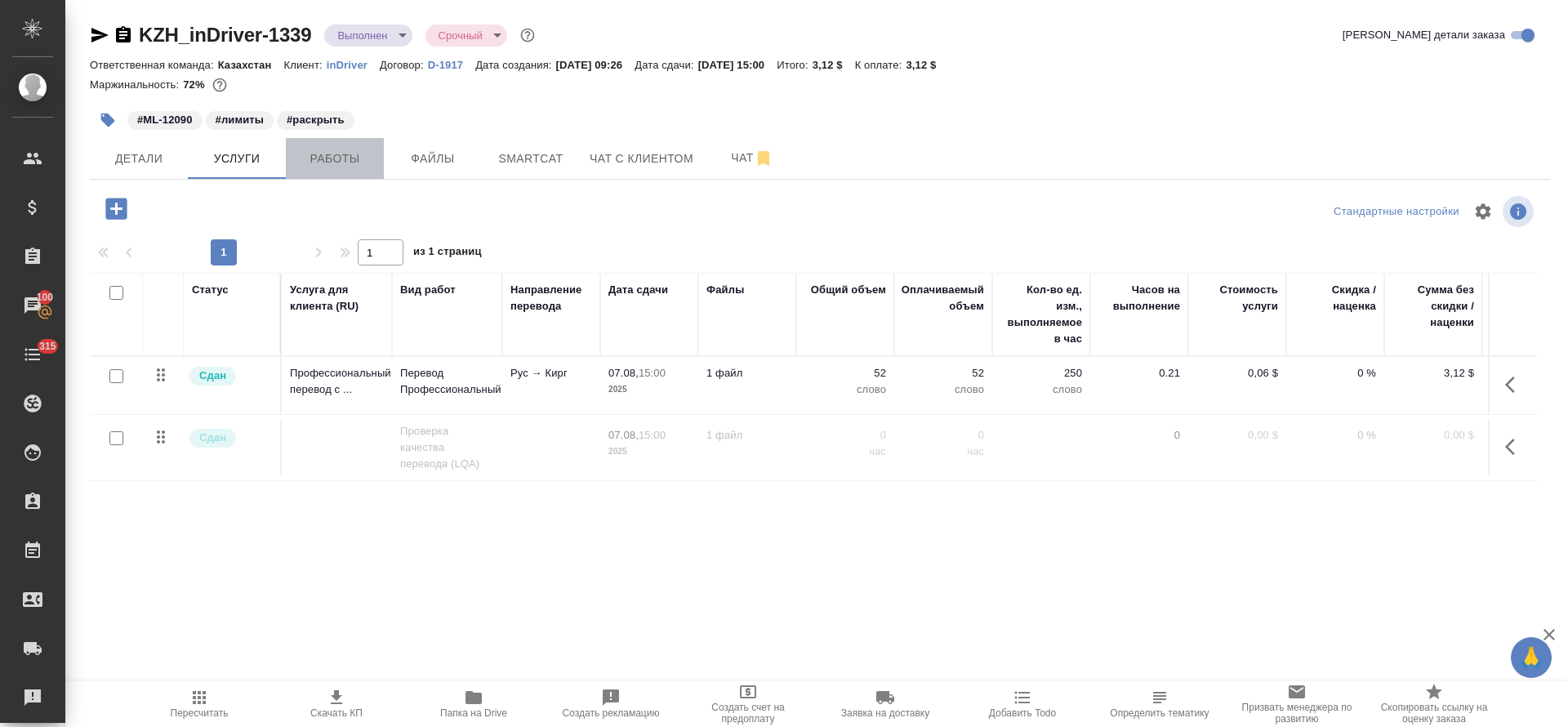
click at [299, 168] on span "Работы" at bounding box center [334, 159] width 78 height 21
click at [353, 172] on button "Работы" at bounding box center [335, 159] width 98 height 41
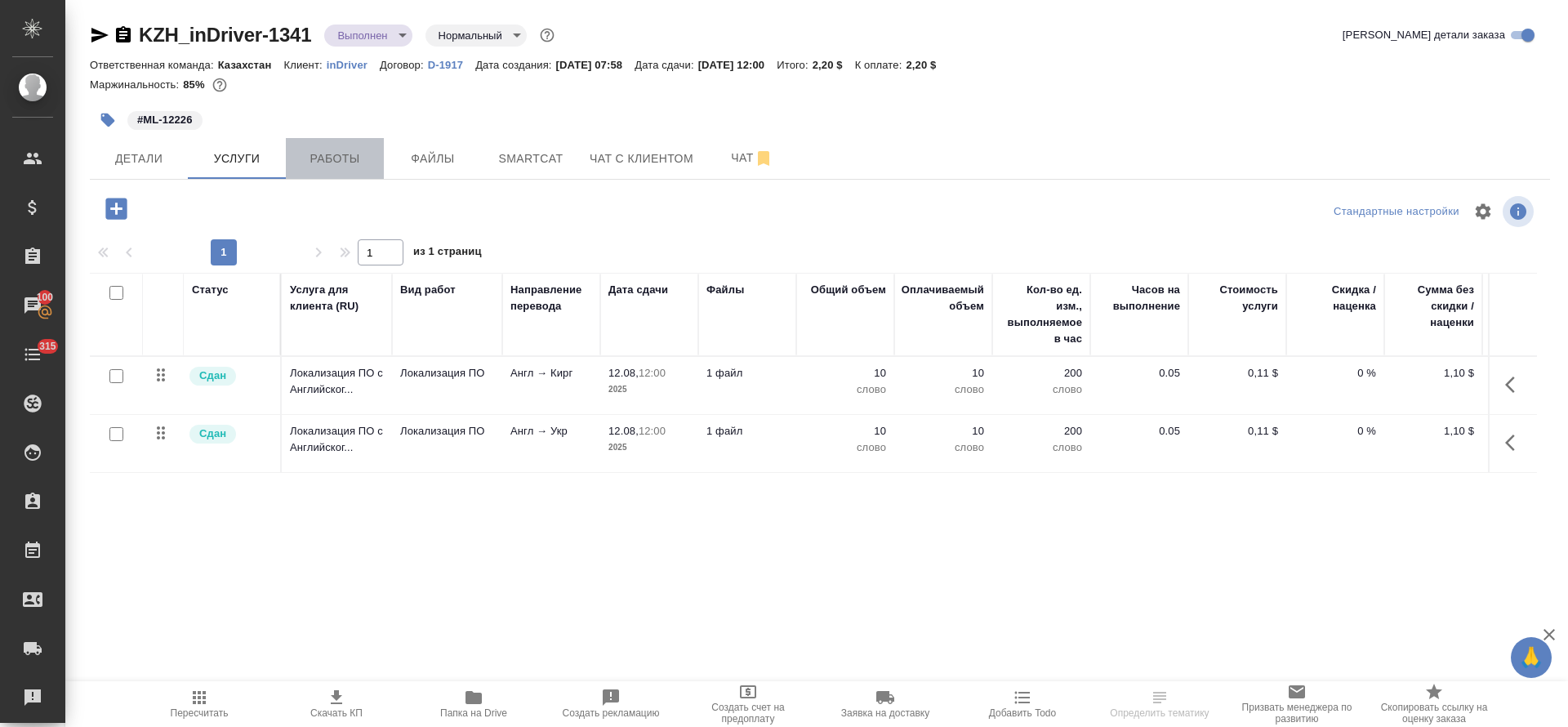
click at [377, 160] on button "Работы" at bounding box center [335, 159] width 98 height 41
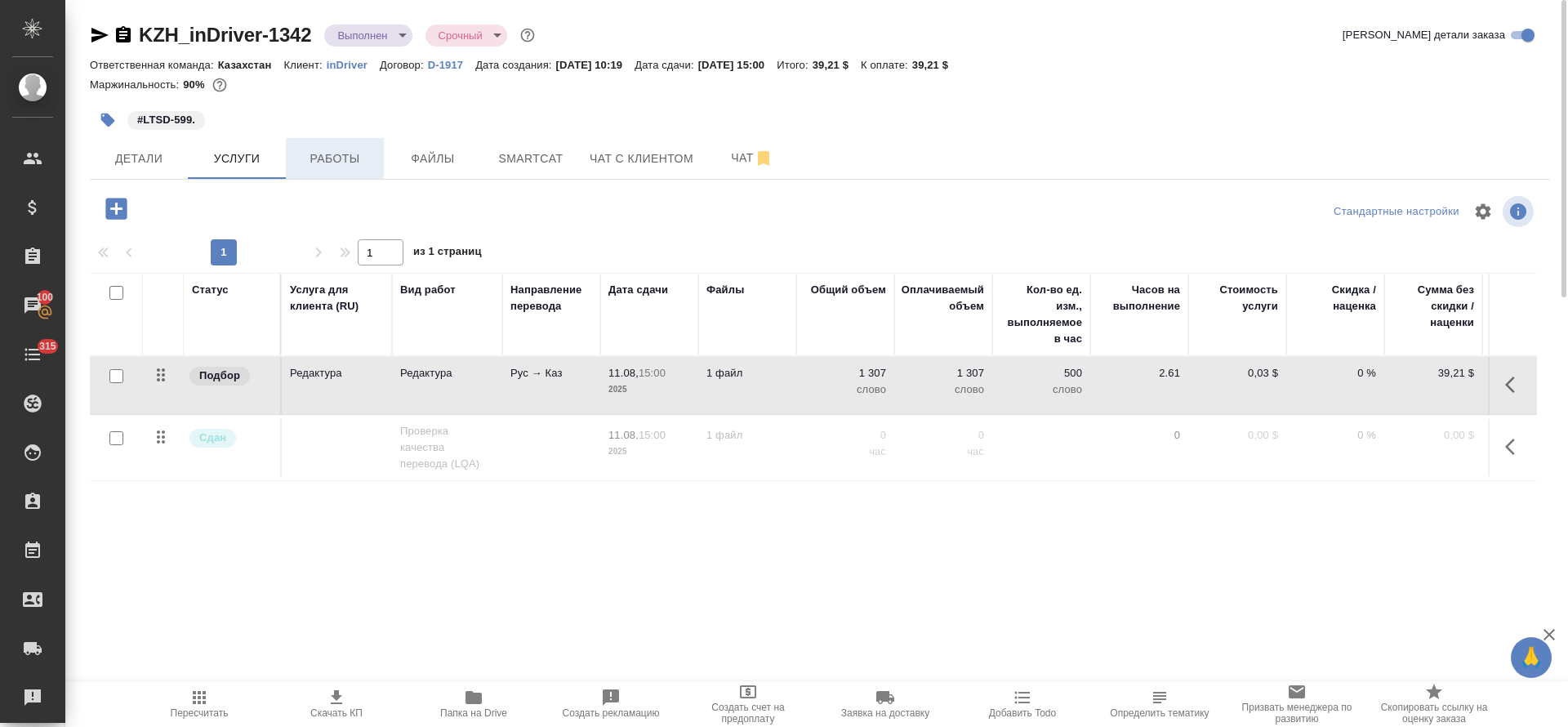
click at [322, 138] on button "Работы" at bounding box center [335, 159] width 98 height 41
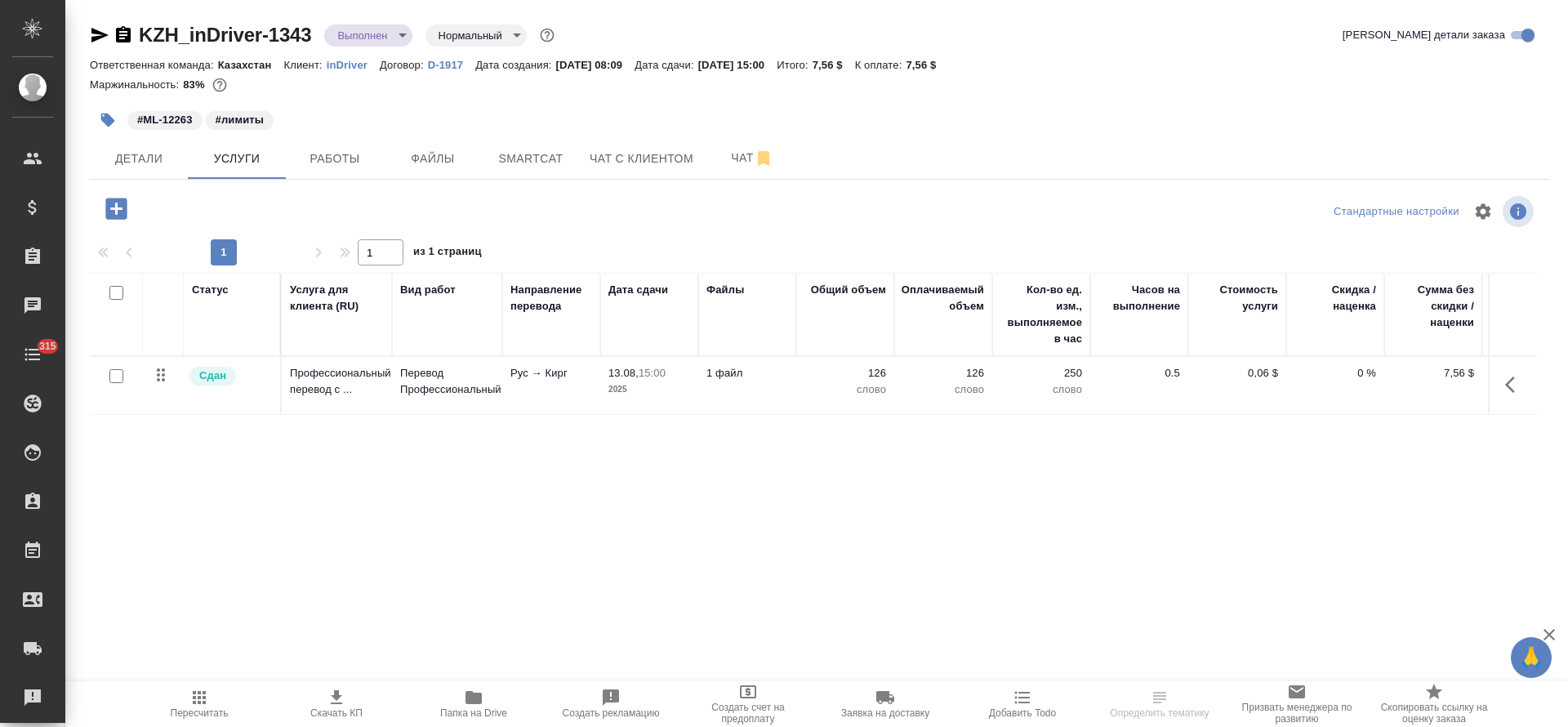
click at [340, 163] on span "Работы" at bounding box center [334, 159] width 78 height 21
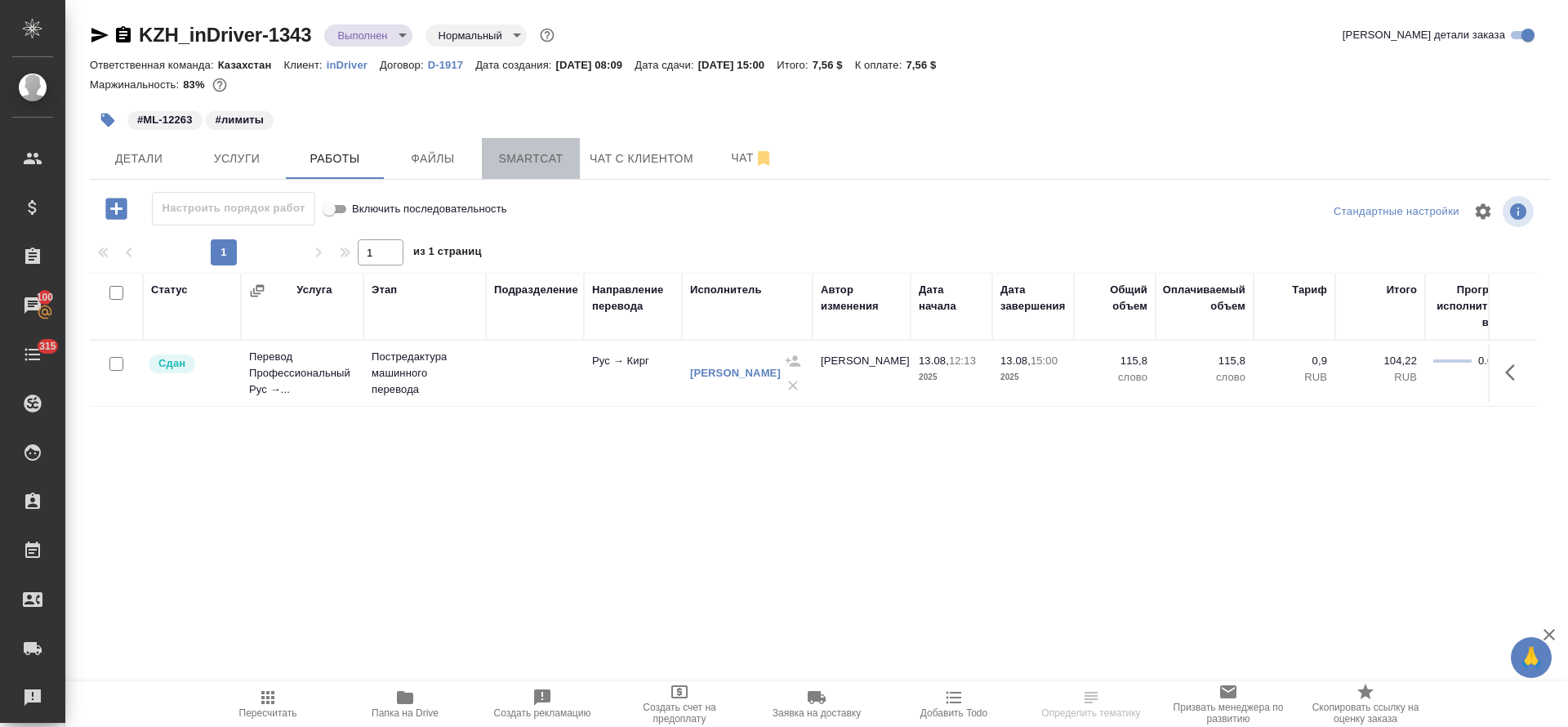
click at [535, 167] on span "Smartcat" at bounding box center [530, 159] width 78 height 21
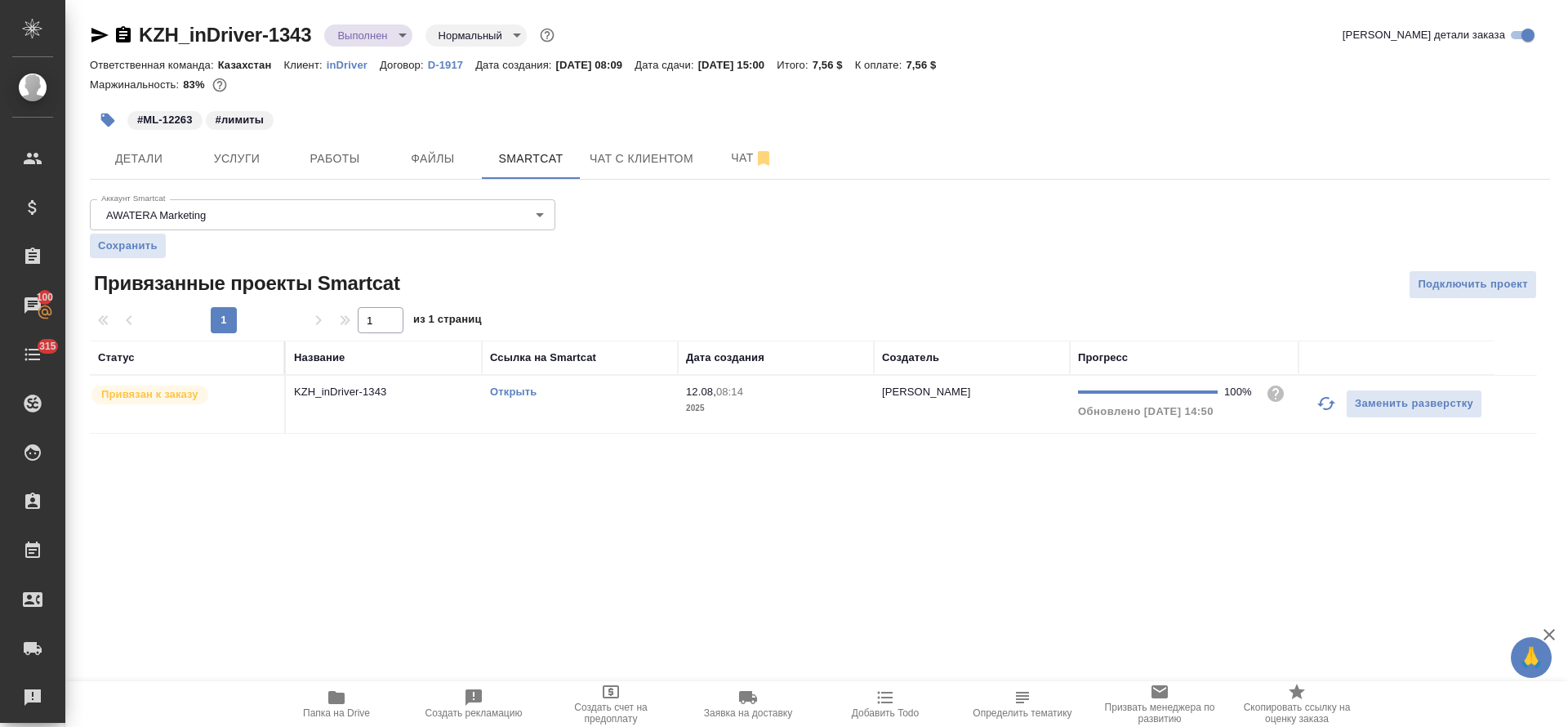
click at [518, 392] on link "Открыть" at bounding box center [513, 392] width 46 height 12
click at [356, 165] on span "Работы" at bounding box center [334, 159] width 78 height 21
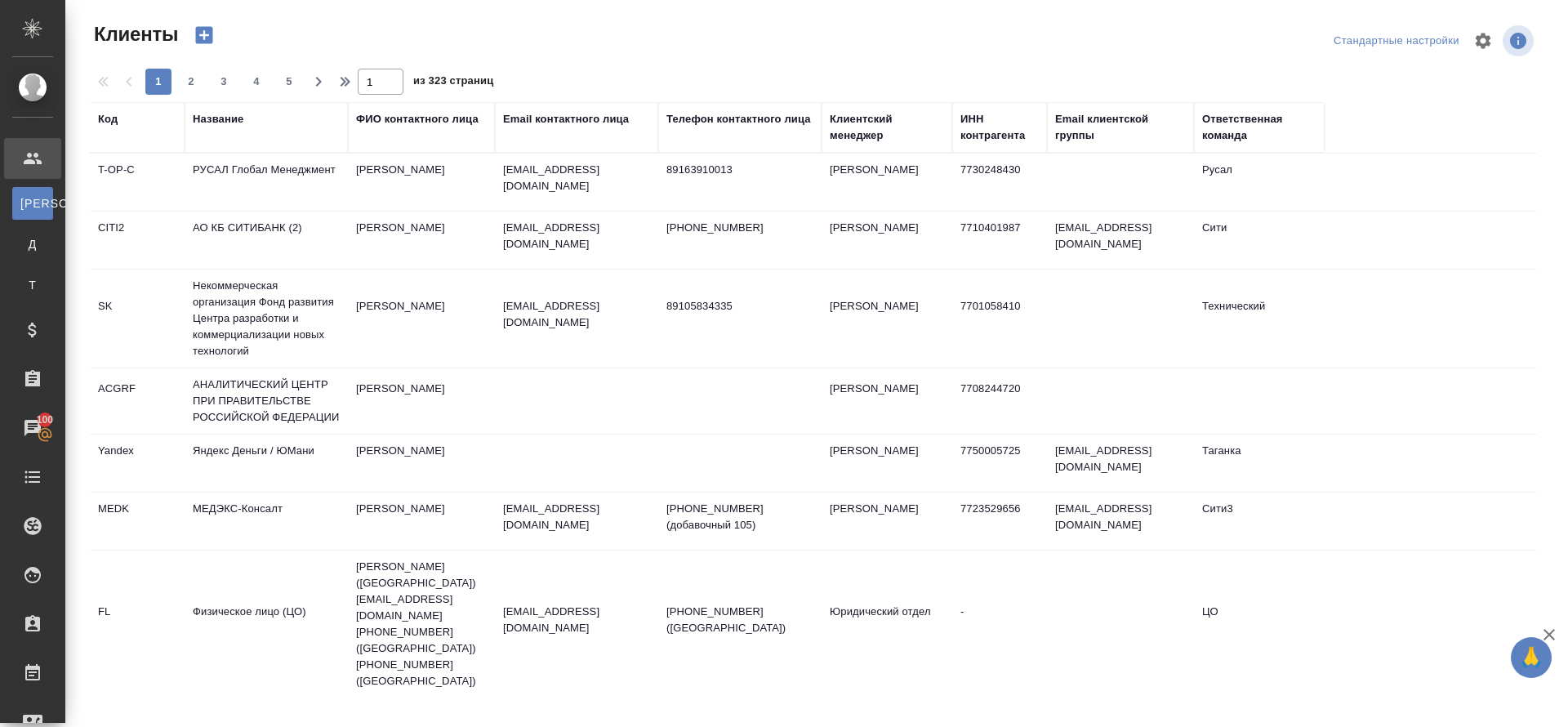
select select "RU"
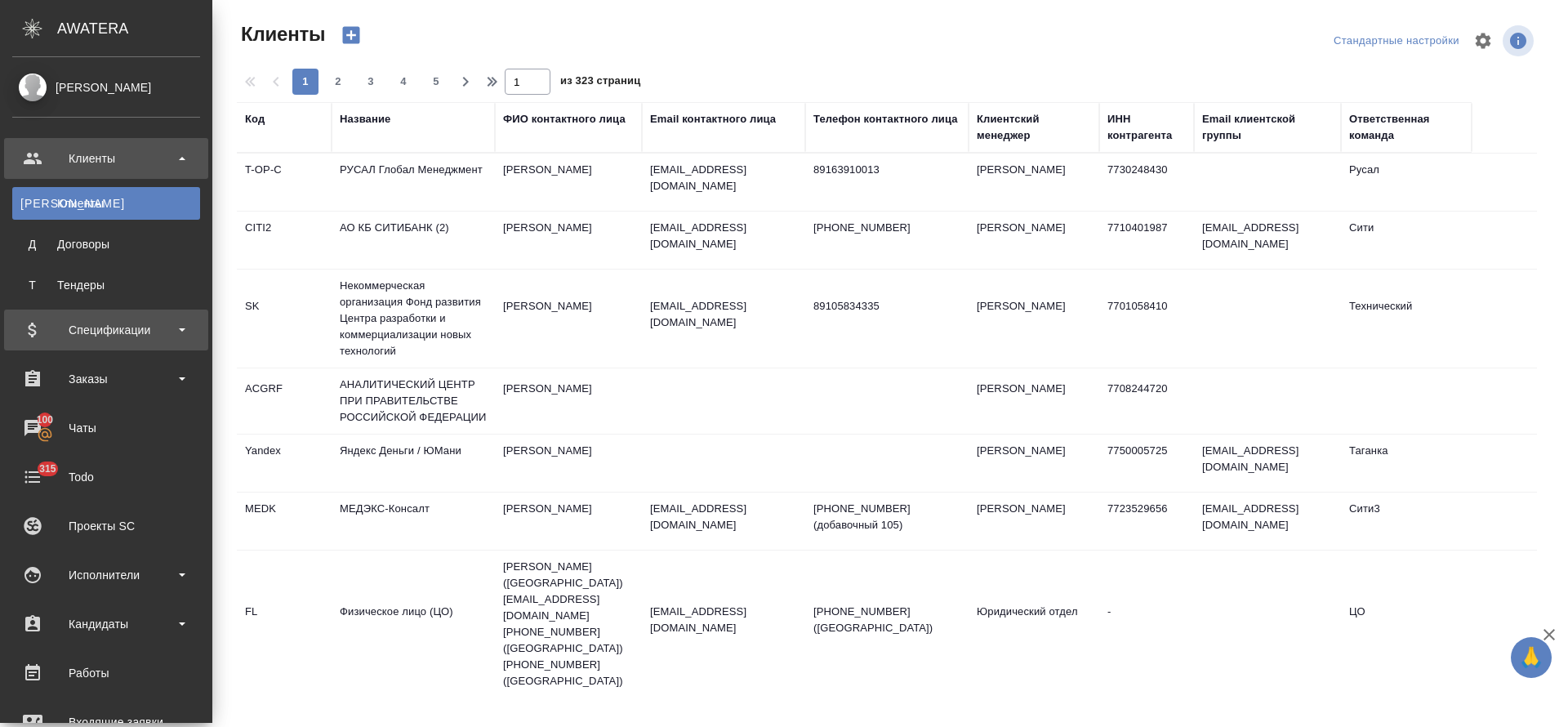
click at [74, 312] on div "Спецификации" at bounding box center [107, 330] width 205 height 41
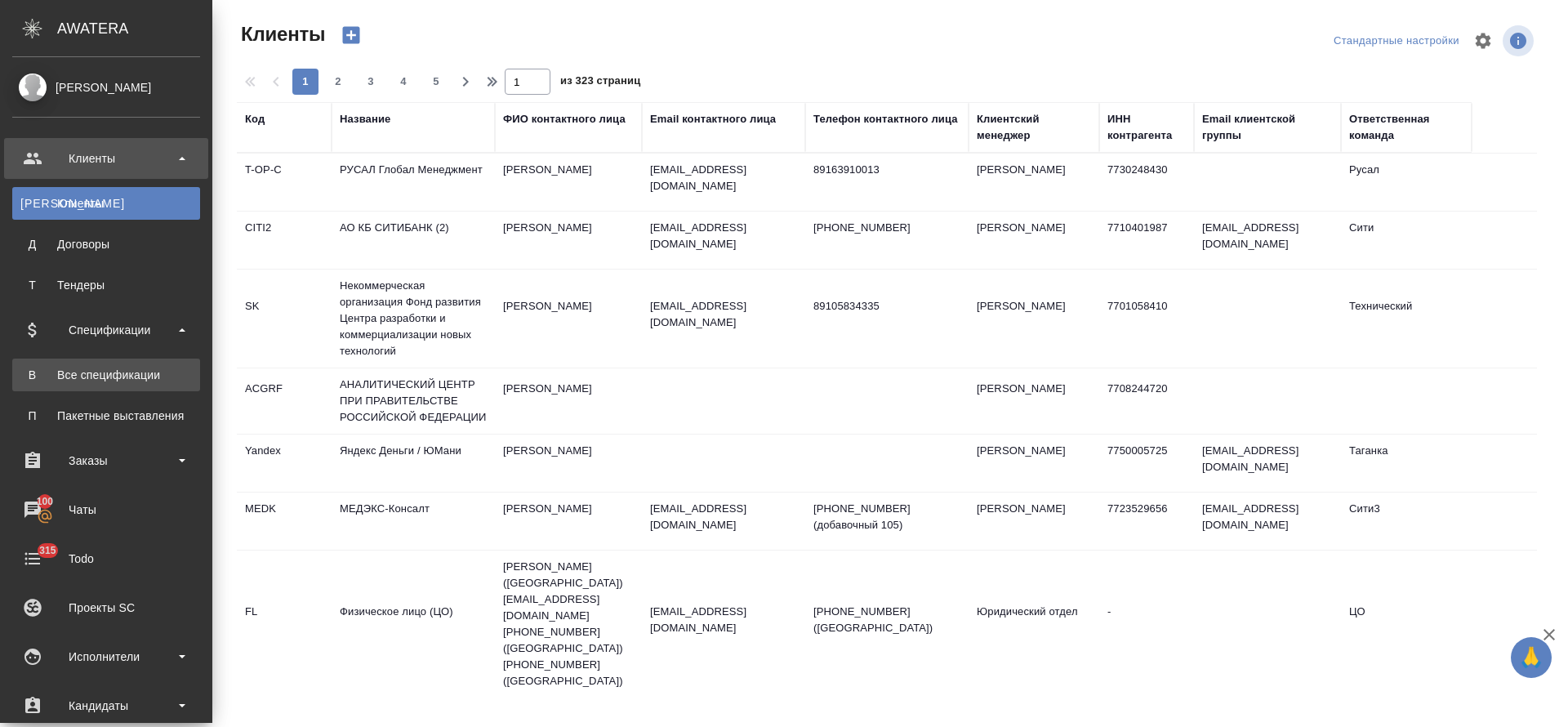
click at [95, 370] on div "Все спецификации" at bounding box center [107, 375] width 172 height 16
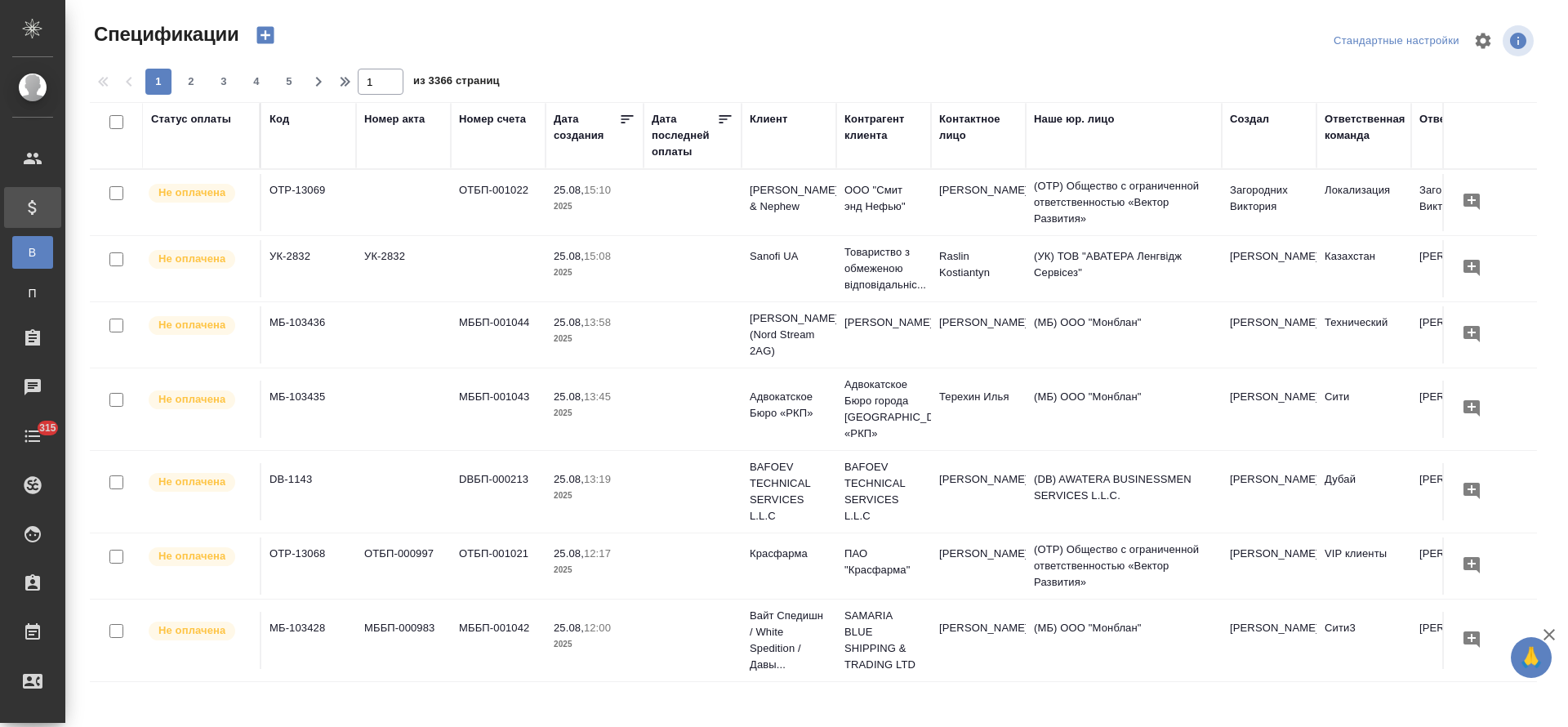
click at [263, 37] on icon "button" at bounding box center [265, 35] width 17 height 17
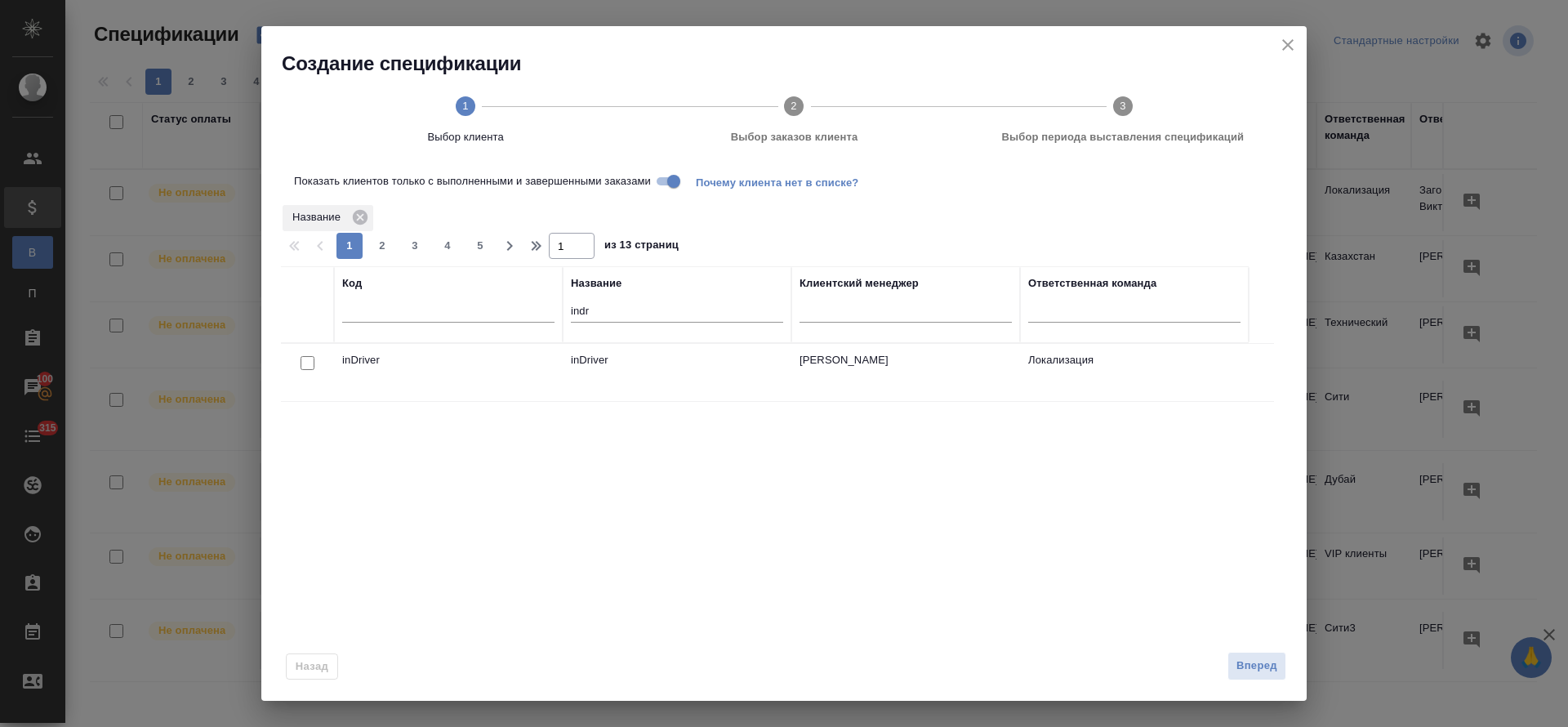
click at [393, 358] on td "inDriver" at bounding box center [449, 372] width 229 height 58
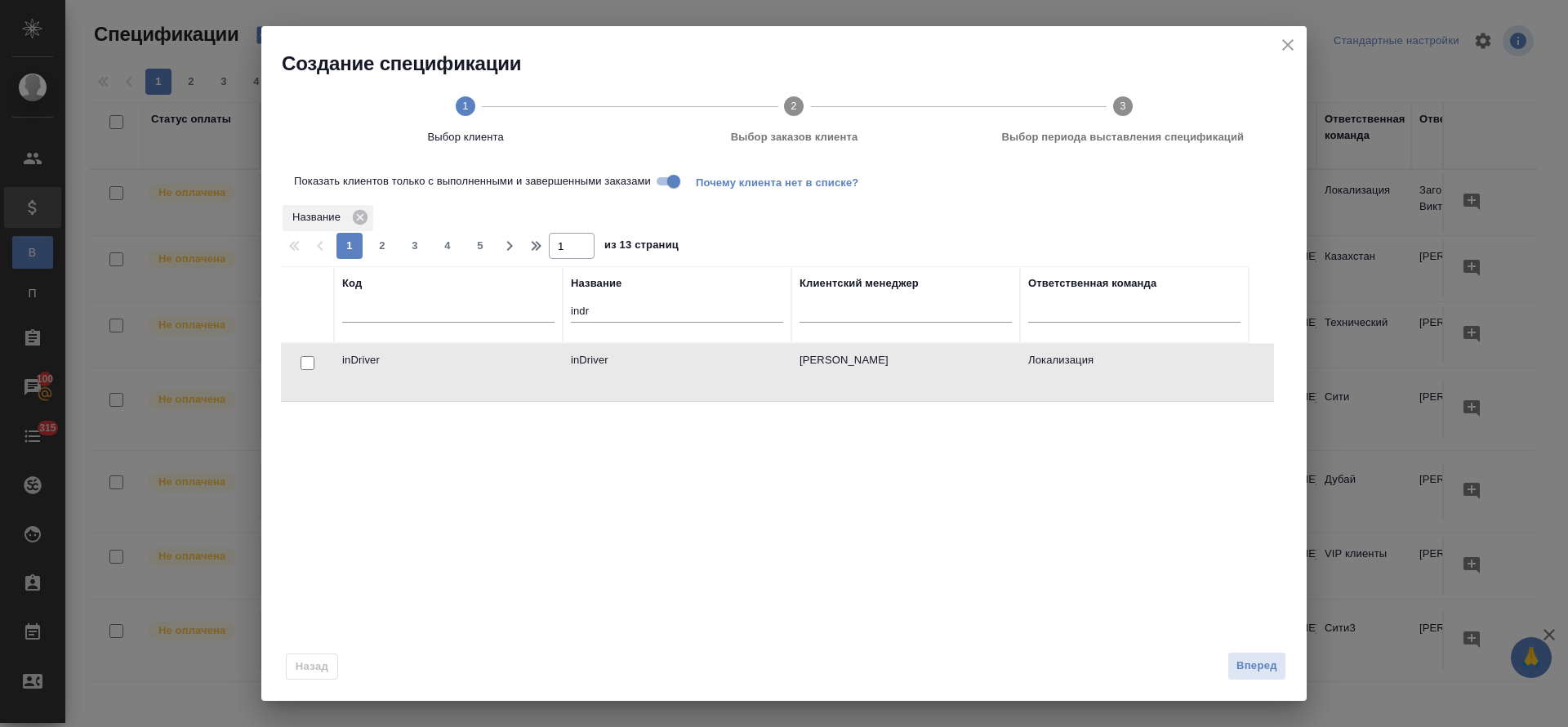
click at [309, 365] on input "checkbox" at bounding box center [308, 363] width 14 height 14
checkbox input "true"
click at [1243, 663] on span "Вперед" at bounding box center [1258, 666] width 41 height 19
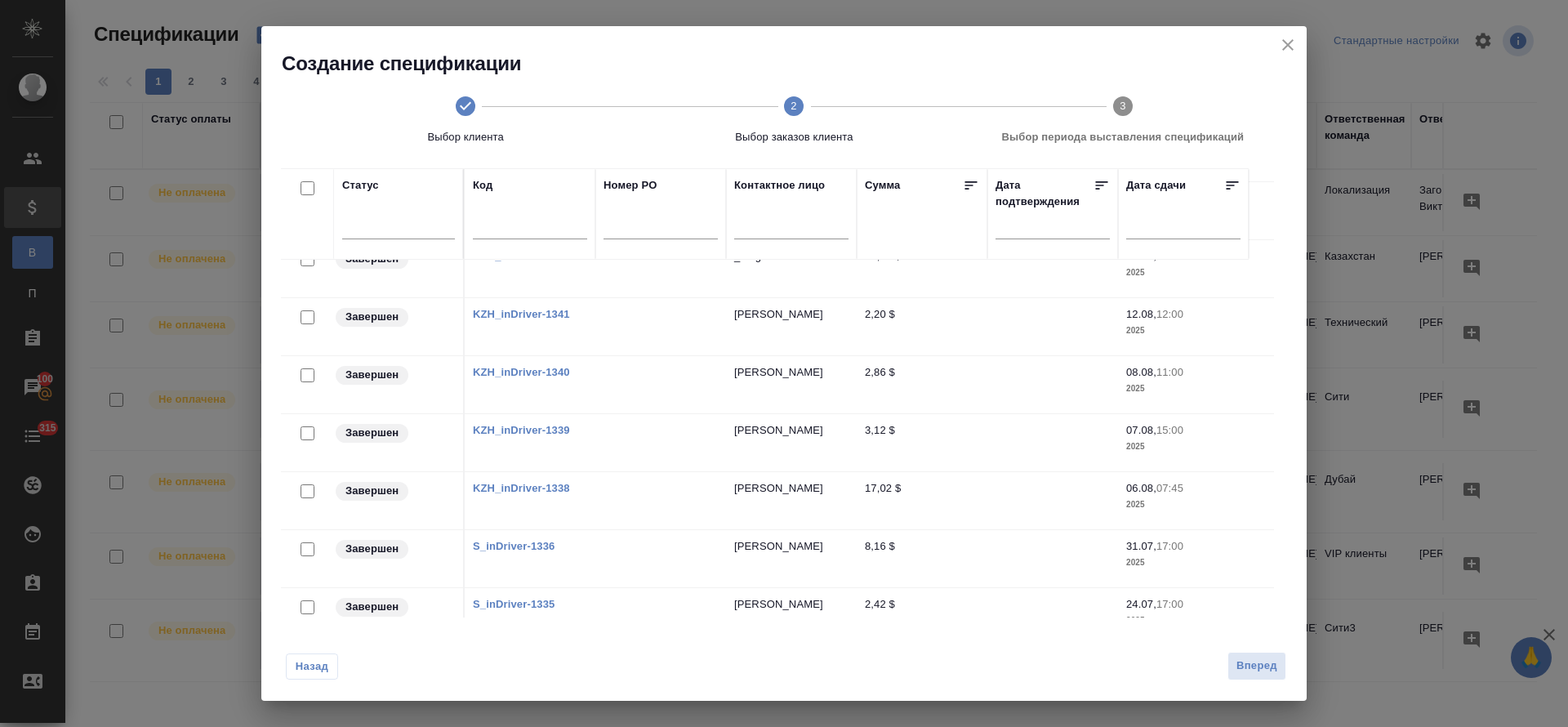
scroll to position [300, 0]
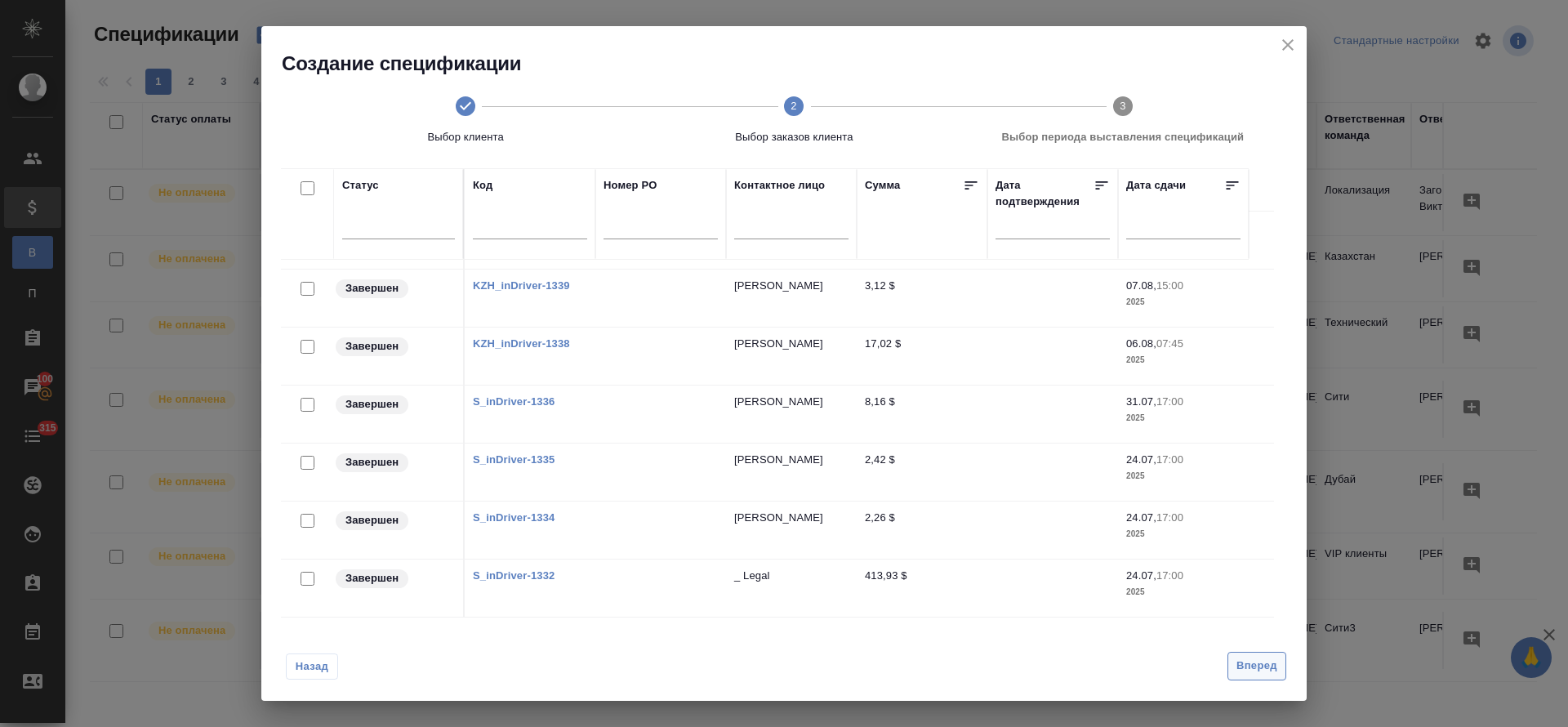
click at [1243, 668] on span "Вперед" at bounding box center [1258, 666] width 41 height 19
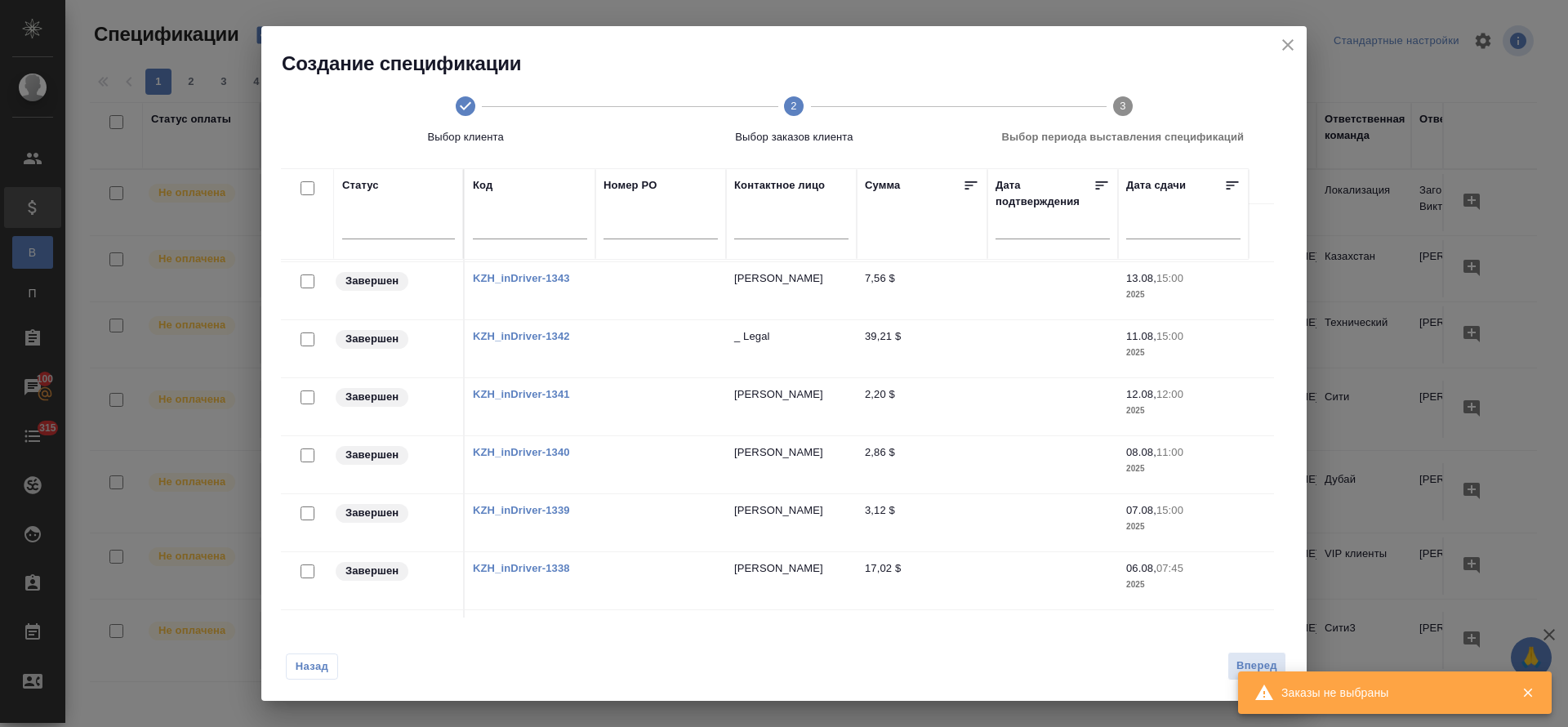
scroll to position [0, 0]
click at [304, 188] on input "checkbox" at bounding box center [308, 188] width 14 height 14
checkbox input "true"
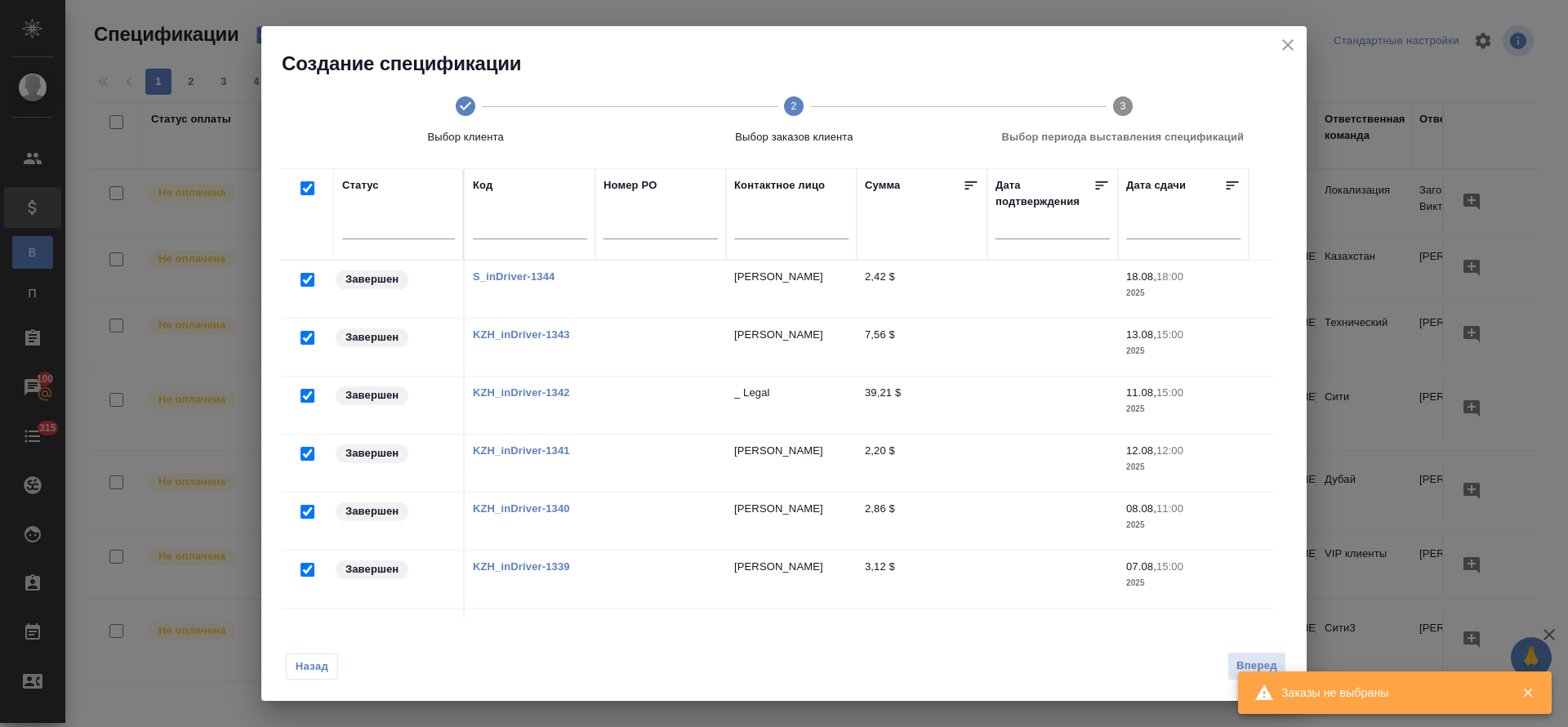
checkbox input "true"
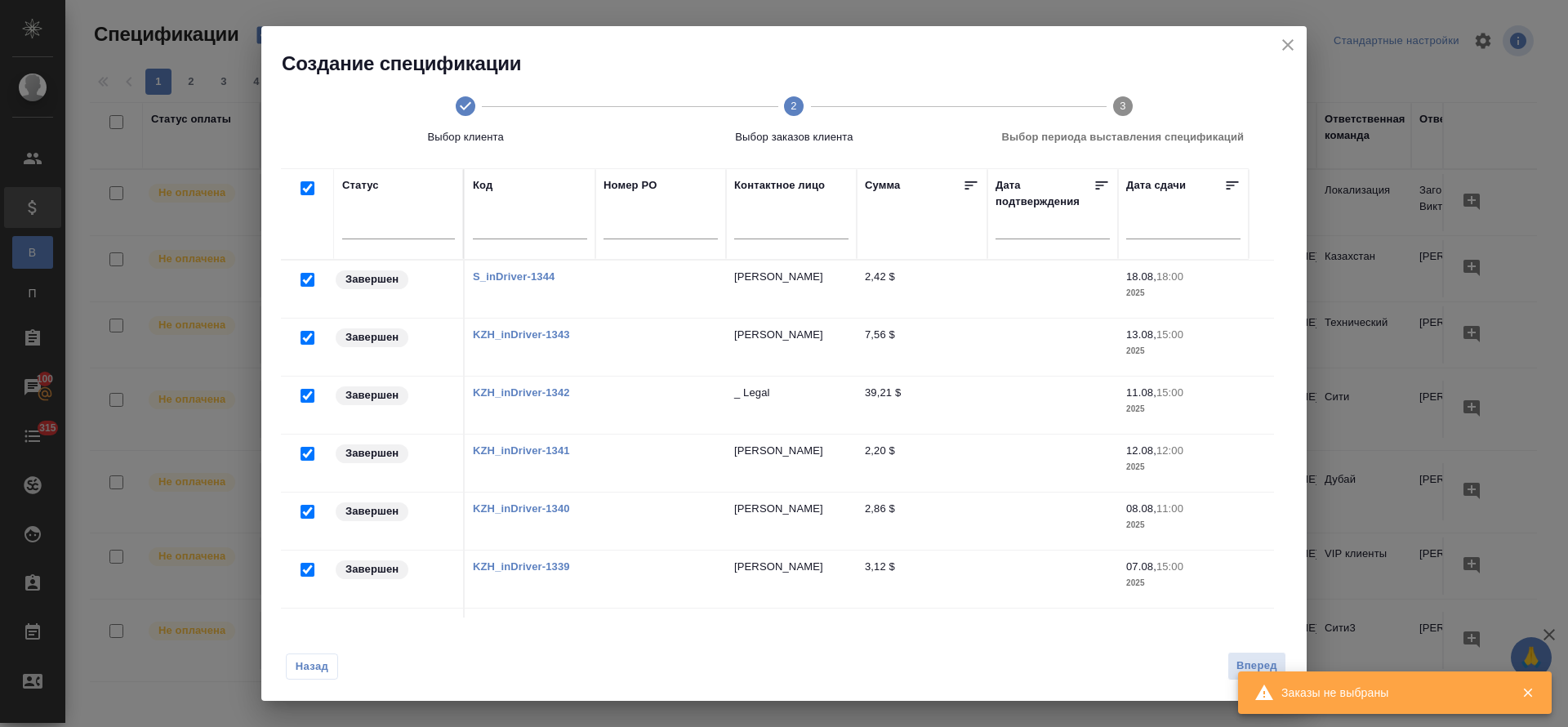
checkbox input "true"
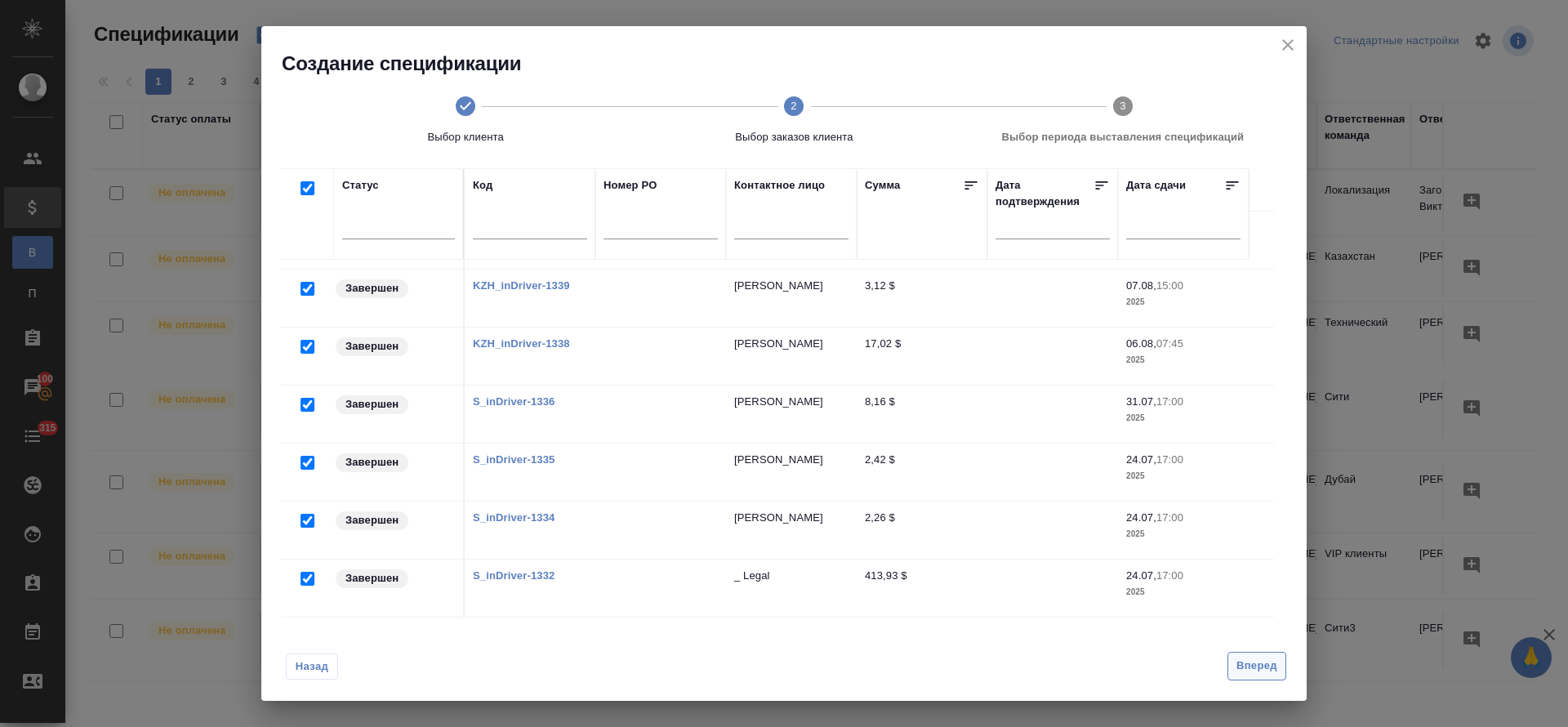
click at [1261, 664] on span "Вперед" at bounding box center [1258, 666] width 41 height 19
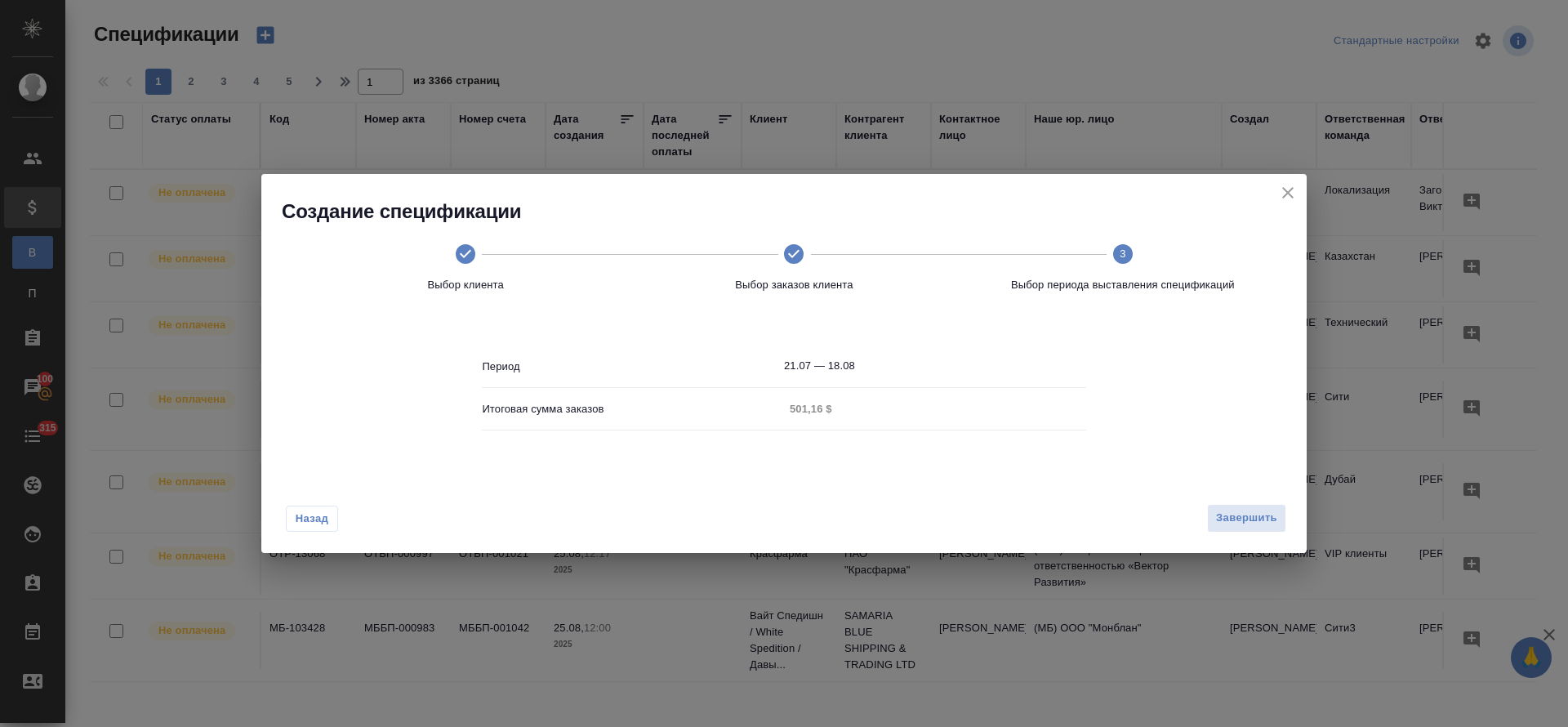
scroll to position [0, 0]
click at [1266, 521] on span "Завершить" at bounding box center [1246, 518] width 61 height 19
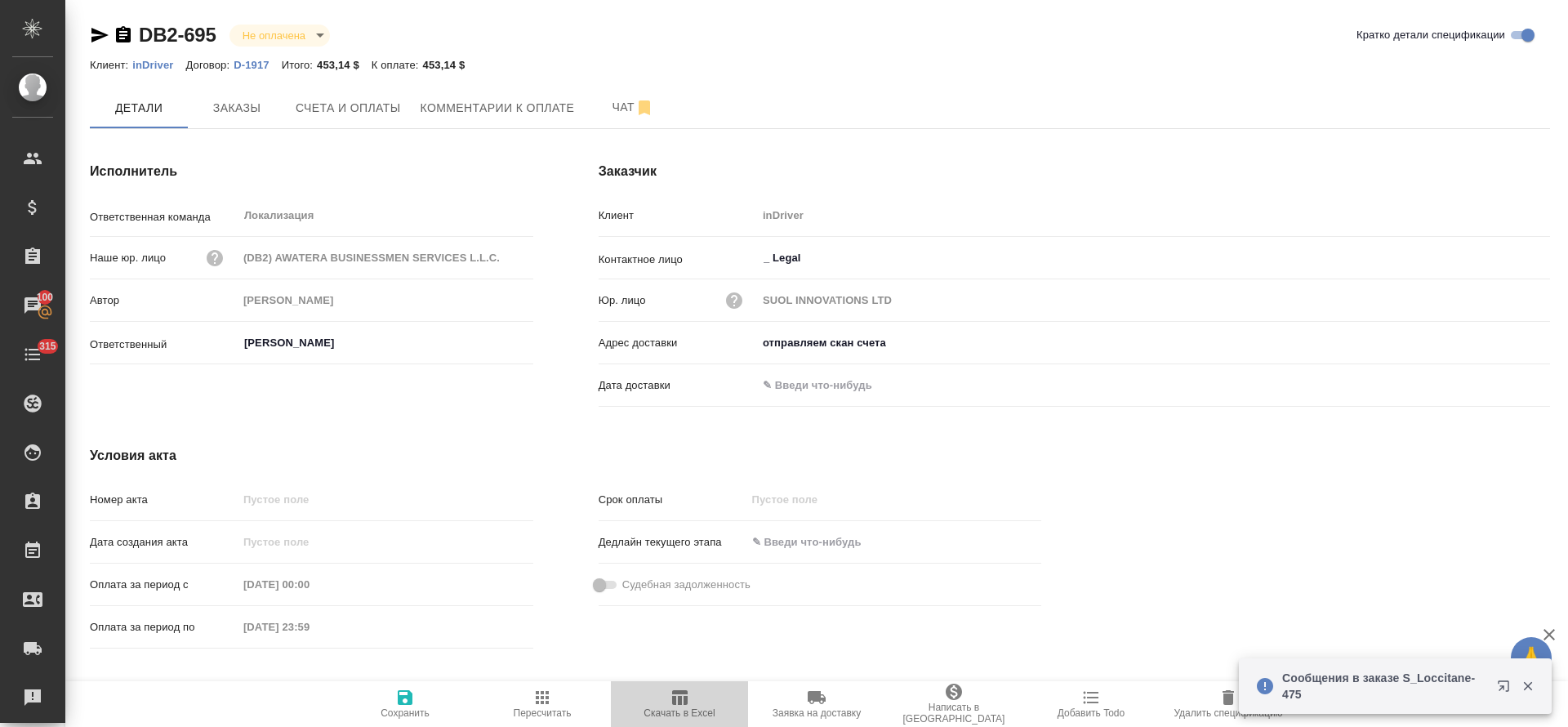
click at [681, 706] on icon "button" at bounding box center [679, 697] width 20 height 20
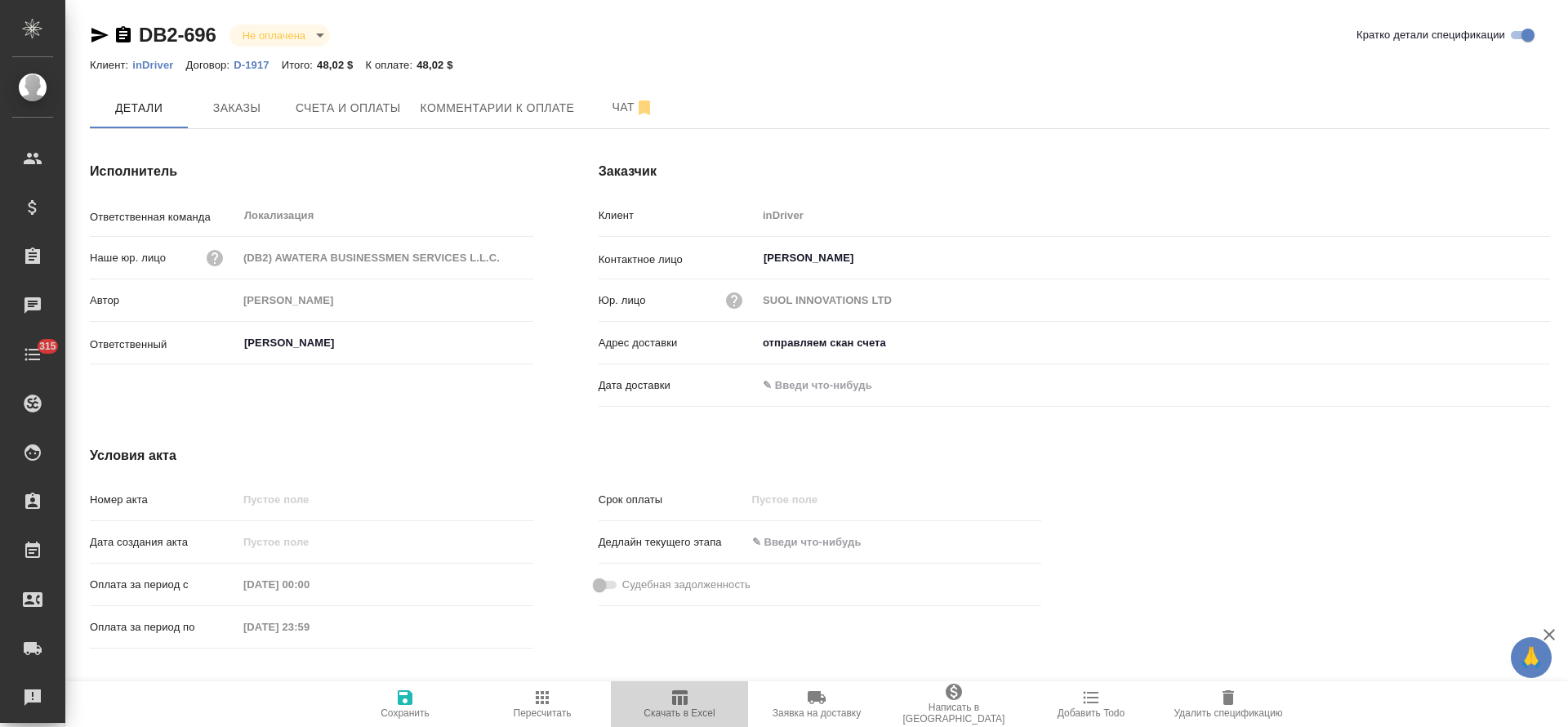
click at [673, 709] on span "Скачать в Excel" at bounding box center [679, 712] width 71 height 11
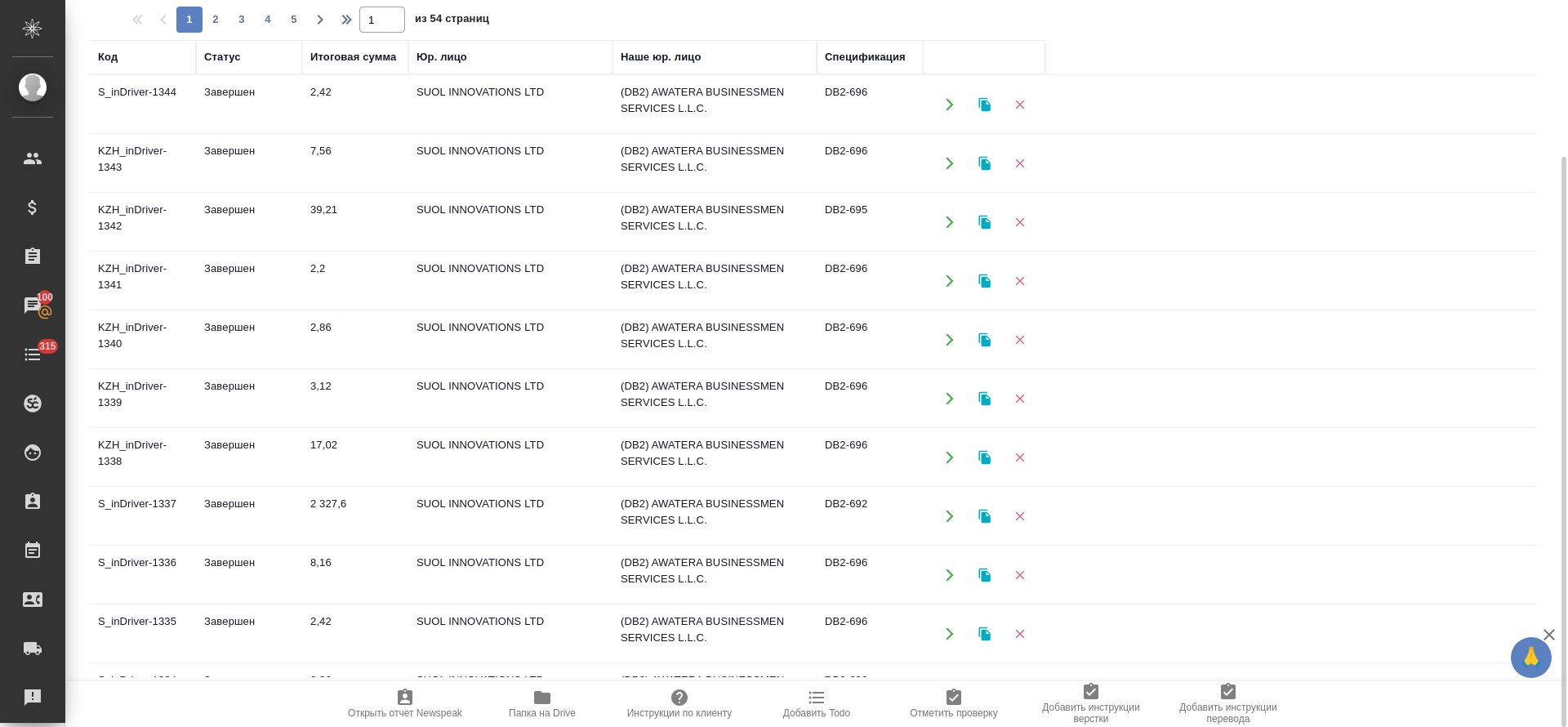
click at [231, 87] on td "Завершен" at bounding box center [249, 104] width 107 height 58
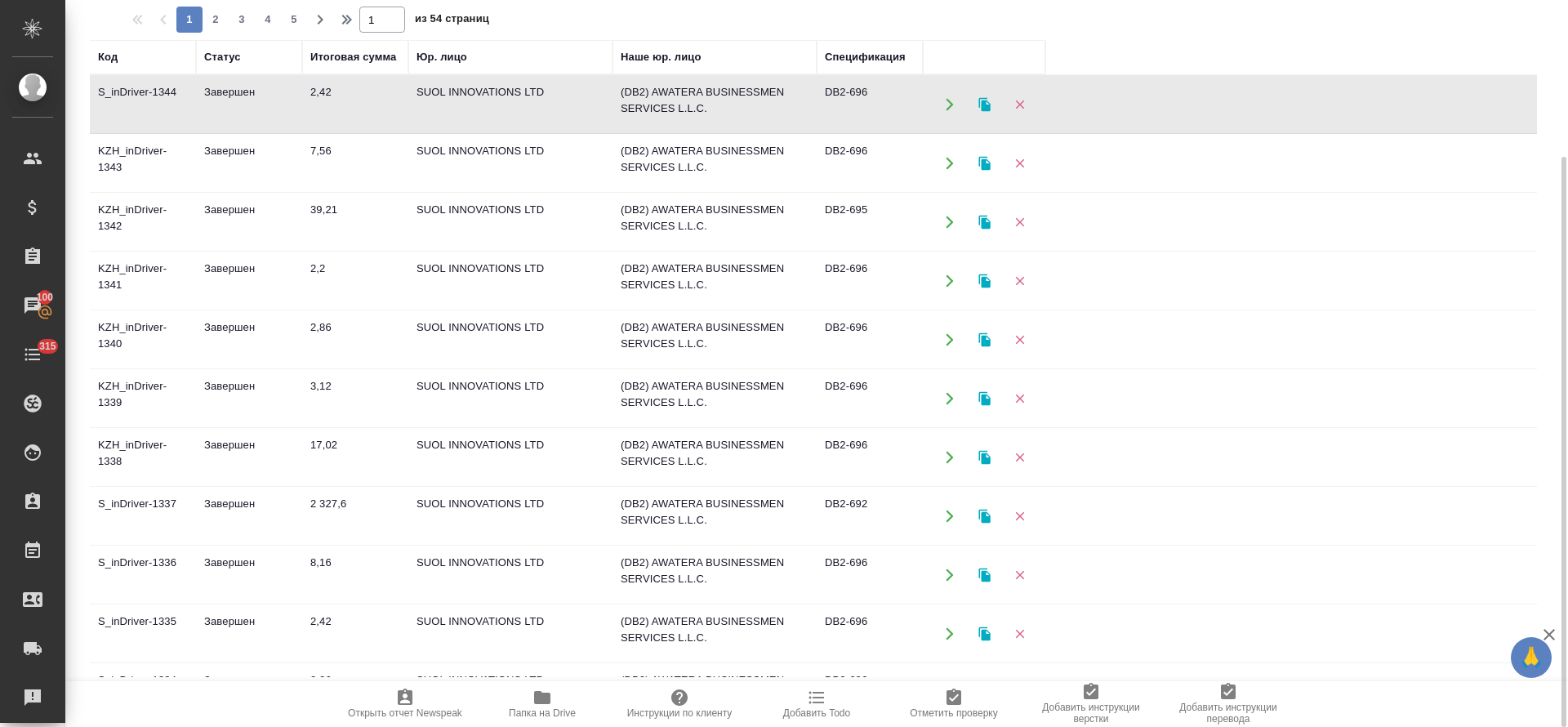
click at [209, 149] on td "Завершен" at bounding box center [249, 163] width 107 height 58
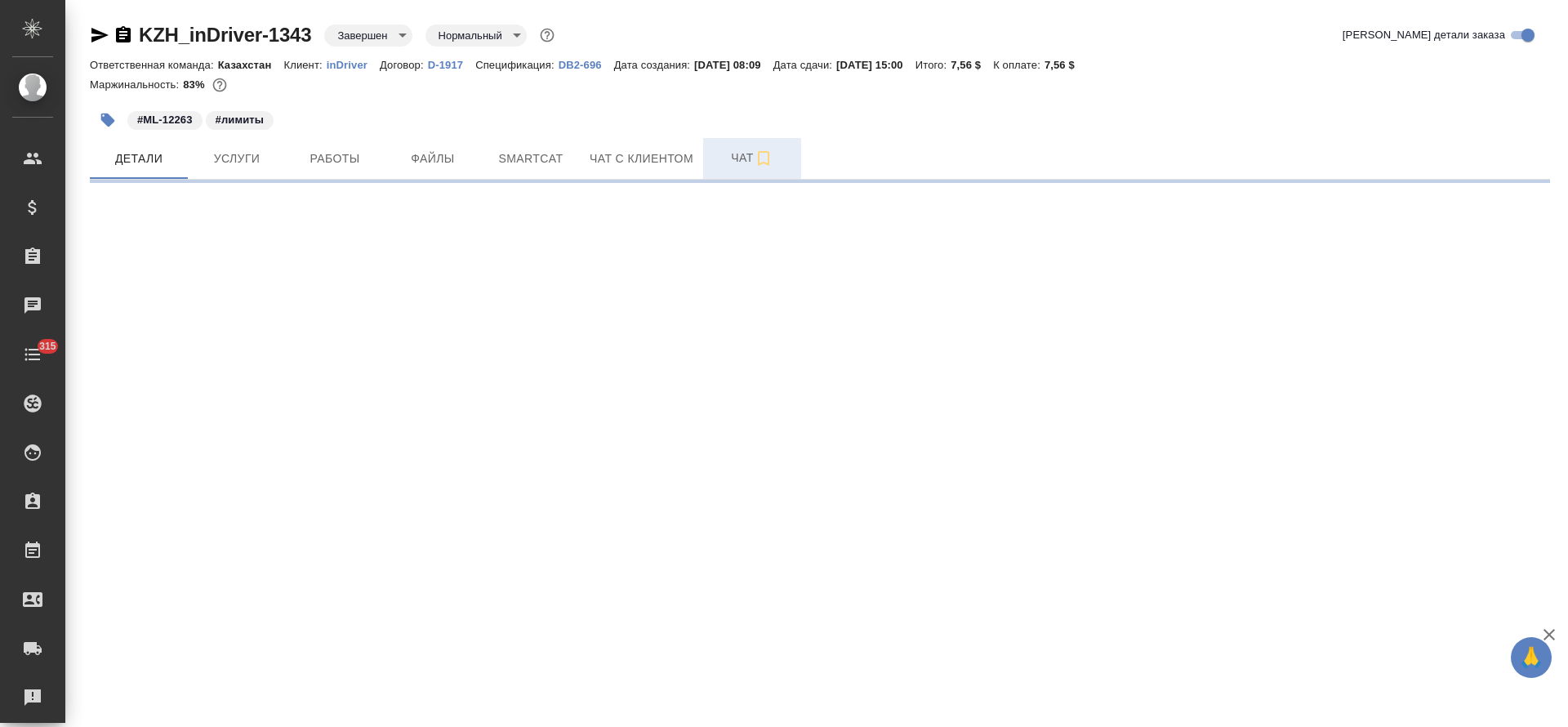
select select "RU"
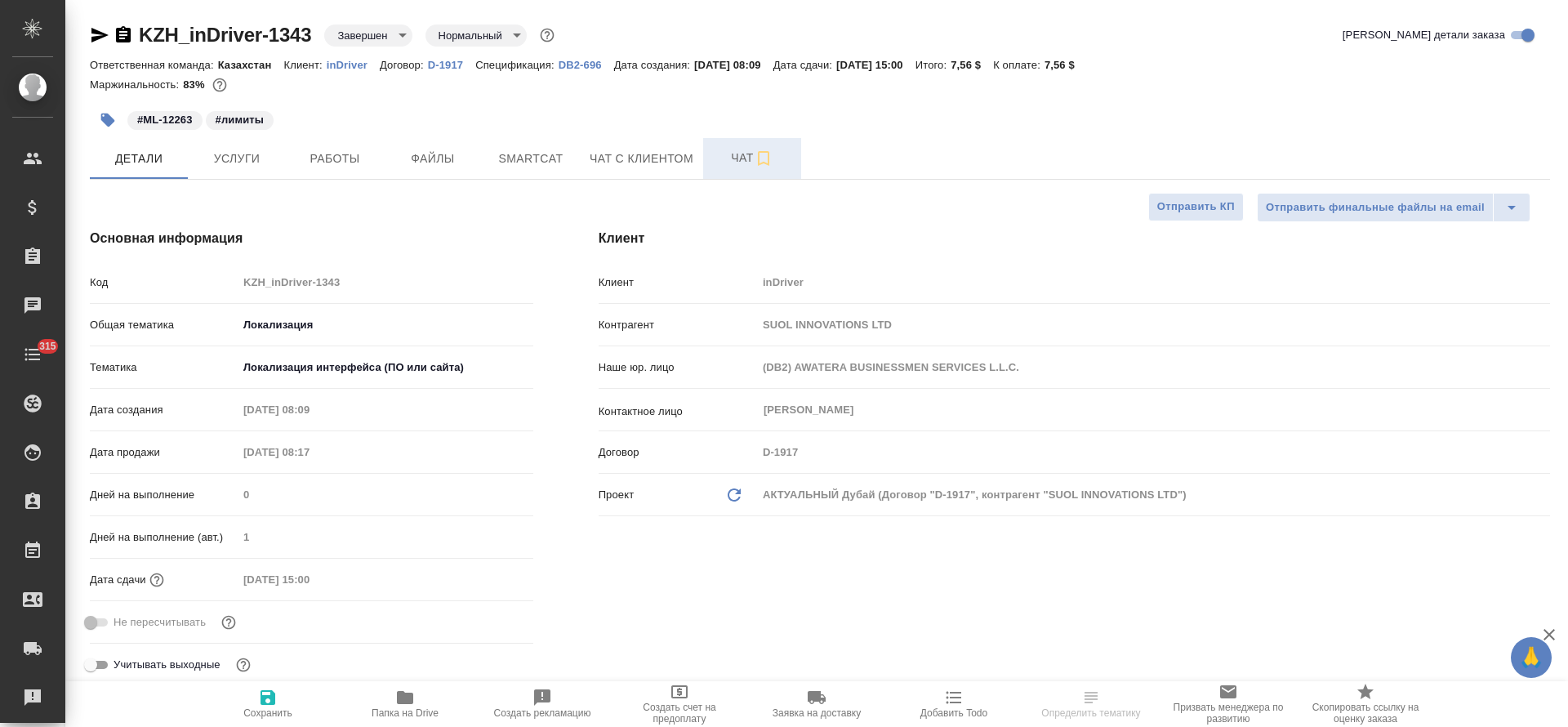
click at [738, 163] on span "Чат" at bounding box center [752, 158] width 78 height 21
type textarea "x"
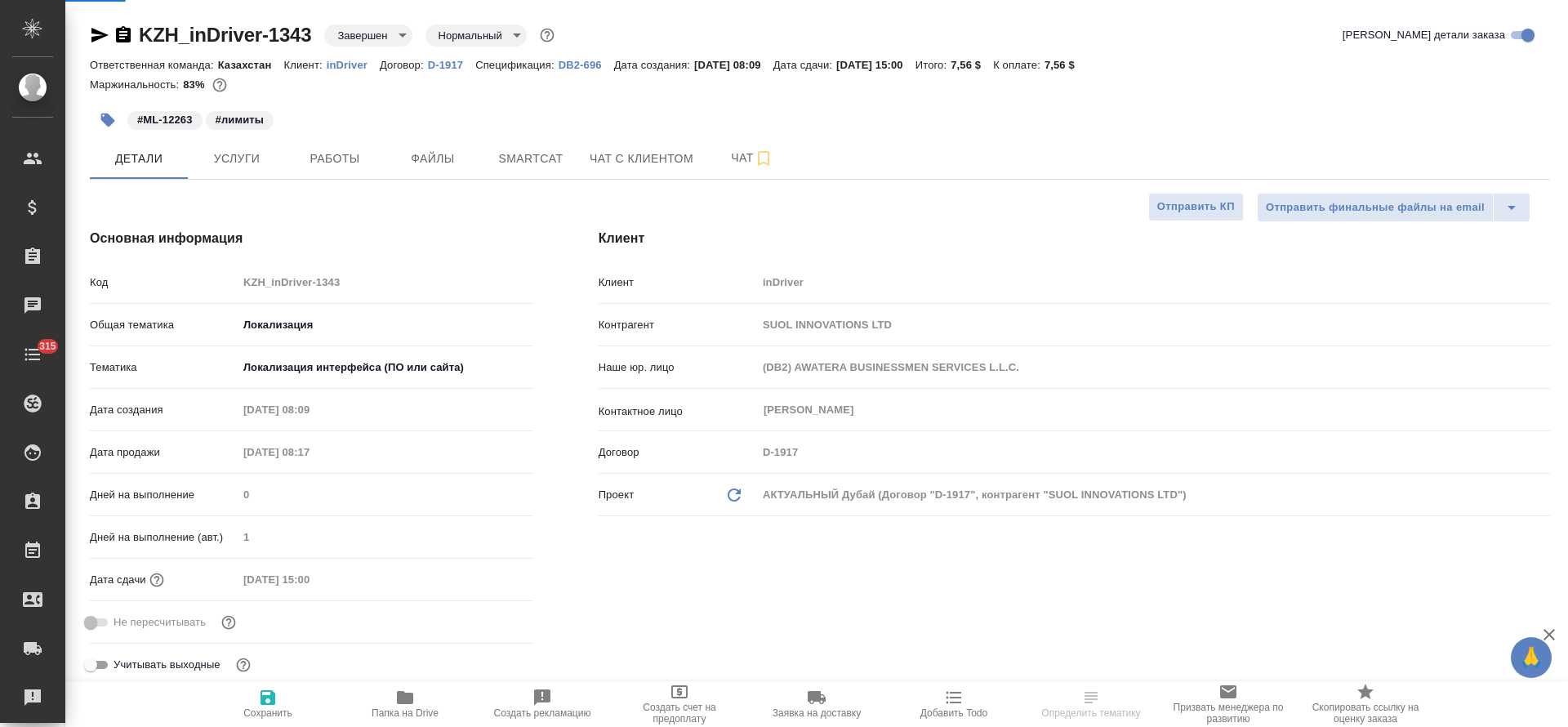
type textarea "x"
type input "[PERSON_NAME]"
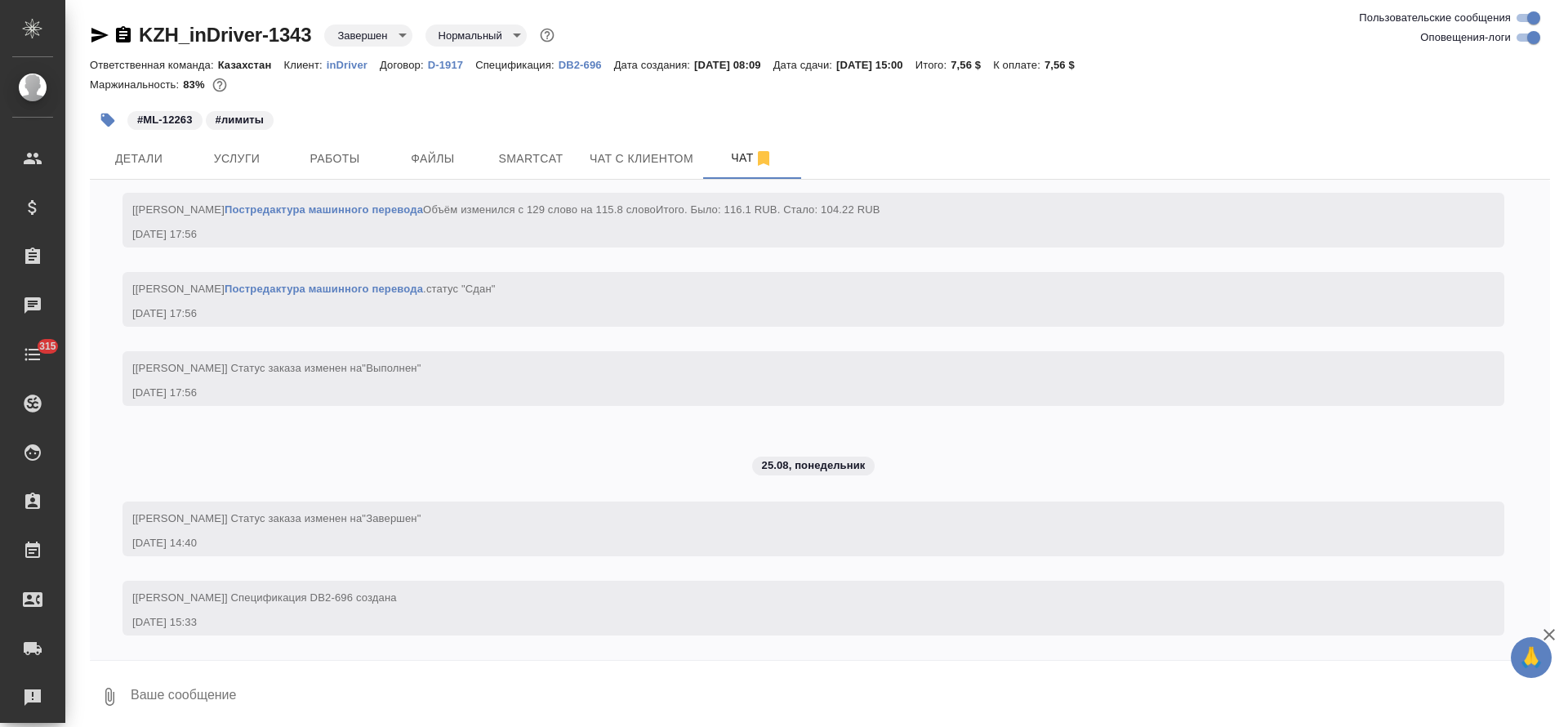
scroll to position [1716, 0]
